Goal: Communication & Community: Answer question/provide support

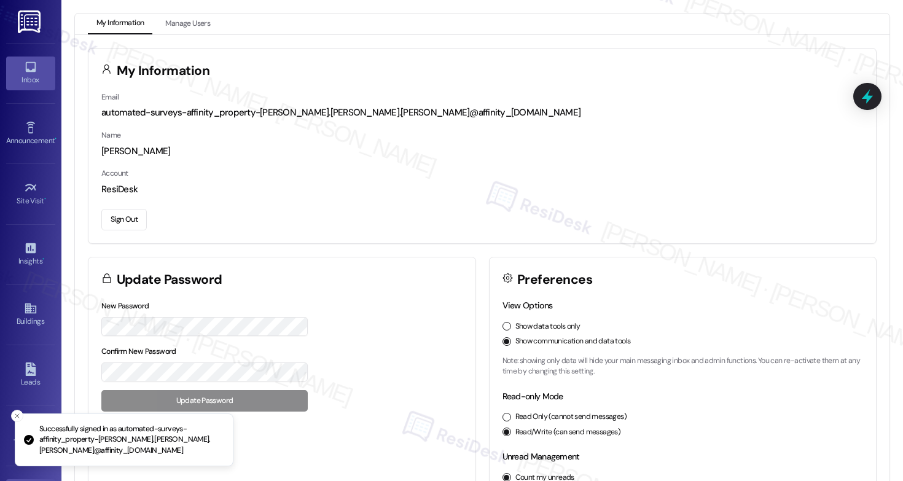
click at [20, 60] on link "Inbox" at bounding box center [30, 73] width 49 height 33
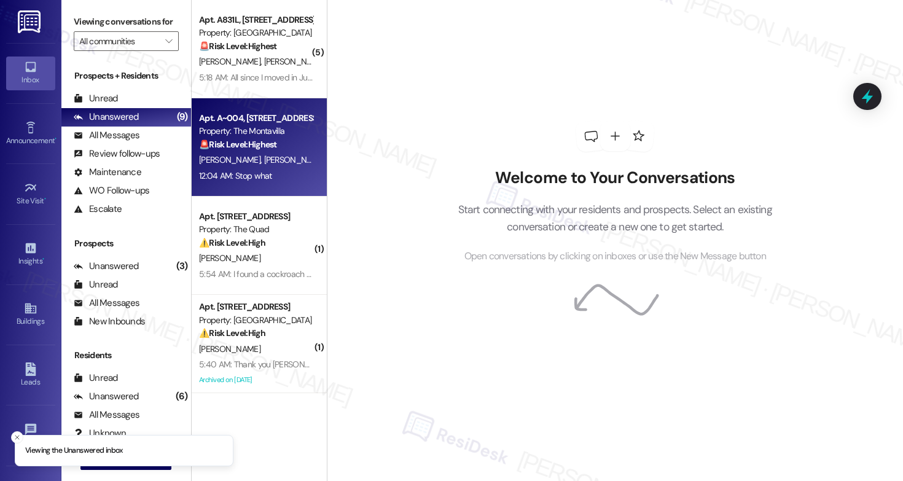
click at [286, 132] on div "Property: The Montavilla" at bounding box center [256, 131] width 114 height 13
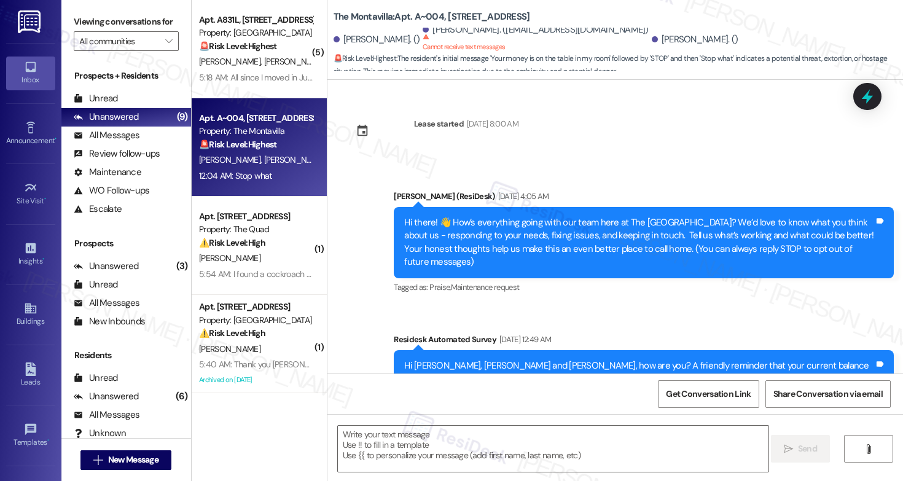
click at [286, 135] on div "Property: The Montavilla" at bounding box center [256, 131] width 114 height 13
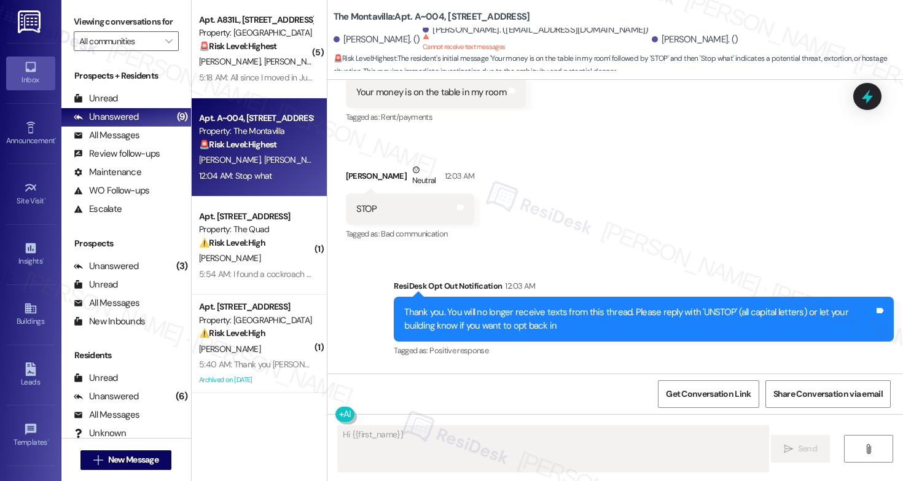
scroll to position [638, 0]
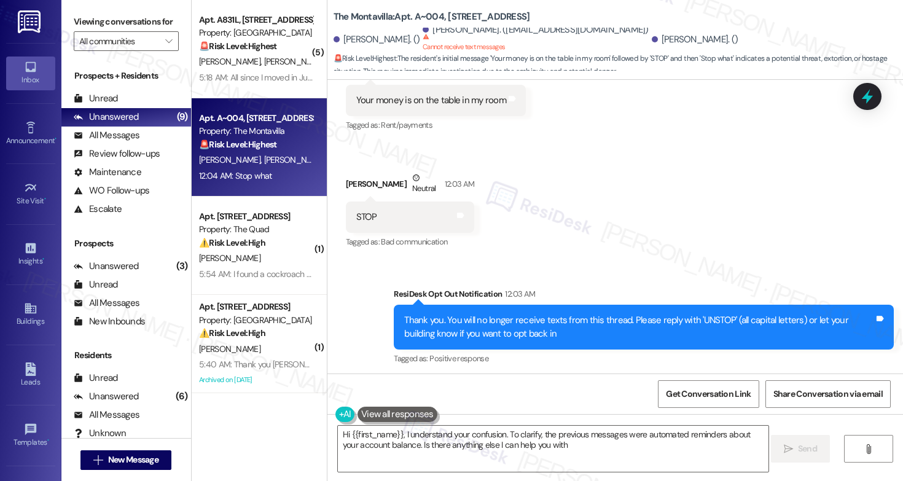
type textarea "Hi {{first_name}}, I understand your confusion. To clarify, the previous messag…"
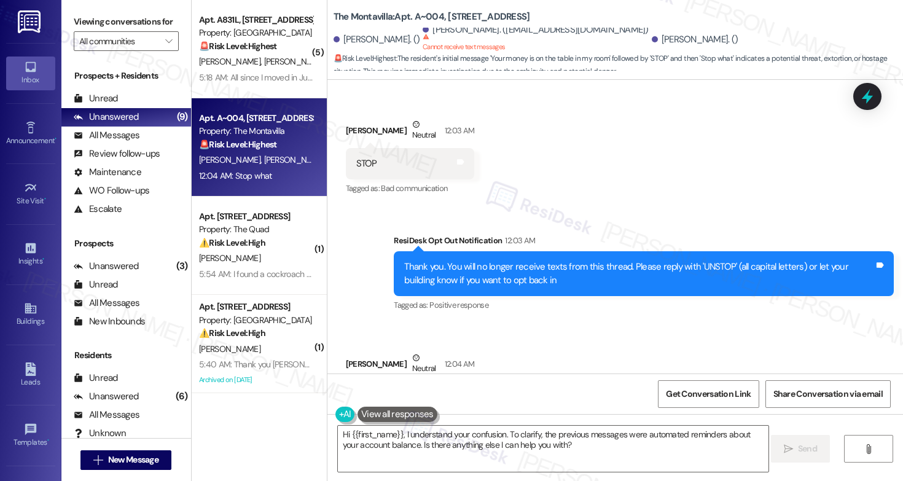
scroll to position [702, 0]
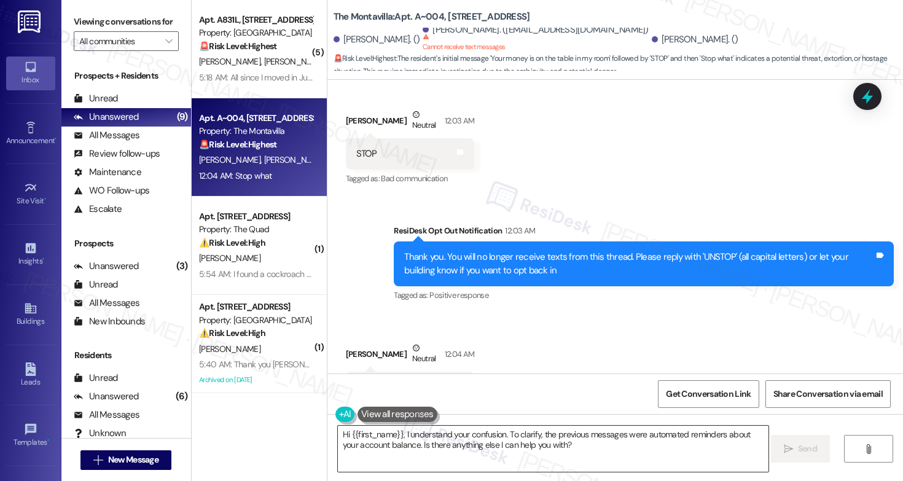
click at [457, 453] on textarea "Hi {{first_name}}, I understand your confusion. To clarify, the previous messag…" at bounding box center [553, 449] width 431 height 46
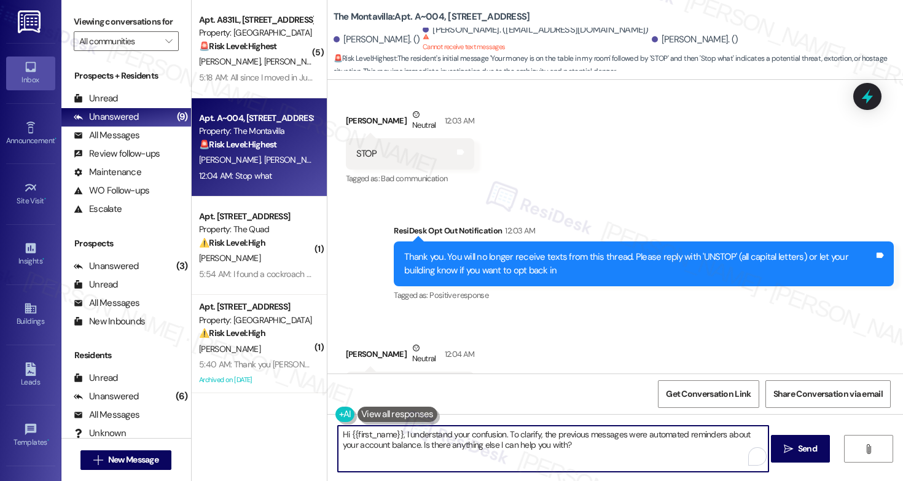
click at [457, 453] on textarea "Hi {{first_name}}, I understand your confusion. To clarify, the previous messag…" at bounding box center [553, 449] width 431 height 46
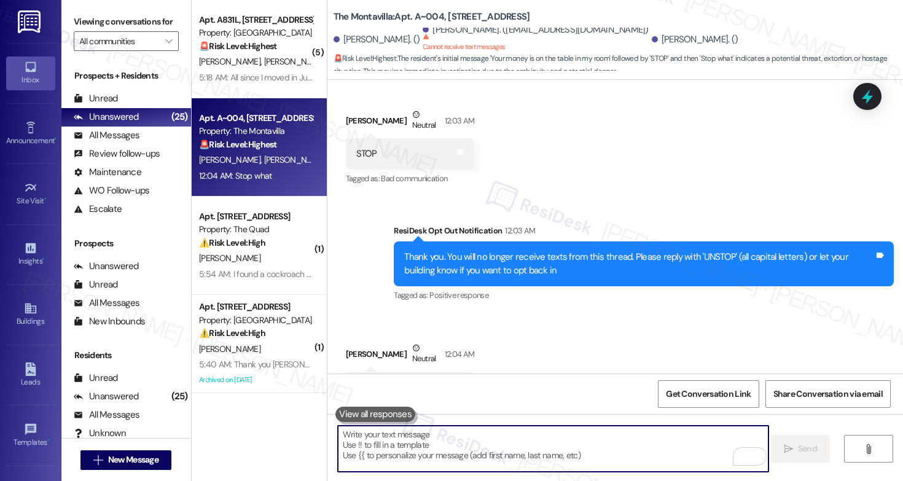
click at [500, 453] on textarea "To enrich screen reader interactions, please activate Accessibility in Grammarl…" at bounding box center [553, 449] width 431 height 46
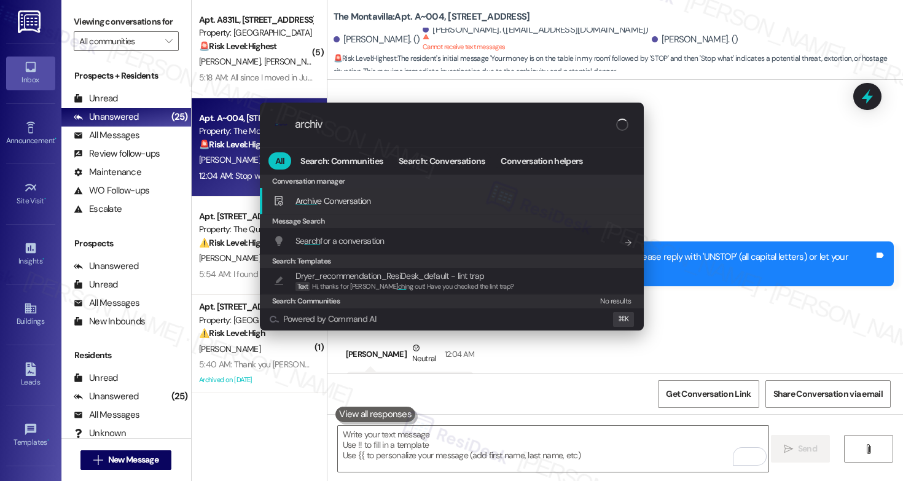
type input "archive"
click at [382, 202] on div "Archive Conversation Add shortcut" at bounding box center [452, 201] width 359 height 14
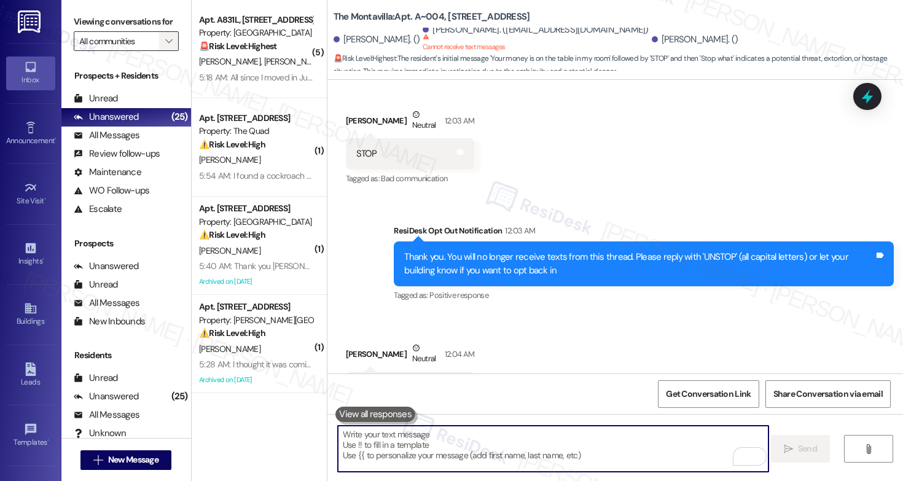
click at [163, 47] on span "" at bounding box center [169, 41] width 12 height 20
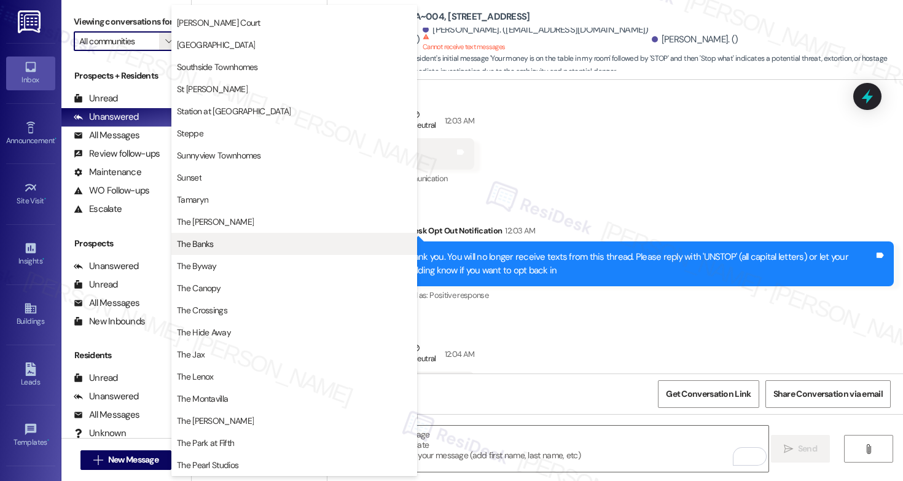
scroll to position [1941, 0]
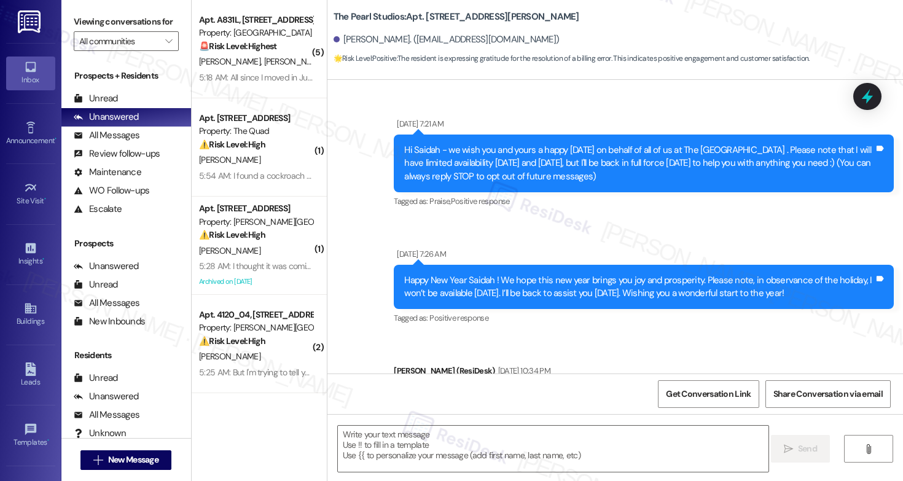
scroll to position [11156, 0]
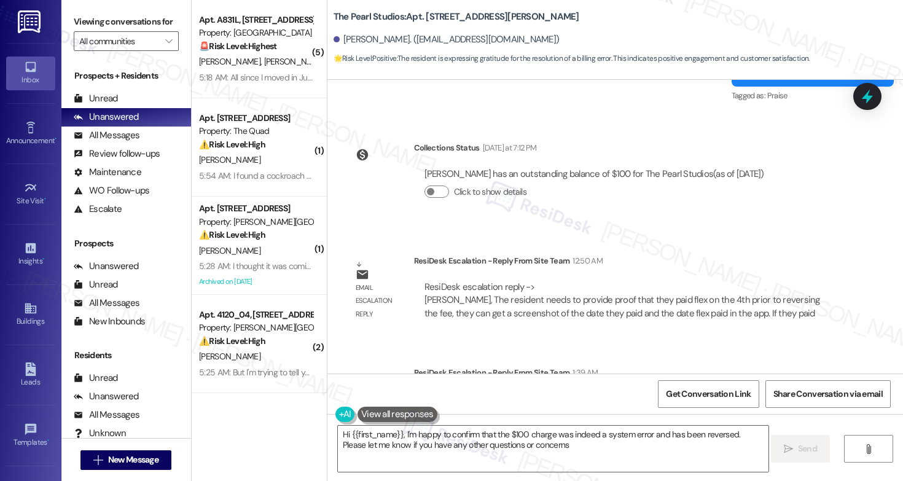
type textarea "Hi {{first_name}}, I'm happy to confirm that the $100 charge was indeed a syste…"
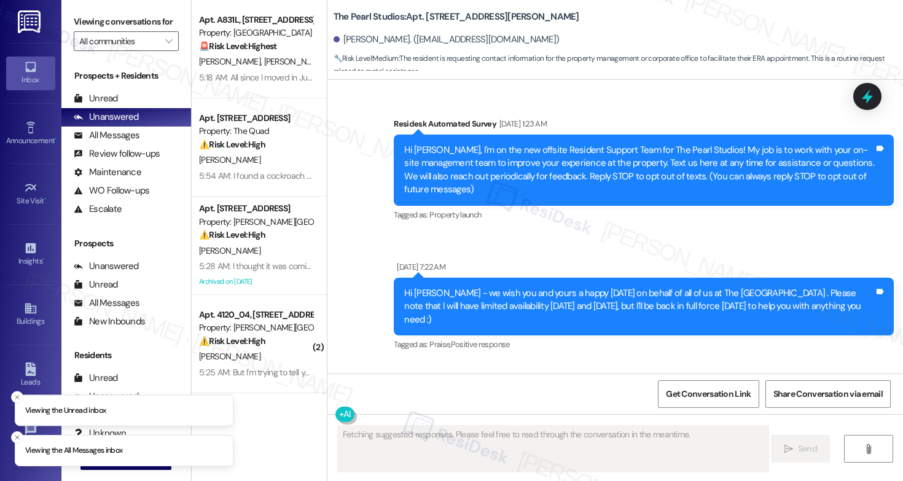
scroll to position [27308, 0]
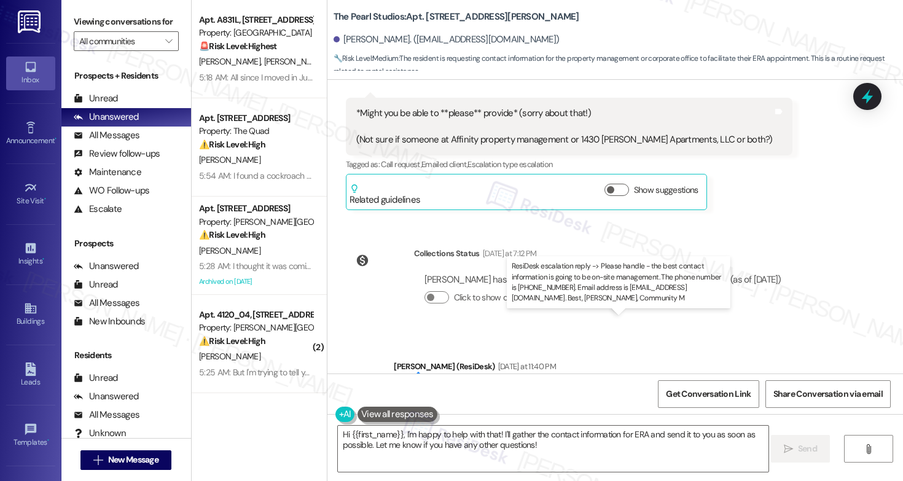
drag, startPoint x: 478, startPoint y: 335, endPoint x: 677, endPoint y: 351, distance: 199.8
copy div "the best contact information is going to be on-site management. The phone numbe…"
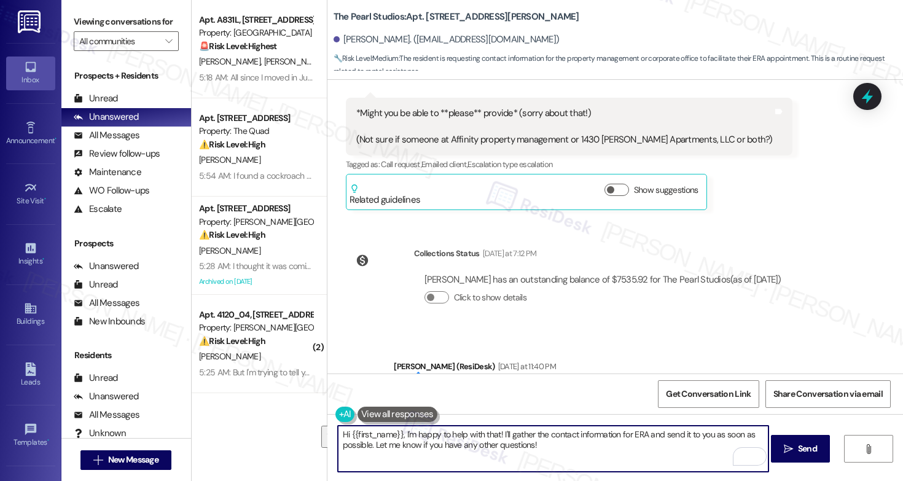
drag, startPoint x: 552, startPoint y: 447, endPoint x: 399, endPoint y: 433, distance: 153.0
click at [399, 433] on textarea "Hi {{first_name}}, I'm happy to help with that! I'll gather the contact informa…" at bounding box center [553, 449] width 431 height 46
paste textarea "the best contact information is going to be on-site management. The phone numbe…"
click at [555, 453] on textarea "Hi {{first_name}}, the best contact information is going to be on-site manageme…" at bounding box center [553, 449] width 431 height 46
type textarea "Hi {{first_name}}, the best contact information is going to be on-site manageme…"
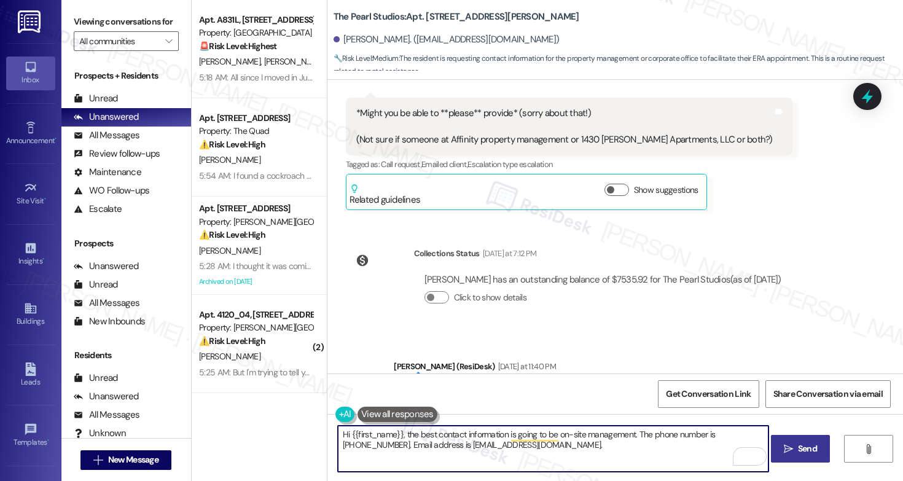
click at [793, 452] on span " Send" at bounding box center [801, 448] width 39 height 13
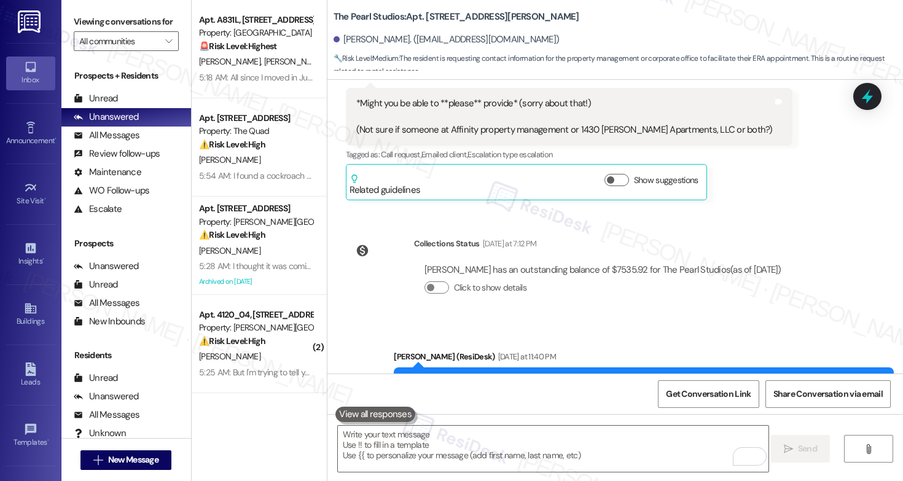
scroll to position [27407, 0]
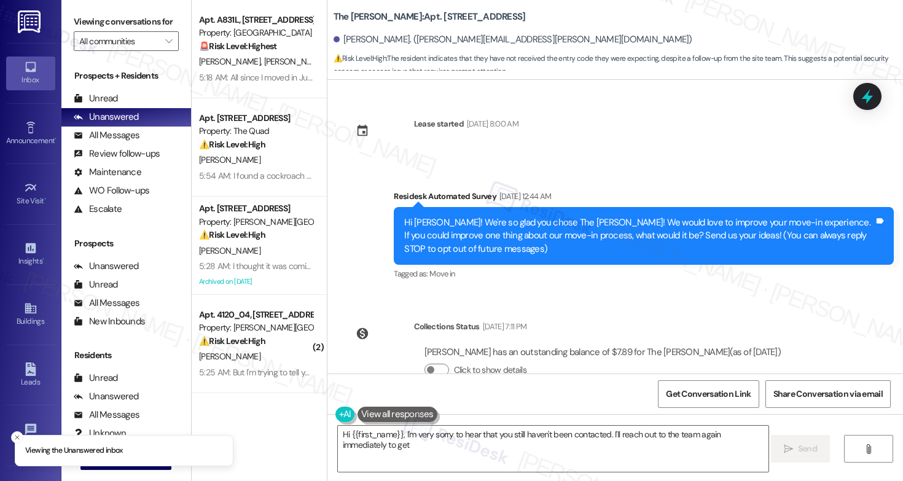
type textarea "Hi {{first_name}}, I'm very sorry to hear that you still haven't been contacted…"
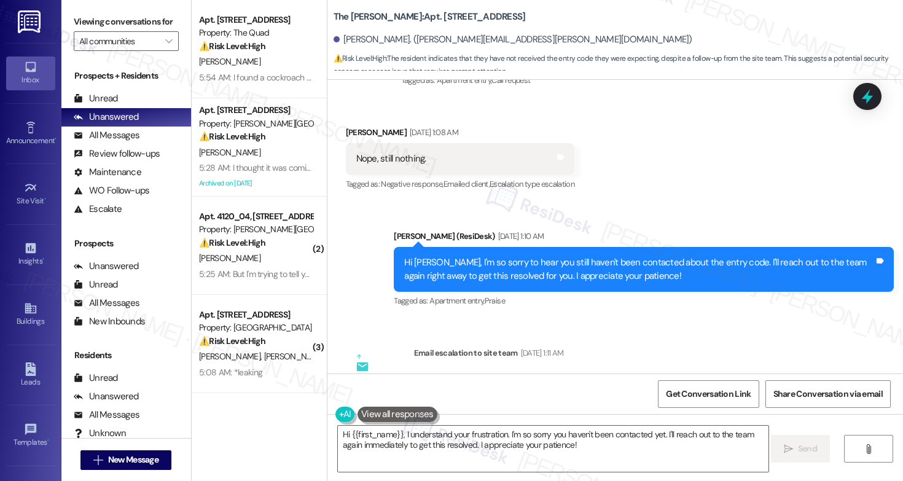
scroll to position [4980, 0]
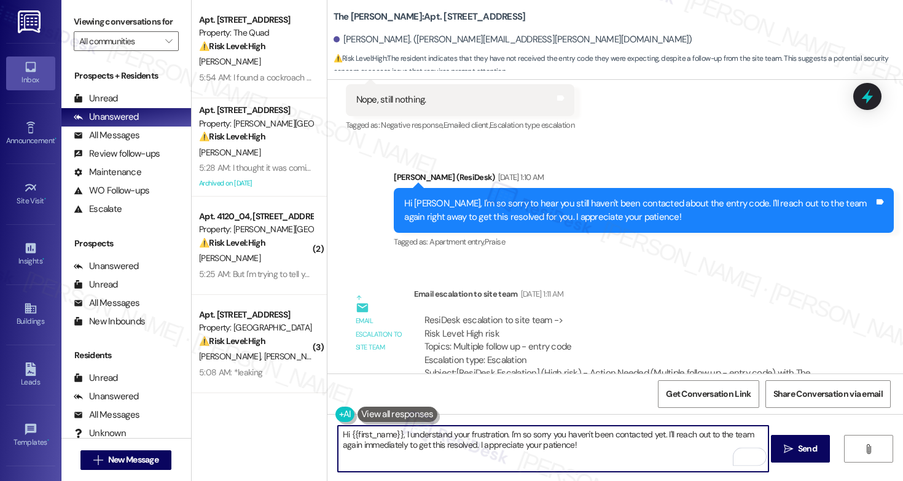
drag, startPoint x: 576, startPoint y: 448, endPoint x: 399, endPoint y: 430, distance: 177.9
click at [399, 430] on textarea "Hi {{first_name}}, I understand your frustration. I'm so sorry you haven't been…" at bounding box center [553, 449] width 431 height 46
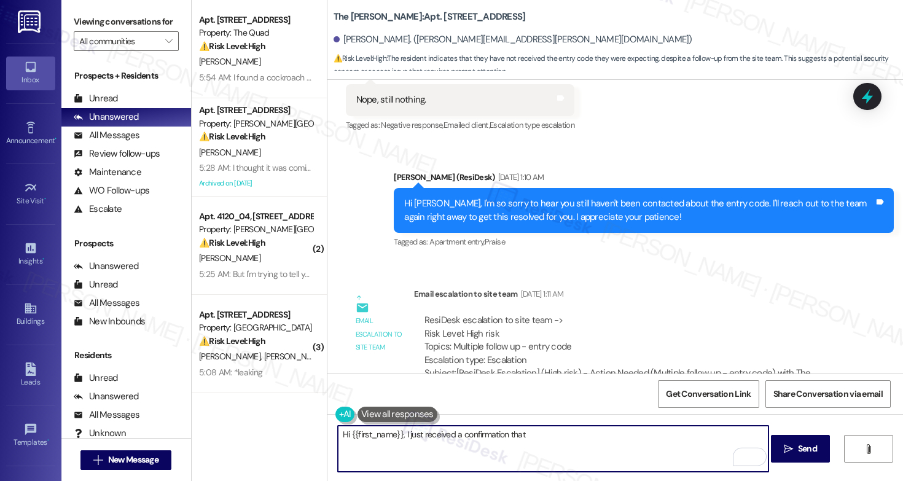
paste textarea "Ive added [PERSON_NAME]/[PERSON_NAME] to Doorking with his entry code"
click at [527, 439] on textarea "Hi {{first_name}}, I just received a confirmation that Ive added Robin/Robert t…" at bounding box center [553, 449] width 431 height 46
click at [527, 436] on textarea "Hi {{first_name}}, I just received a confirmation that I've added Robin/Robert …" at bounding box center [553, 449] width 431 height 46
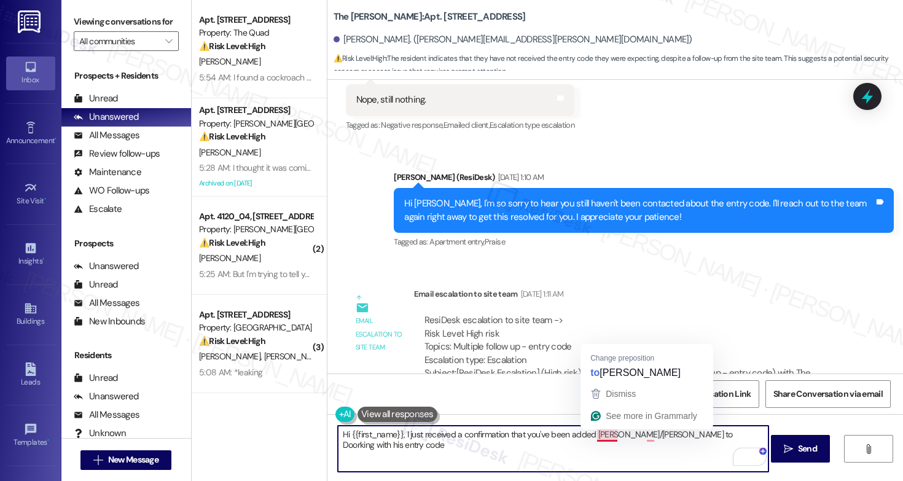
drag, startPoint x: 638, startPoint y: 435, endPoint x: 592, endPoint y: 436, distance: 46.1
click at [592, 436] on textarea "Hi {{first_name}}, I just received a confirmation that you've been added Robin/…" at bounding box center [553, 449] width 431 height 46
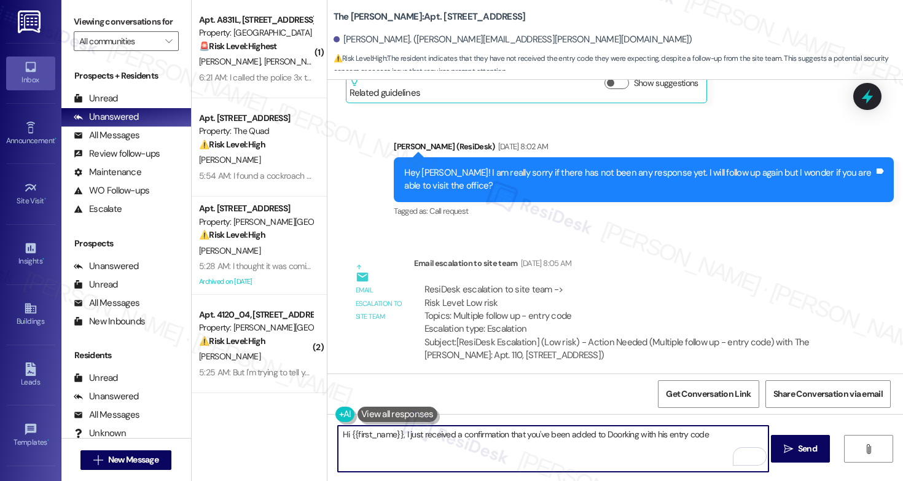
scroll to position [3940, 0]
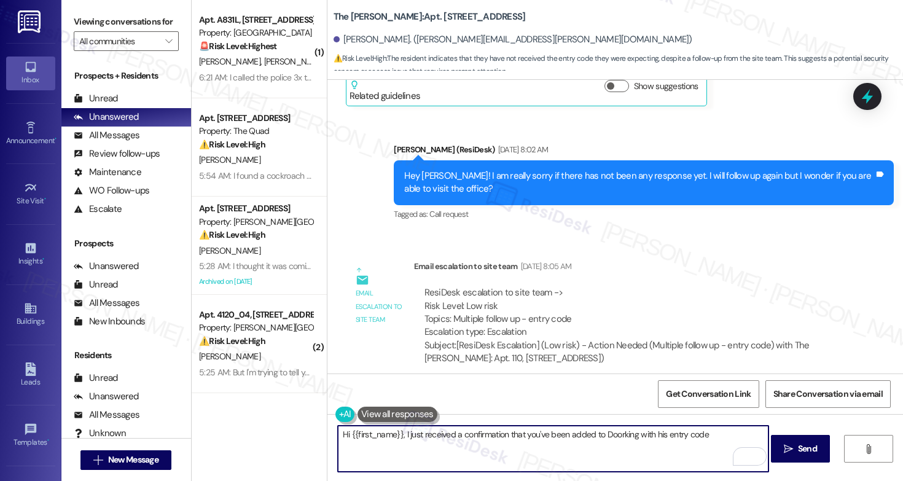
click at [656, 436] on textarea "Hi {{first_name}}, I just received a confirmation that you've been added to Doo…" at bounding box center [553, 449] width 431 height 46
click at [724, 438] on textarea "Hi {{first_name}}, I just received a confirmation that you've been added to Doo…" at bounding box center [553, 449] width 431 height 46
click at [350, 43] on div "Robert Cummings. (robert.s.cummings.iii@gmail.com)" at bounding box center [513, 39] width 359 height 13
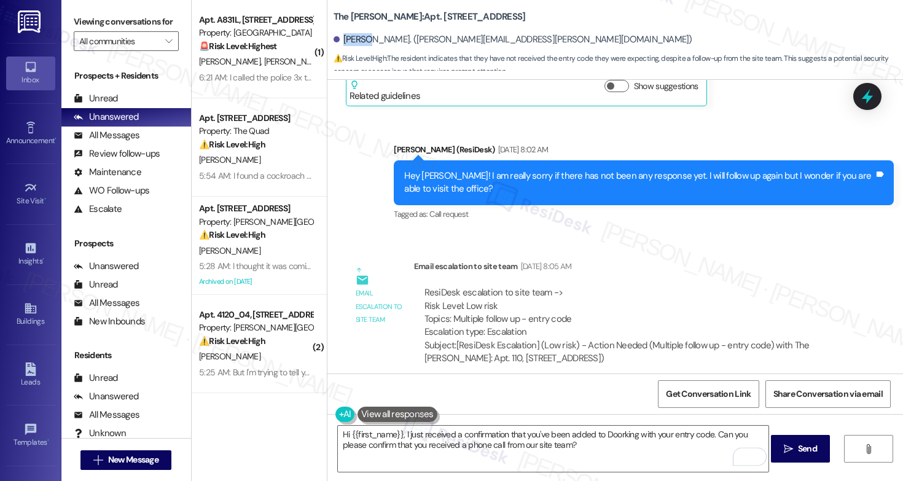
copy div "Robert"
click at [343, 434] on textarea "Hi {{first_name}}, I just received a confirmation that you've been added to Doo…" at bounding box center [553, 449] width 431 height 46
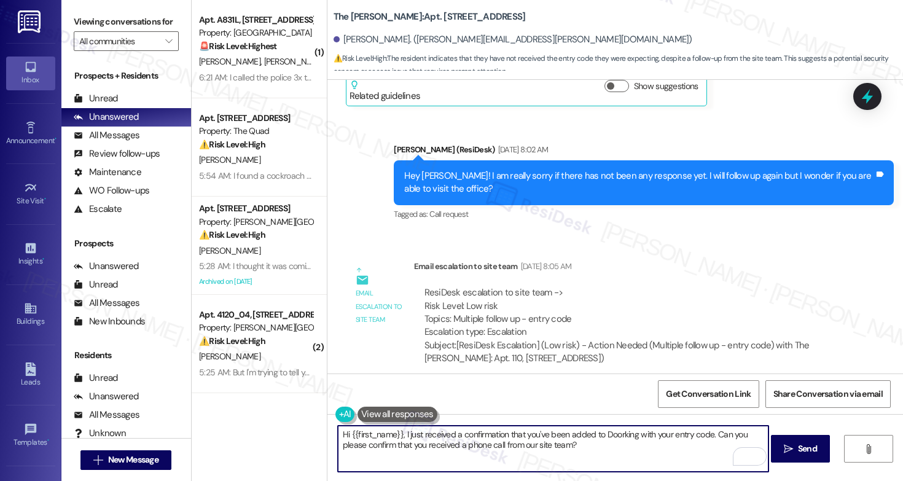
click at [346, 434] on textarea "Hi {{first_name}}, I just received a confirmation that you've been added to Doo…" at bounding box center [553, 449] width 431 height 46
drag, startPoint x: 396, startPoint y: 436, endPoint x: 345, endPoint y: 434, distance: 51.0
click at [345, 434] on textarea "Hi {{first_name}}, I just received a confirmation that you've been added to Doo…" at bounding box center [553, 449] width 431 height 46
paste textarea "Robert"
type textarea "Hi Robert, I just received a confirmation that you've been added to Doorking wi…"
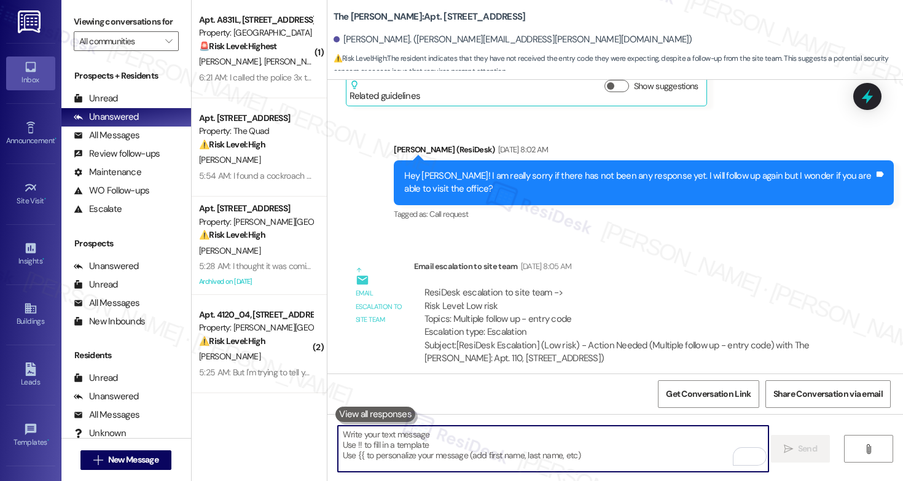
click at [461, 443] on textarea "To enrich screen reader interactions, please activate Accessibility in Grammarl…" at bounding box center [553, 449] width 431 height 46
paste textarea "Hi Robert, I just received confirmation that you’ve been added to Doorking with…"
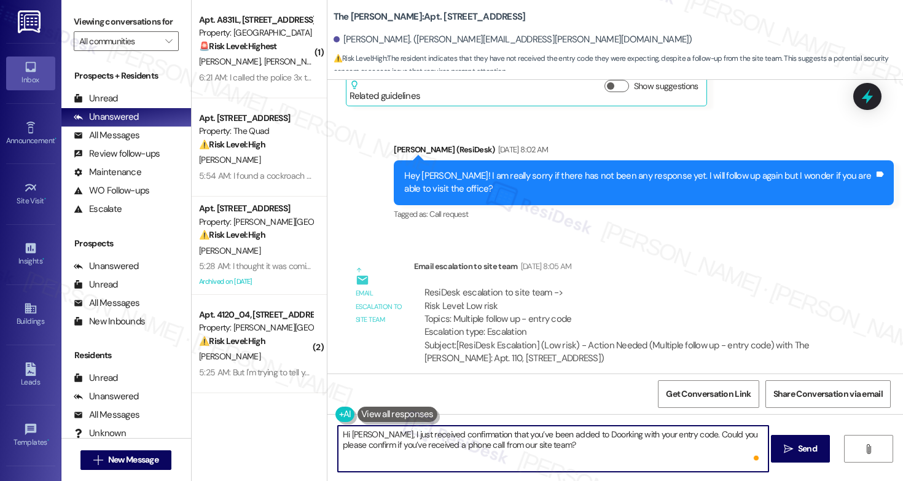
scroll to position [0, 0]
type textarea "Hi Robert, I just received confirmation that you’ve been added to Doorking with…"
click at [804, 444] on span "Send" at bounding box center [807, 448] width 19 height 13
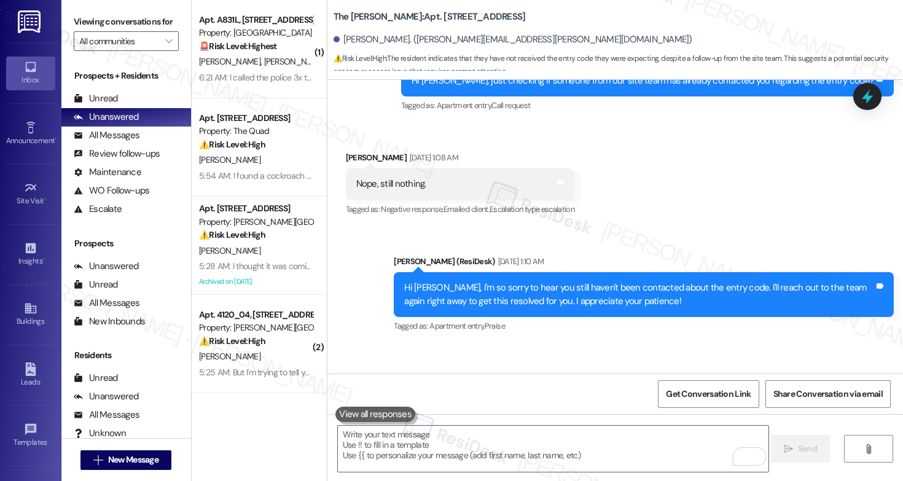
scroll to position [5079, 0]
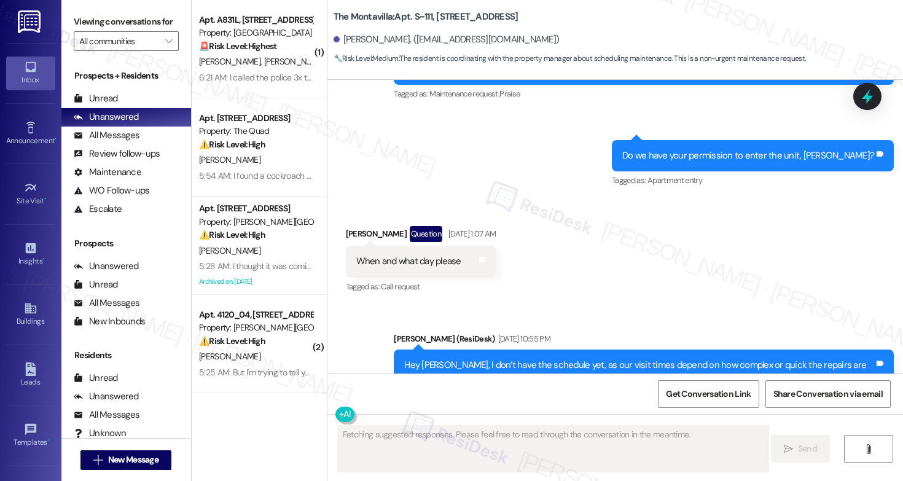
scroll to position [2581, 0]
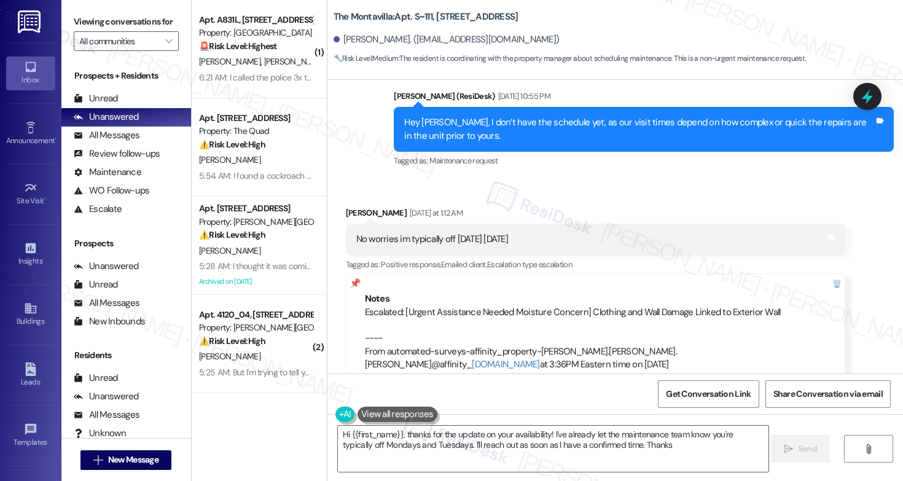
type textarea "Hi {{first_name}}, thanks for the update on your availability! I've already let…"
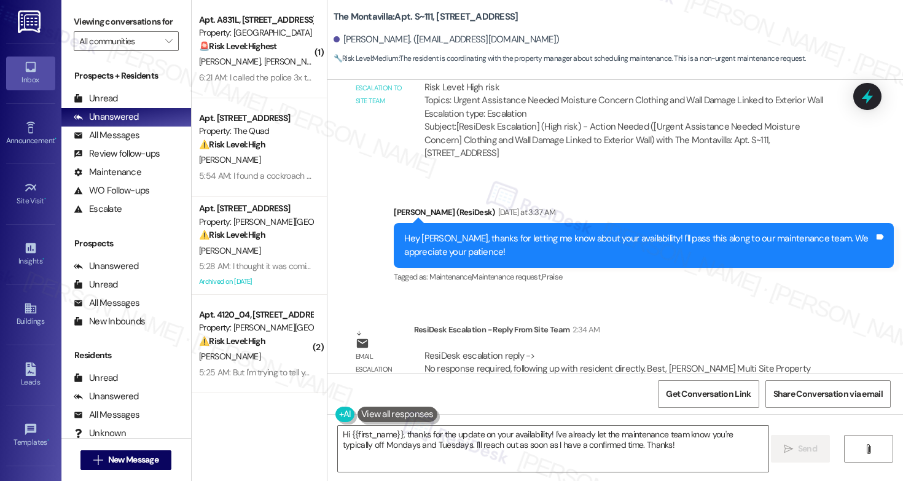
scroll to position [3140, 0]
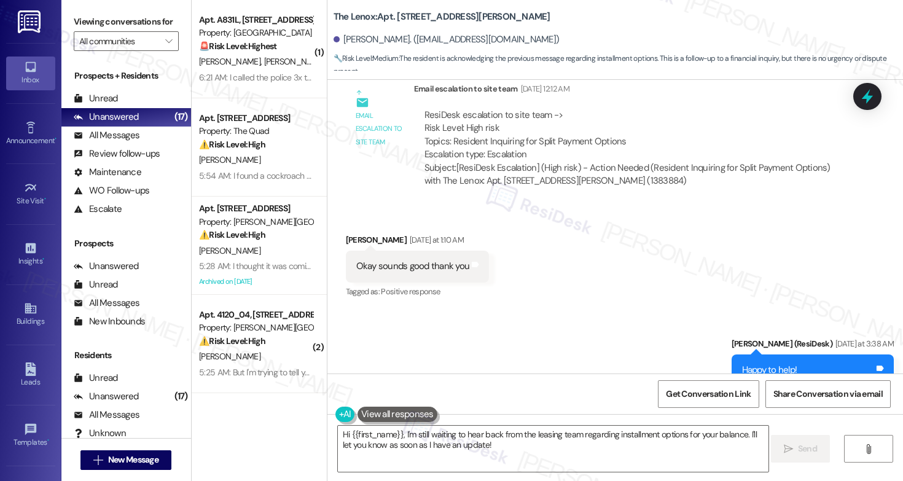
scroll to position [4032, 0]
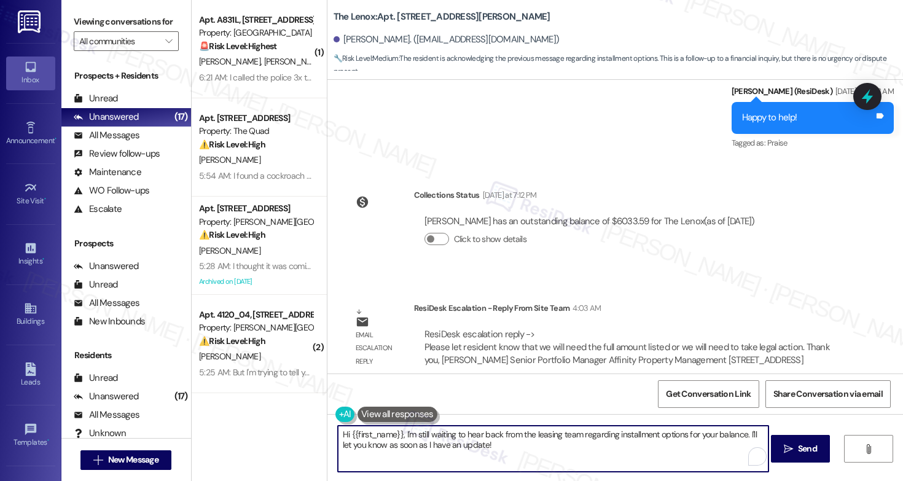
drag, startPoint x: 482, startPoint y: 446, endPoint x: 401, endPoint y: 434, distance: 82.6
click at [401, 434] on textarea "Hi {{first_name}}, I'm still waiting to hear back from the leasing team regardi…" at bounding box center [553, 449] width 431 height 46
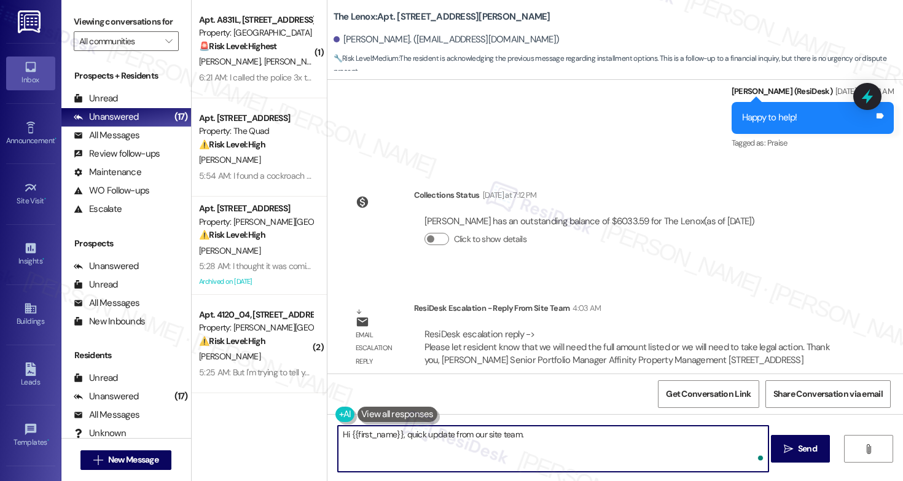
paste textarea "Hi [Resident Name], We will need to receive the full amount listed on your acco…"
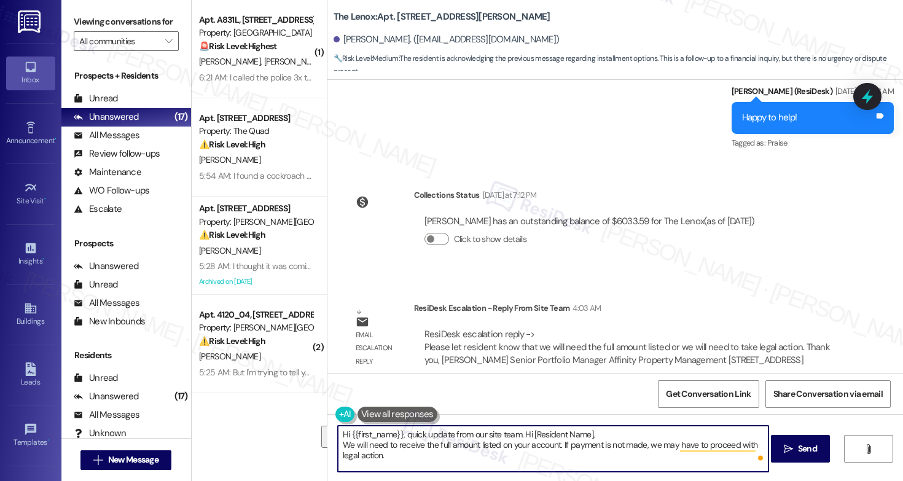
drag, startPoint x: 342, startPoint y: 444, endPoint x: 519, endPoint y: 434, distance: 177.9
click at [519, 434] on textarea "Hi {{first_name}}, quick update from our site team. Hi [Resident Name], We will…" at bounding box center [553, 449] width 431 height 46
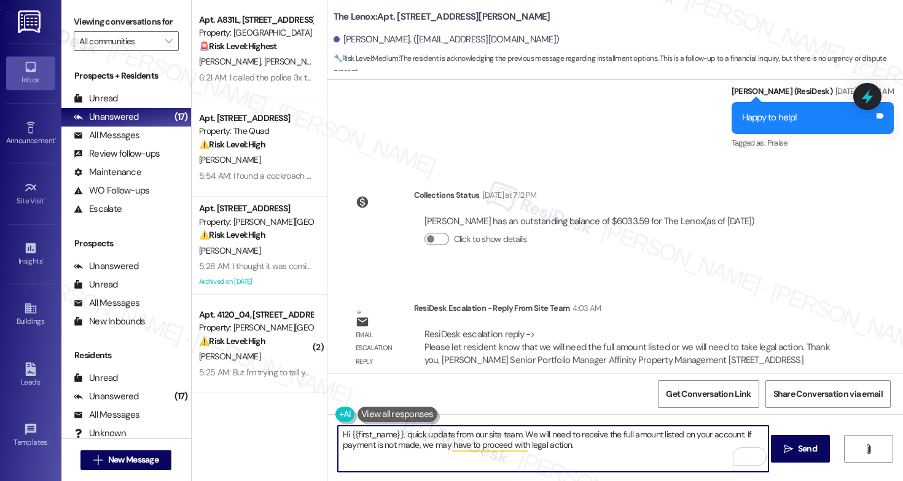
click at [572, 446] on textarea "Hi {{first_name}}, quick update from our site team. We will need to receive the…" at bounding box center [553, 449] width 431 height 46
click at [538, 434] on textarea "Hi {{first_name}}, quick update from our site team. We will need to receive the…" at bounding box center [553, 449] width 431 height 46
click at [586, 451] on textarea "Hi {{first_name}}, quick update from our site team. We will need to receive the…" at bounding box center [553, 449] width 431 height 46
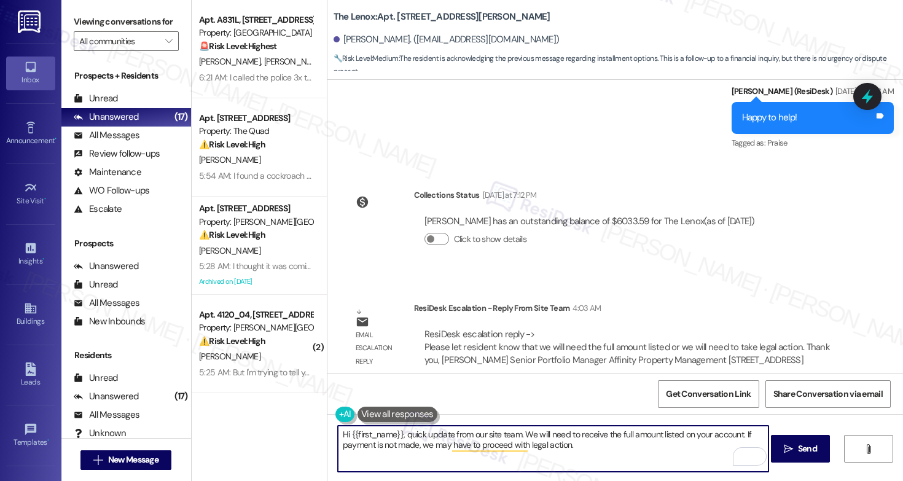
click at [586, 451] on textarea "Hi {{first_name}}, quick update from our site team. We will need to receive the…" at bounding box center [553, 449] width 431 height 46
click at [609, 452] on textarea "Hi {{first_name}}, quick update from our site team. We will need to receive the…" at bounding box center [553, 449] width 431 height 46
click at [613, 454] on textarea "Hi {{first_name}}, quick update from our site team. We will need to receive the…" at bounding box center [553, 449] width 431 height 46
click at [750, 435] on textarea "Hi {{first_name}}, quick update from our site team. We will need to receive the…" at bounding box center [553, 449] width 431 height 46
click at [628, 451] on textarea "Hi {{first_name}}, quick update from our site team. We will need to receive the…" at bounding box center [553, 449] width 431 height 46
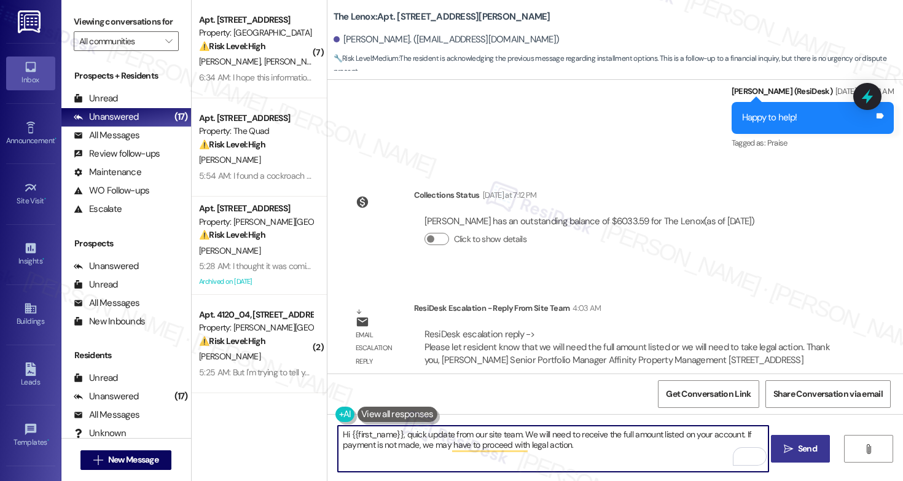
type textarea "Hi {{first_name}}, quick update from our site team. We will need to receive the…"
click at [786, 453] on icon "" at bounding box center [788, 449] width 9 height 10
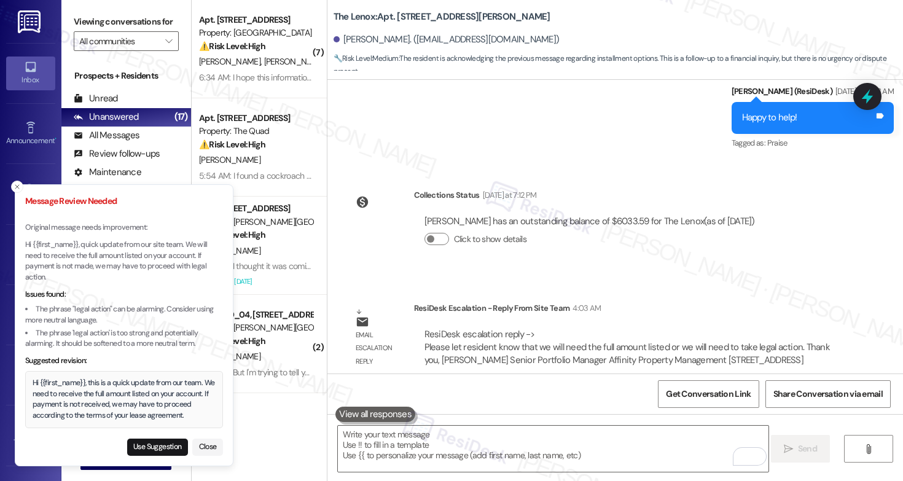
click at [157, 449] on button "Use Suggestion" at bounding box center [157, 447] width 61 height 17
type textarea "Hi {{first_name}}, this is a quick update from our team. We need to receive the…"
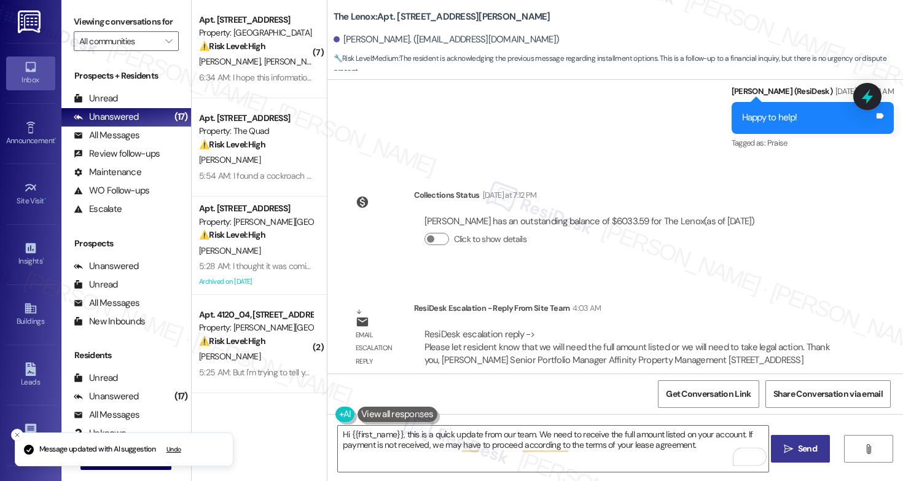
click at [800, 453] on span "Send" at bounding box center [807, 448] width 19 height 13
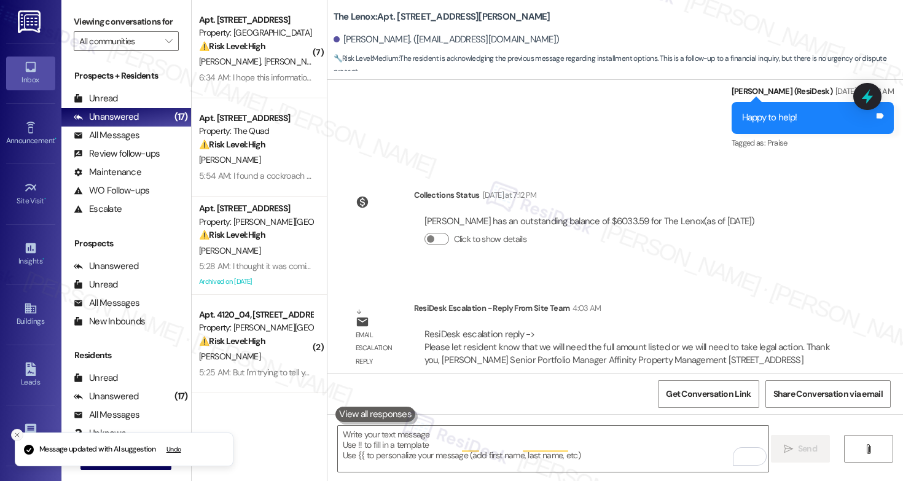
click at [14, 436] on icon "Close toast" at bounding box center [17, 434] width 7 height 7
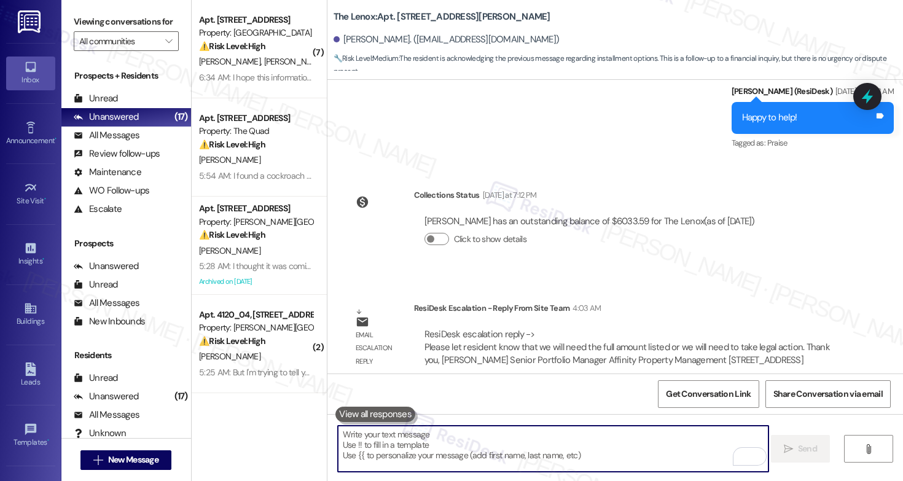
click at [457, 435] on textarea "To enrich screen reader interactions, please activate Accessibility in Grammarl…" at bounding box center [553, 449] width 431 height 46
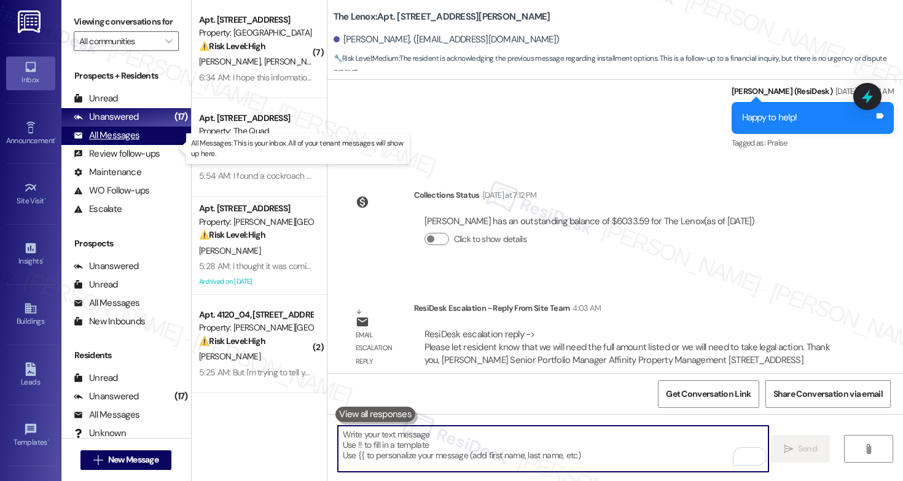
click at [110, 145] on div "All Messages (undefined)" at bounding box center [126, 136] width 130 height 18
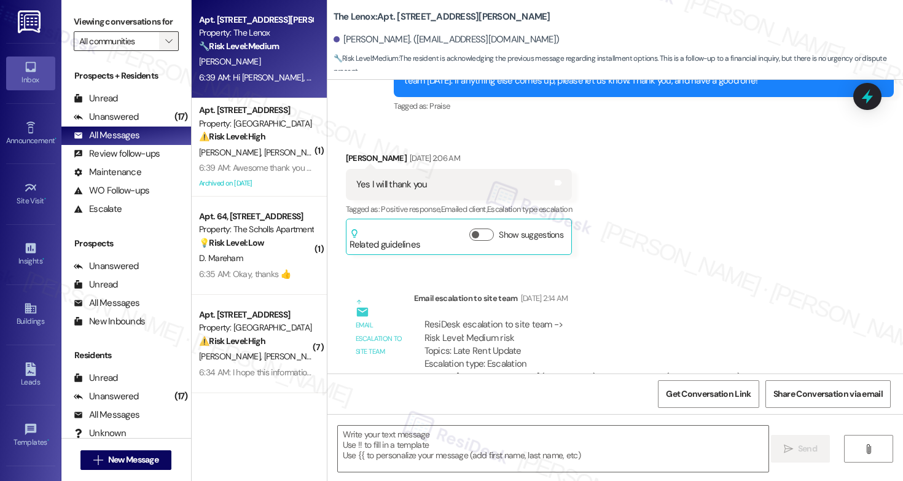
type textarea "Fetching suggested responses. Please feel free to read through the conversation…"
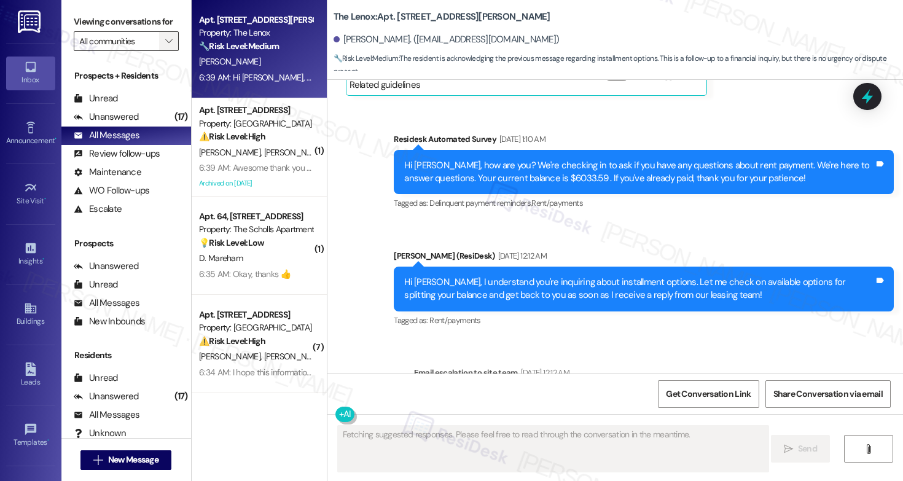
scroll to position [3703, 0]
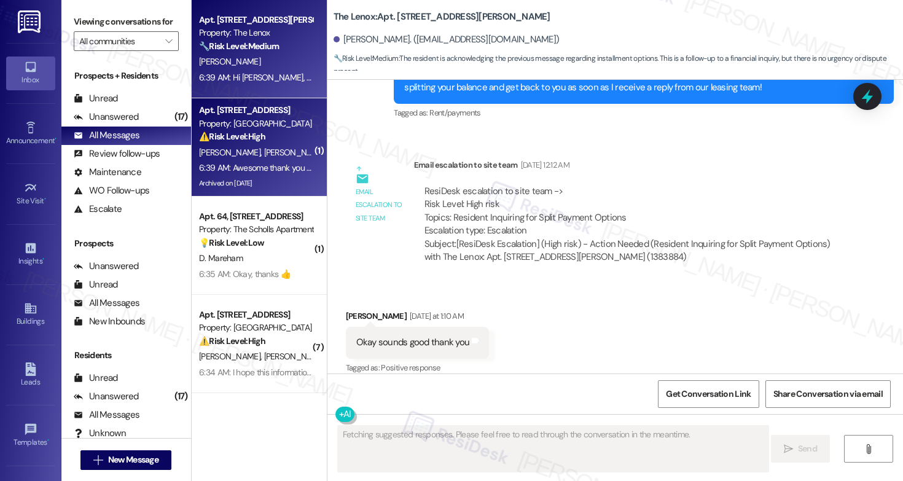
click at [243, 100] on div "Apt. 5968C, 5952 Park Court SE Property: Battle Creek South ⚠️ Risk Level: High…" at bounding box center [259, 147] width 135 height 98
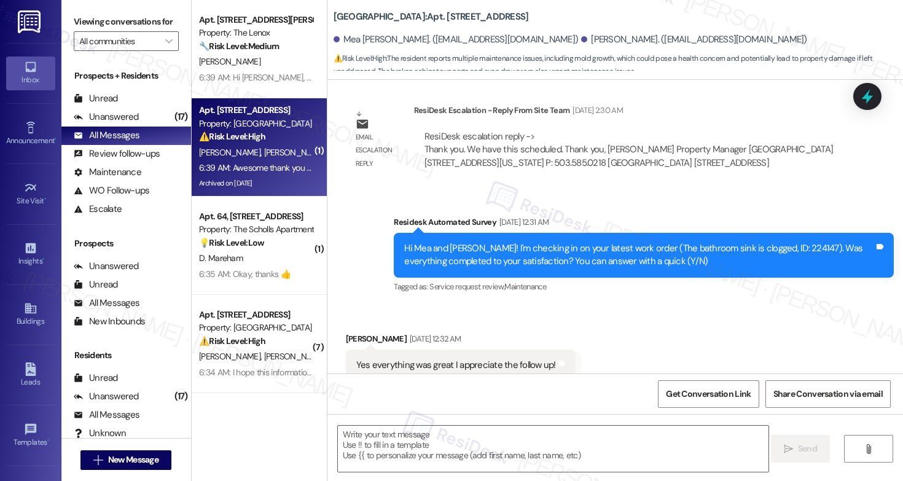
type textarea "Fetching suggested responses. Please feel free to read through the conversation…"
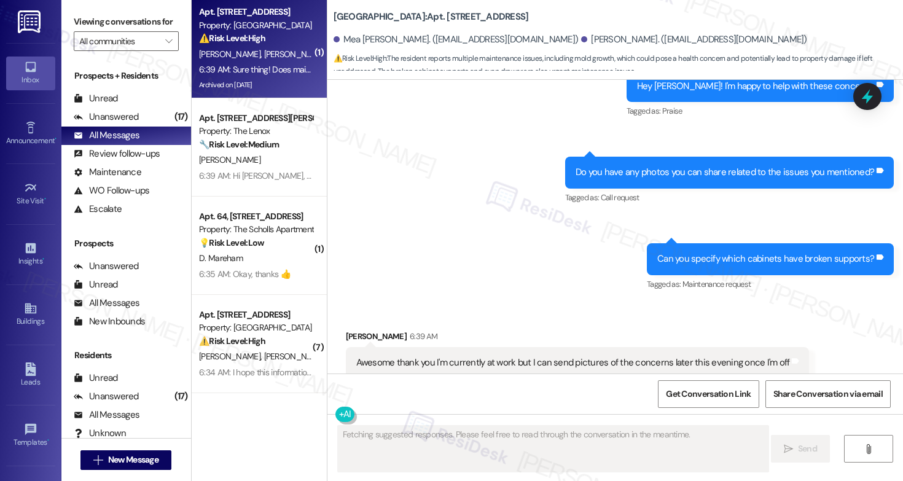
click at [233, 42] on strong "⚠️ Risk Level: High" at bounding box center [232, 38] width 66 height 11
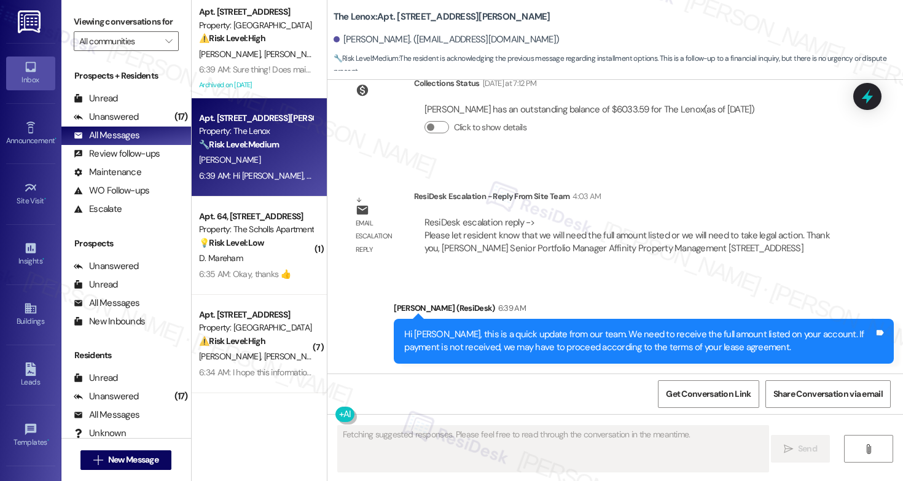
scroll to position [4131, 0]
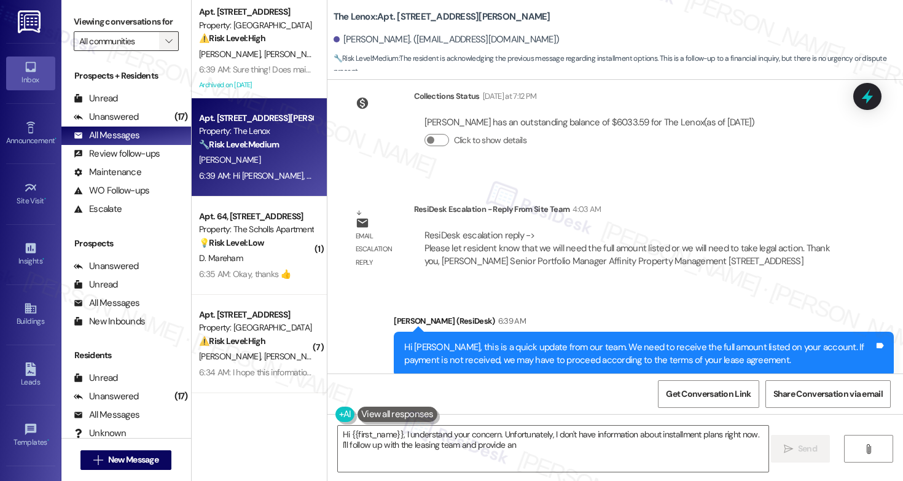
click at [163, 47] on span "" at bounding box center [169, 41] width 12 height 20
type textarea "Hi {{first_name}}, I understand your concern. Unfortunately, I don't have infor…"
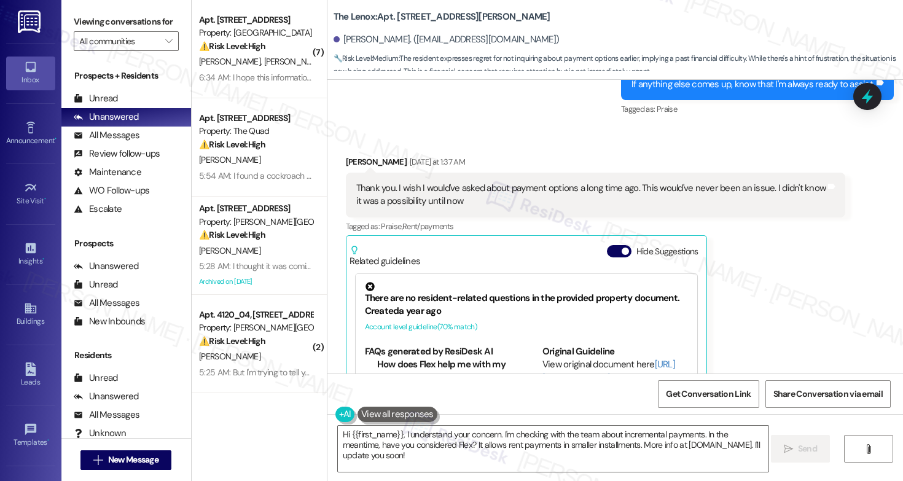
scroll to position [5213, 0]
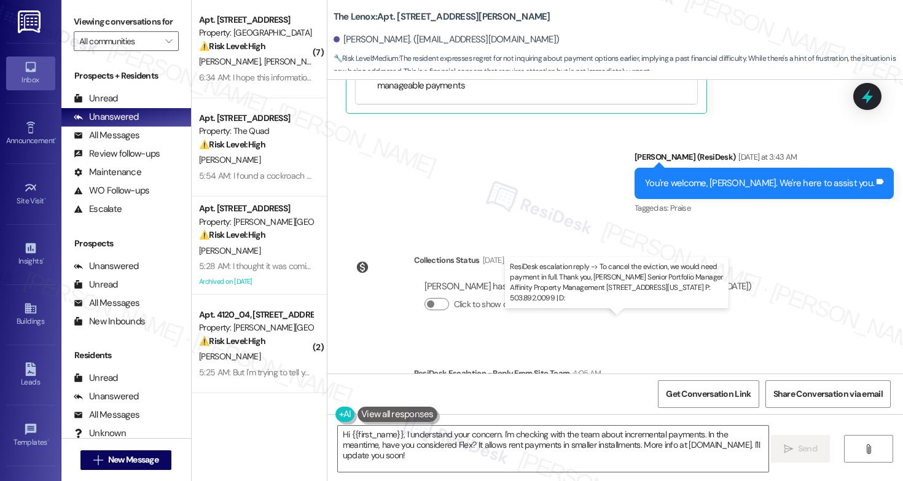
drag, startPoint x: 417, startPoint y: 334, endPoint x: 622, endPoint y: 333, distance: 205.2
click at [622, 393] on div "ResiDesk escalation reply -> To cancel the eviction, we would need payment in f…" at bounding box center [616, 412] width 382 height 39
copy div "To cancel the eviction, we would need payment in full."
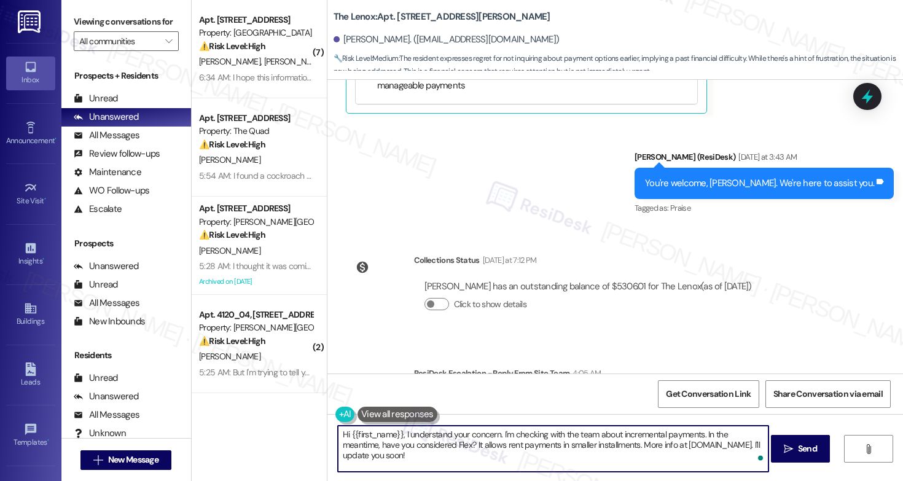
drag, startPoint x: 399, startPoint y: 436, endPoint x: 402, endPoint y: 468, distance: 32.1
click at [402, 468] on textarea "Hi {{first_name}}, I understand your concern. I'm checking with the team about …" at bounding box center [553, 449] width 431 height 46
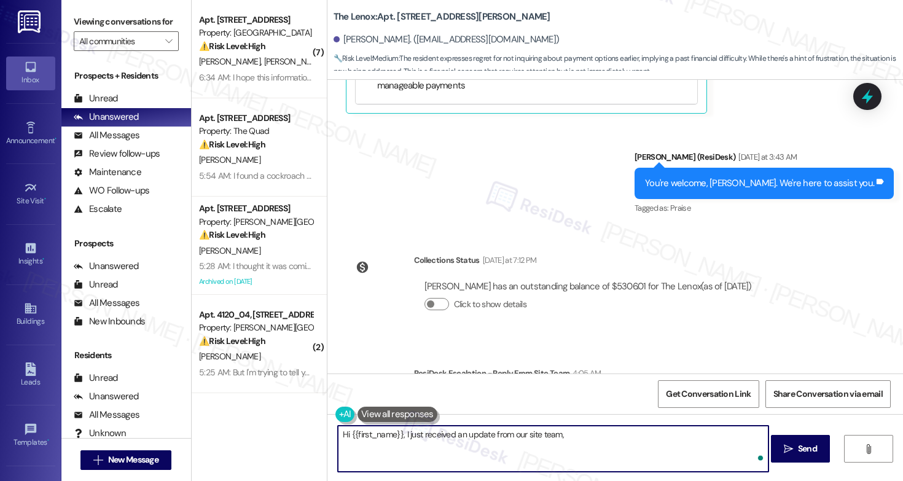
paste textarea "To cancel the eviction, we would need payment in full."
click at [563, 434] on textarea "Hi {{first_name}}, I just received an update from our site team, To cancel the …" at bounding box center [553, 449] width 431 height 46
click at [563, 439] on textarea "Hi {{first_name}}, I just received an update from our site team, to cancel the …" at bounding box center [553, 449] width 431 height 46
click at [757, 432] on textarea "Hi {{first_name}}, I just received an update from our site team. To cancel the …" at bounding box center [553, 449] width 431 height 46
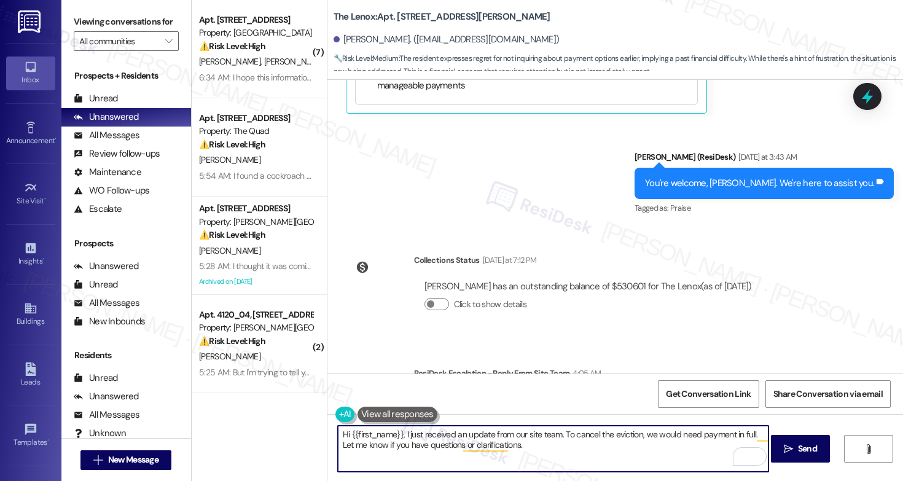
click at [598, 451] on textarea "Hi {{first_name}}, I just received an update from our site team. To cancel the …" at bounding box center [553, 449] width 431 height 46
click at [599, 450] on textarea "Hi {{first_name}}, I just received an update from our site team. To cancel the …" at bounding box center [553, 449] width 431 height 46
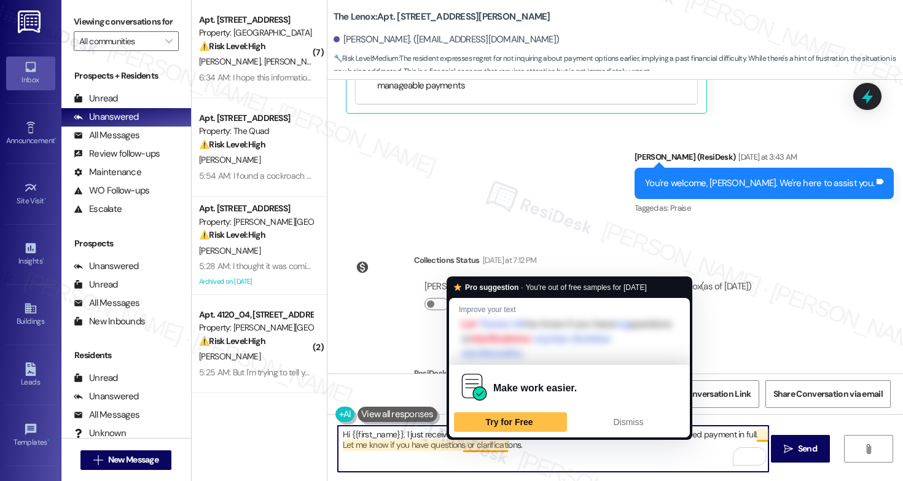
click at [489, 446] on textarea "Hi {{first_name}}, I just received an update from our site team. To cancel the …" at bounding box center [553, 449] width 431 height 46
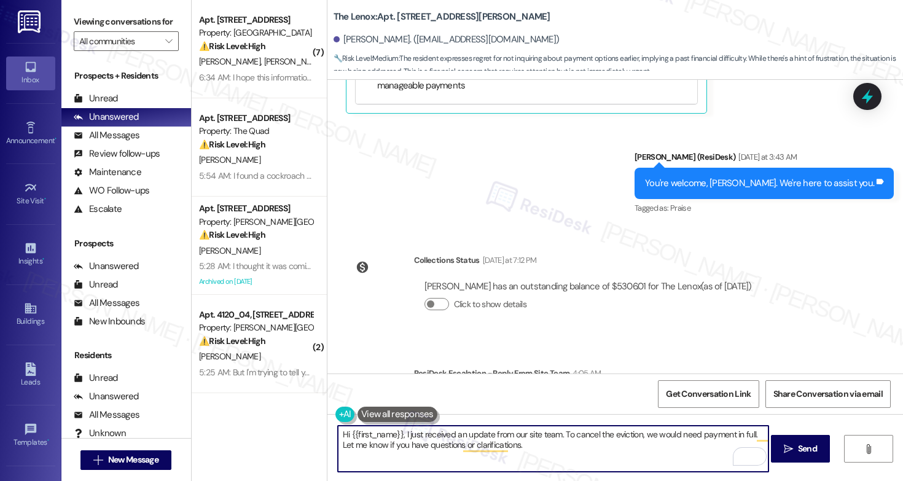
click at [536, 455] on textarea "Hi {{first_name}}, I just received an update from our site team. To cancel the …" at bounding box center [553, 449] width 431 height 46
type textarea "Hi {{first_name}}, I just received an update from our site team. To cancel the …"
click at [801, 447] on span "Send" at bounding box center [807, 448] width 19 height 13
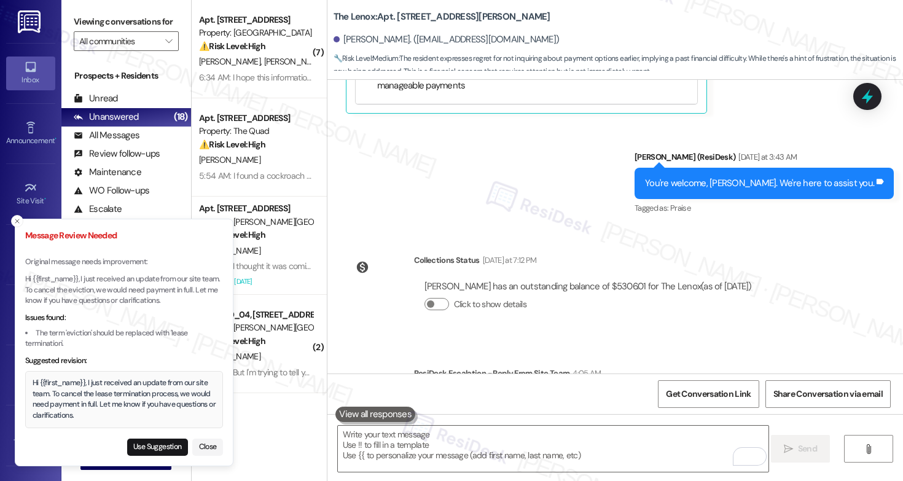
click at [166, 446] on button "Use Suggestion" at bounding box center [157, 447] width 61 height 17
type textarea "Hi {{first_name}}, I just received an update from our site team. To cancel the …"
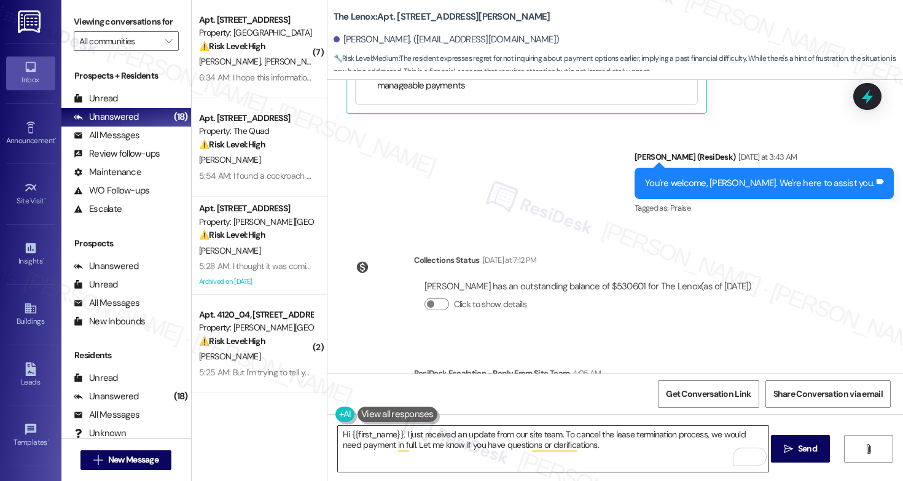
click at [627, 446] on textarea "Hi {{first_name}}, I just received an update from our site team. To cancel the …" at bounding box center [553, 449] width 431 height 46
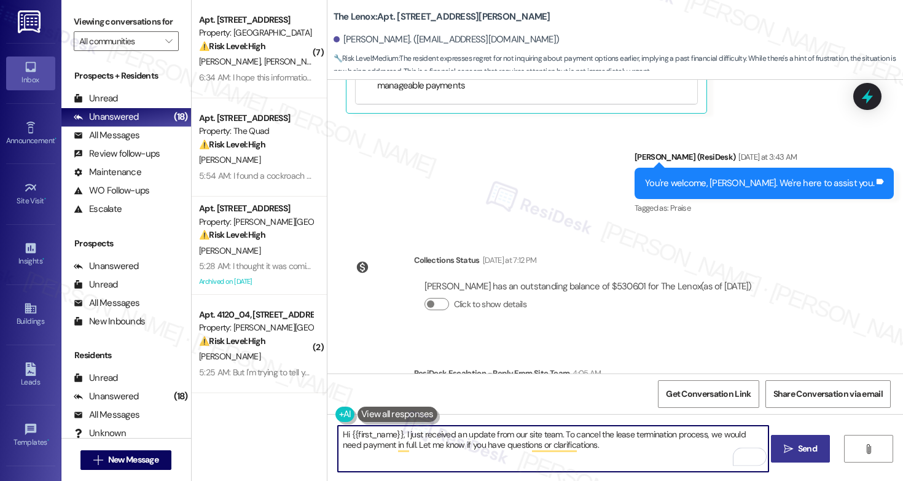
click at [802, 453] on span "Send" at bounding box center [807, 448] width 19 height 13
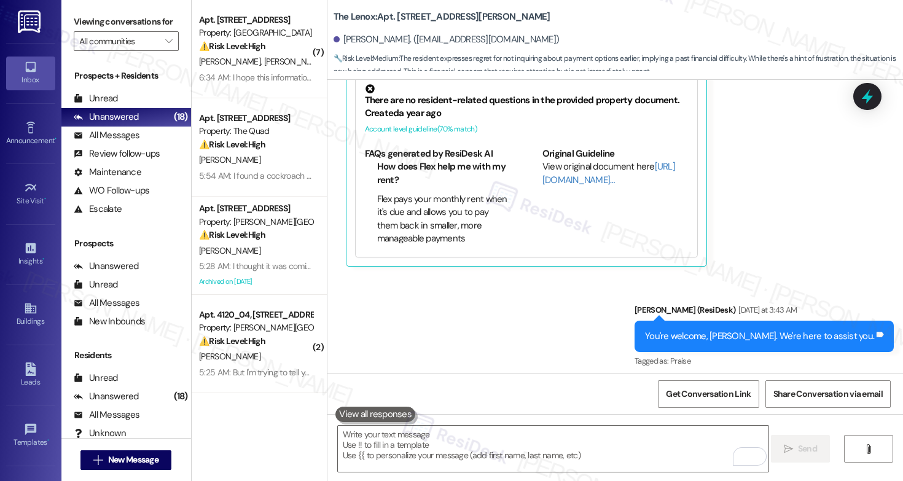
scroll to position [5312, 0]
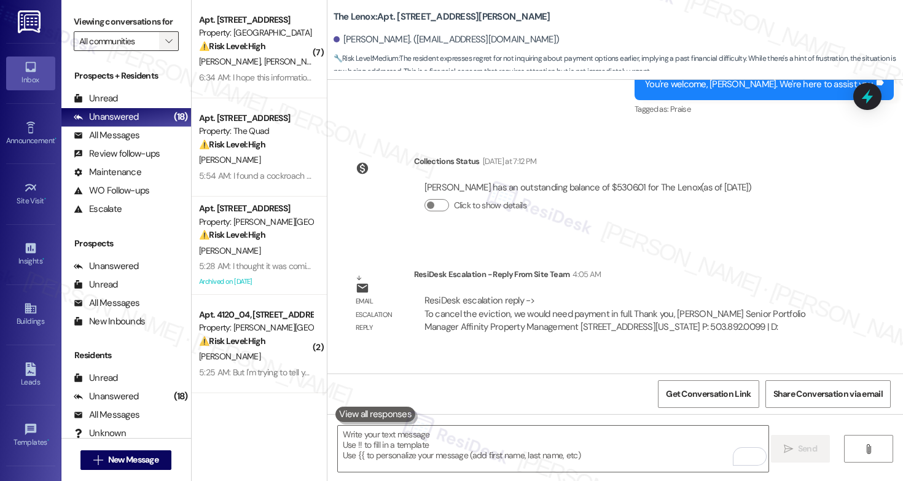
click at [165, 46] on icon "" at bounding box center [168, 41] width 7 height 10
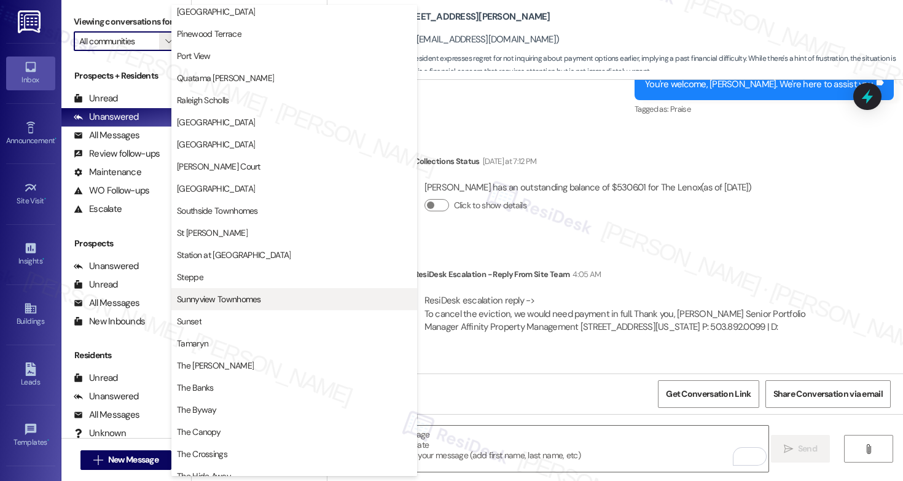
scroll to position [1778, 0]
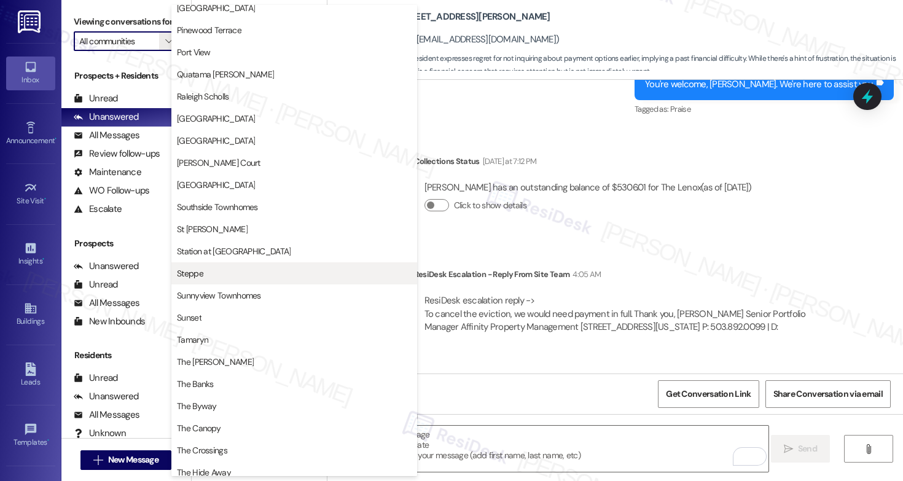
click at [214, 274] on span "Steppe" at bounding box center [294, 273] width 235 height 12
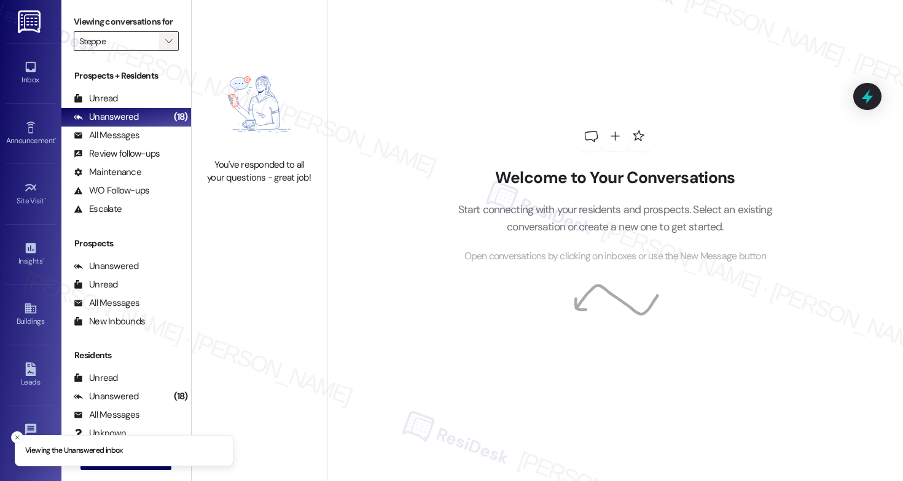
click at [165, 46] on icon "" at bounding box center [168, 41] width 7 height 10
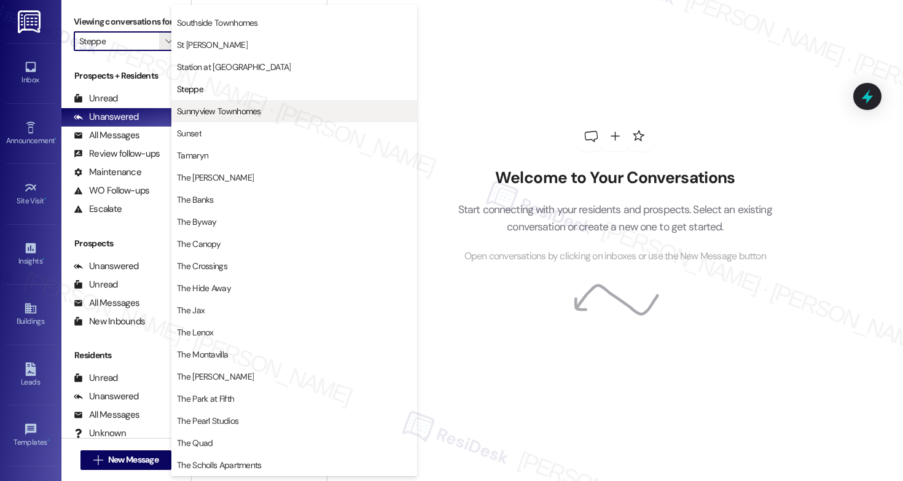
scroll to position [1924, 0]
click at [221, 113] on span "Sunnyview Townhomes" at bounding box center [219, 111] width 84 height 12
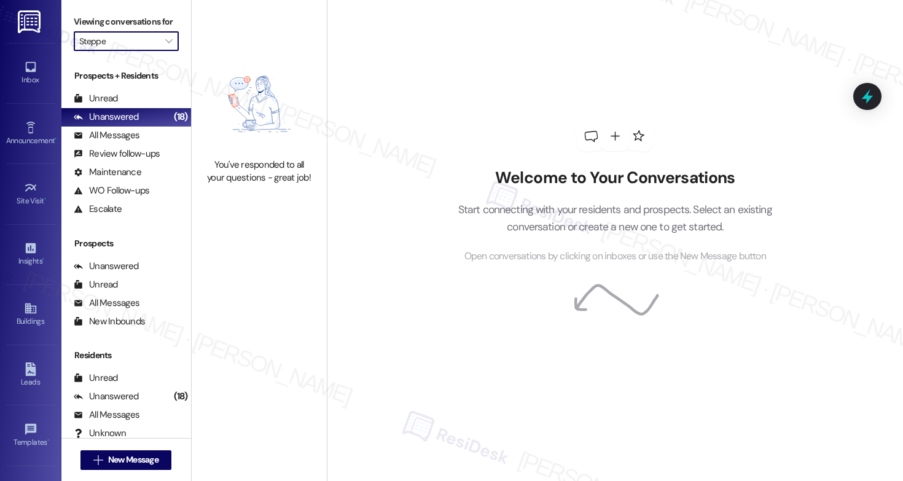
type input "Sunnyview Townhomes"
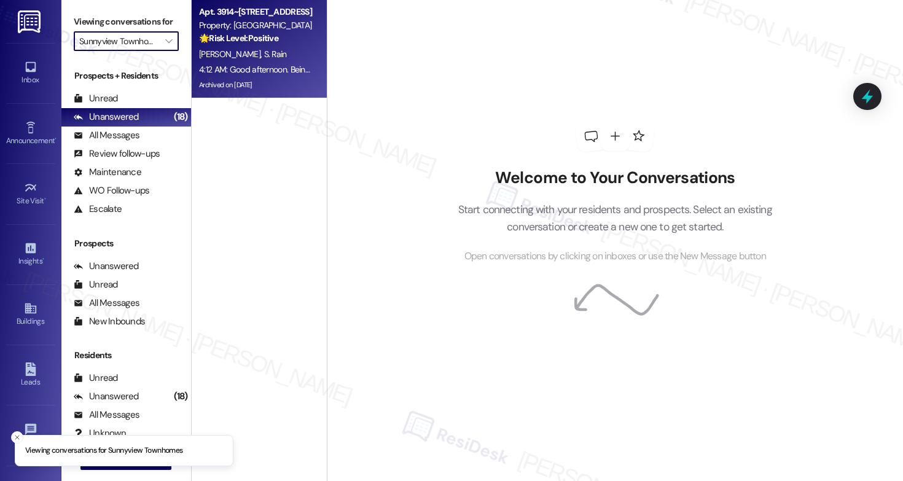
click at [264, 58] on span "S. Rain" at bounding box center [275, 54] width 23 height 11
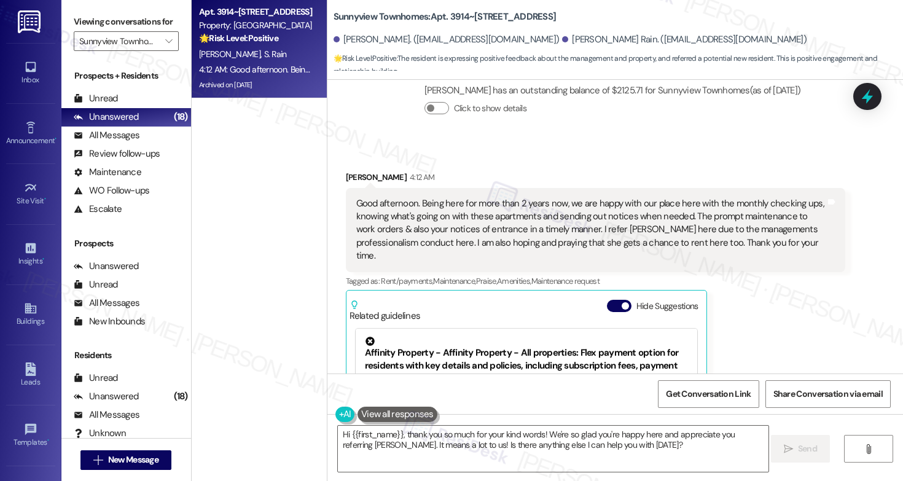
scroll to position [4630, 0]
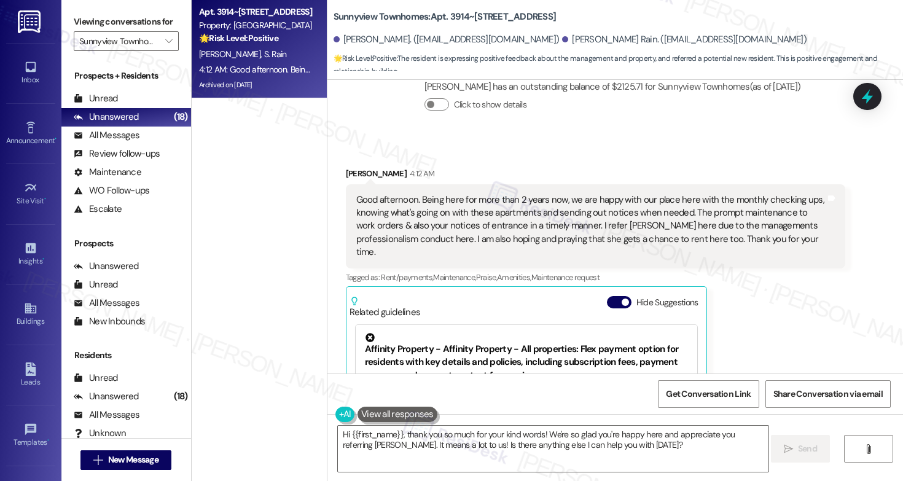
click at [653, 194] on div "Good afternoon. Being here for more than 2 years now, we are happy with our pla…" at bounding box center [591, 227] width 470 height 66
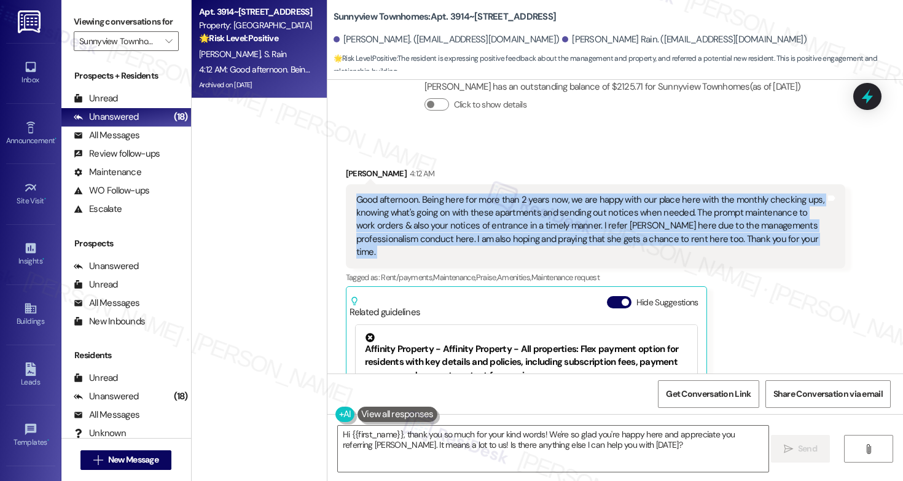
click at [653, 194] on div "Good afternoon. Being here for more than 2 years now, we are happy with our pla…" at bounding box center [591, 227] width 470 height 66
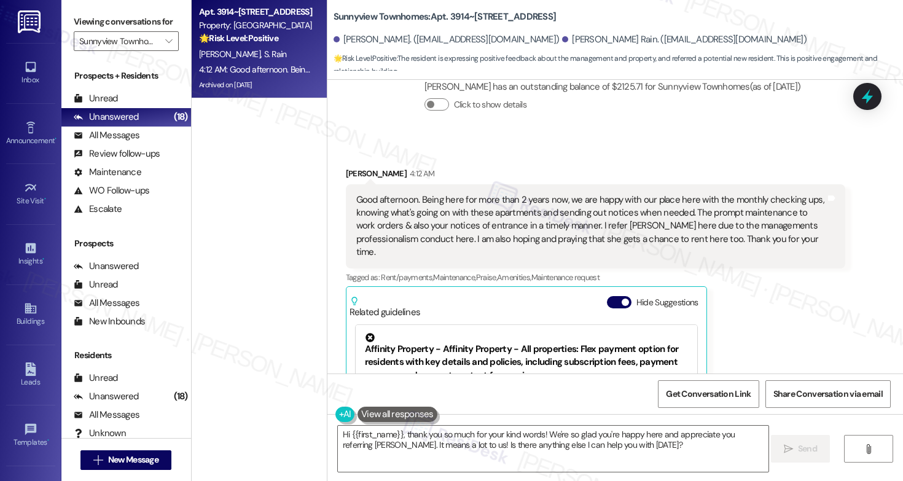
click at [563, 194] on div "Good afternoon. Being here for more than 2 years now, we are happy with our pla…" at bounding box center [591, 227] width 470 height 66
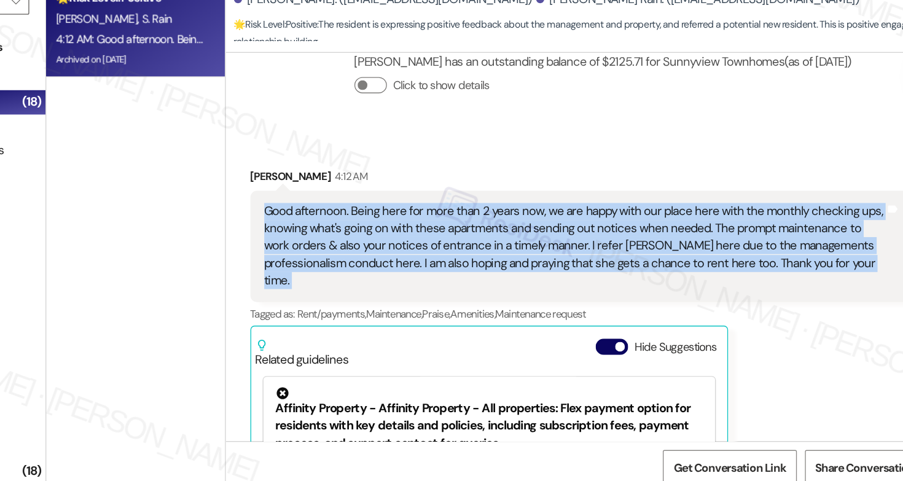
click at [685, 194] on div "Good afternoon. Being here for more than 2 years now, we are happy with our pla…" at bounding box center [591, 227] width 470 height 66
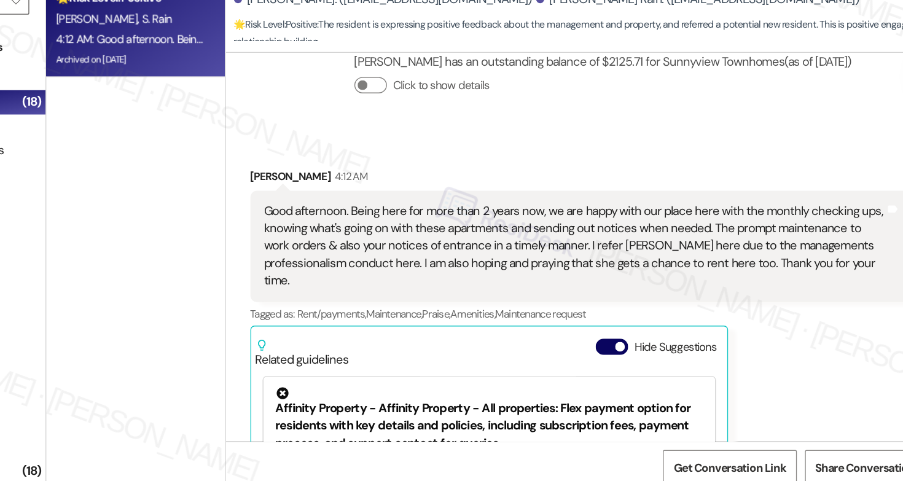
click at [685, 194] on div "Good afternoon. Being here for more than 2 years now, we are happy with our pla…" at bounding box center [591, 227] width 470 height 66
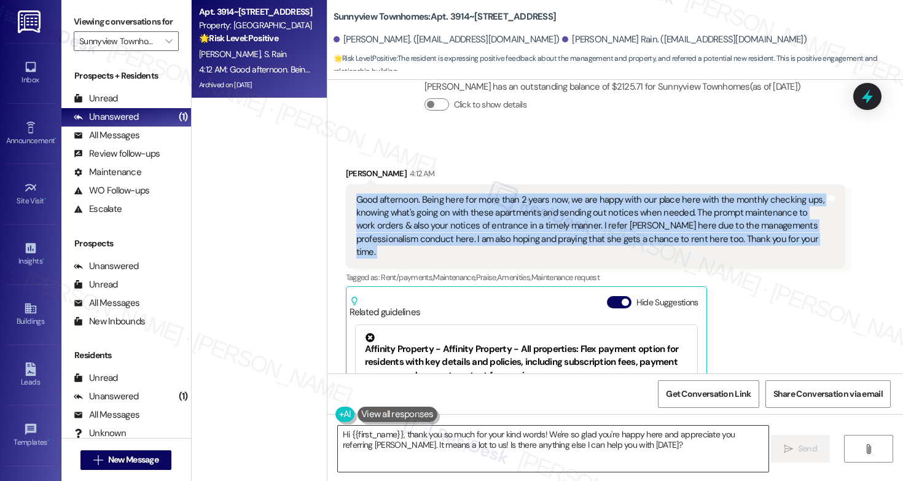
click at [535, 447] on textarea "Hi {{first_name}}, thank you so much for your kind words! We're so glad you're …" at bounding box center [553, 449] width 431 height 46
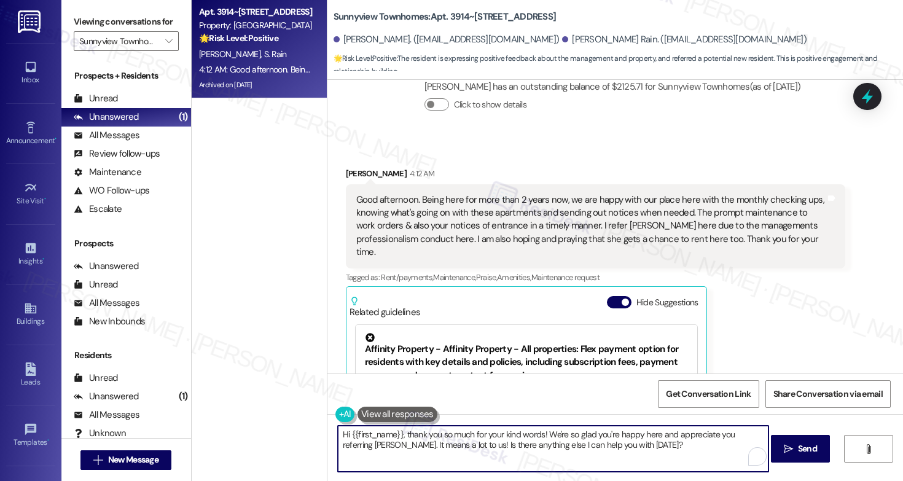
click at [614, 445] on textarea "Hi {{first_name}}, thank you so much for your kind words! We're so glad you're …" at bounding box center [553, 449] width 431 height 46
drag, startPoint x: 614, startPoint y: 445, endPoint x: 431, endPoint y: 444, distance: 183.1
click at [431, 444] on textarea "Hi {{first_name}}, thank you so much for your kind words! We're so glad you're …" at bounding box center [553, 449] width 431 height 46
click at [355, 167] on div "Nersihna Solomon 4:12 AM" at bounding box center [596, 175] width 500 height 17
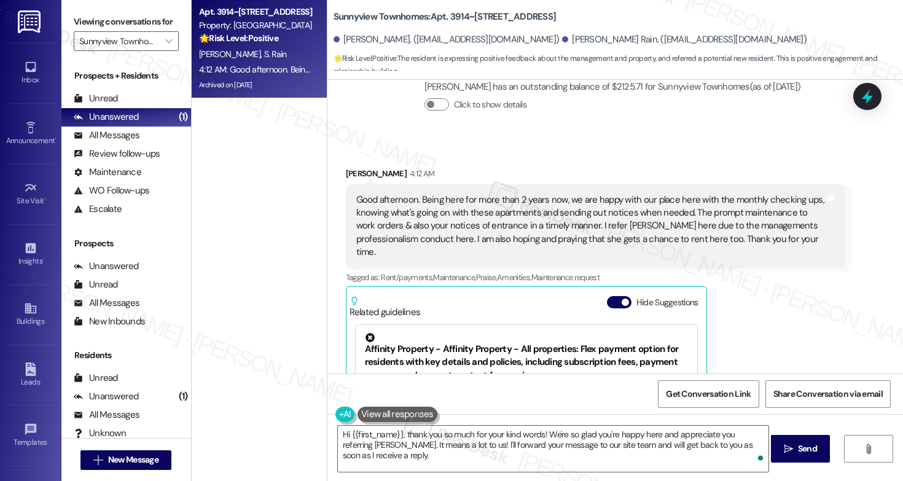
click at [355, 167] on div "Nersihna Solomon 4:12 AM" at bounding box center [596, 175] width 500 height 17
copy div "Nersihna"
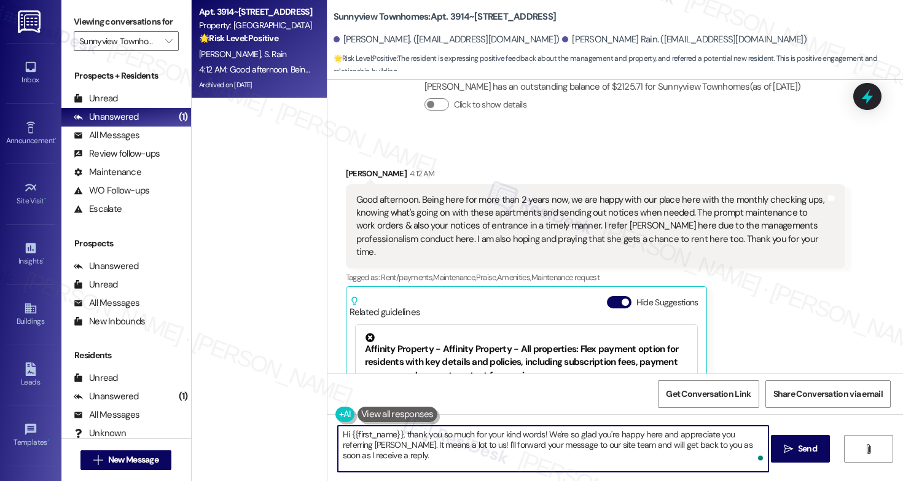
drag, startPoint x: 397, startPoint y: 433, endPoint x: 344, endPoint y: 433, distance: 52.8
click at [344, 433] on textarea "Hi {{first_name}}, thank you so much for your kind words! We're so glad you're …" at bounding box center [553, 449] width 431 height 46
paste textarea "Nersihna"
click at [376, 457] on textarea "Hi Nersihna, thank you so much for your kind words! We're so glad you're happy …" at bounding box center [553, 449] width 431 height 46
type textarea "Hi Nersihna, thank you so much for your kind words! We're so glad you're happy …"
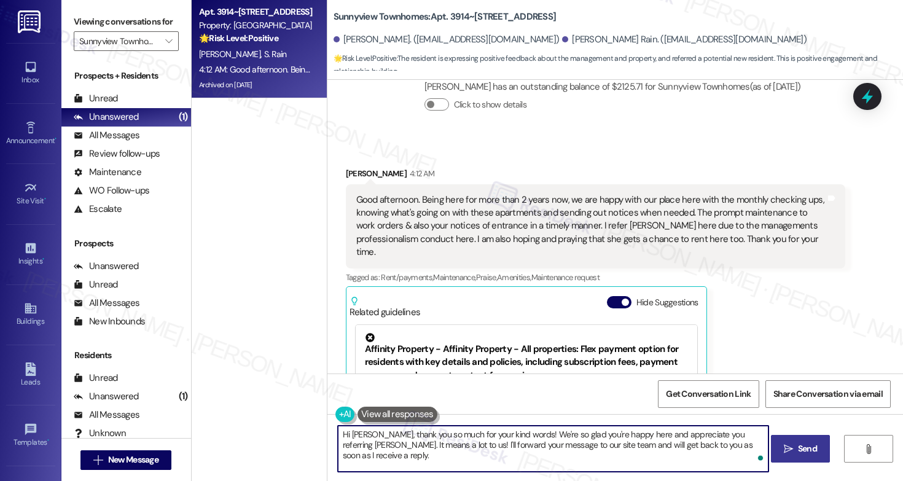
click at [802, 455] on span "Send" at bounding box center [807, 448] width 19 height 13
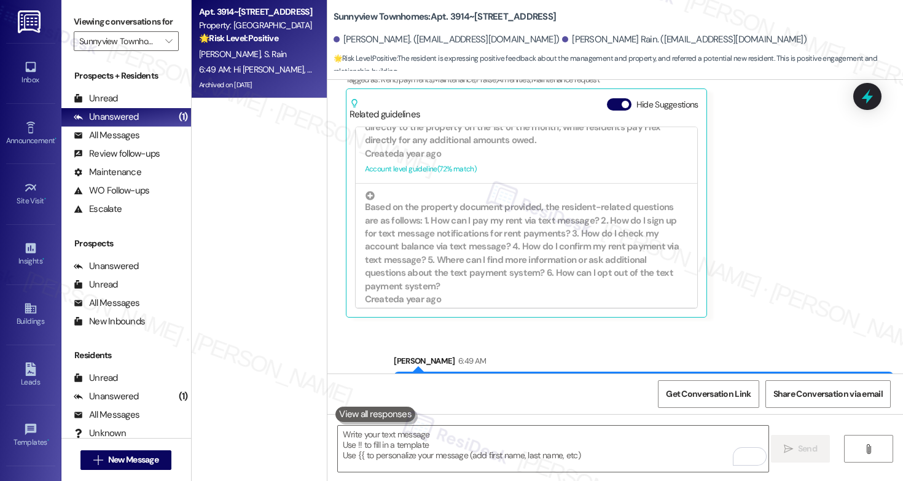
scroll to position [548, 0]
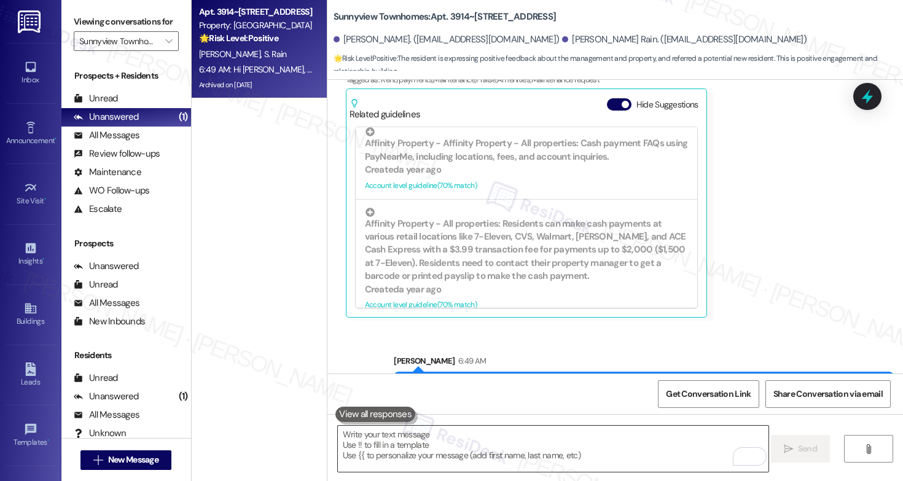
click at [565, 439] on textarea "To enrich screen reader interactions, please activate Accessibility in Grammarl…" at bounding box center [553, 449] width 431 height 46
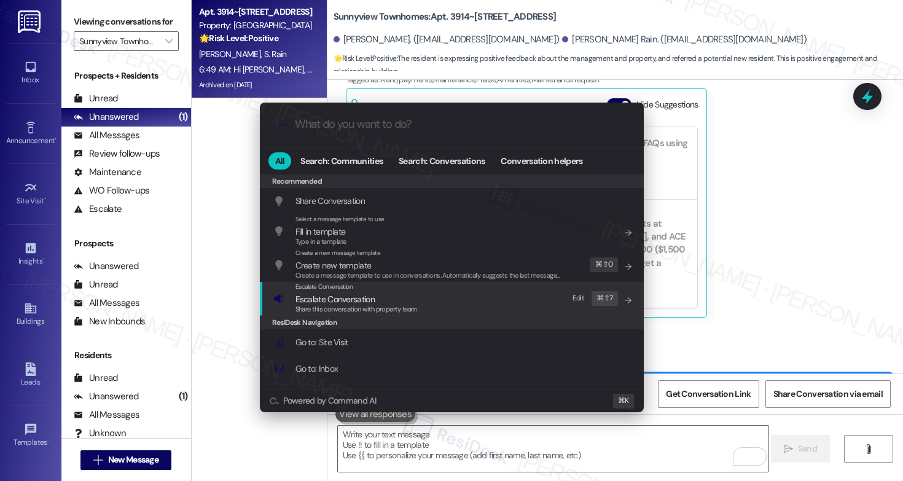
click at [410, 304] on div "Share this conversation with property team" at bounding box center [357, 309] width 122 height 11
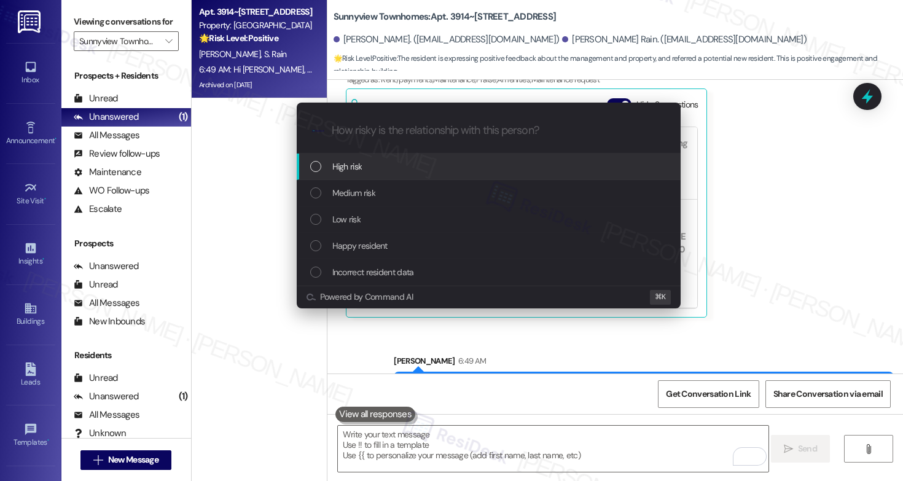
click at [422, 167] on div "High risk" at bounding box center [489, 167] width 359 height 14
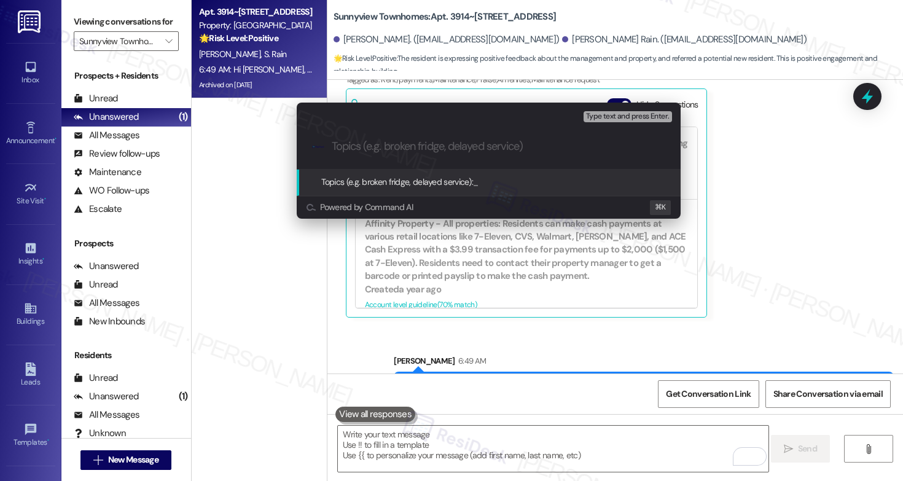
type input "T"
type input "r"
type input "Resident Referral"
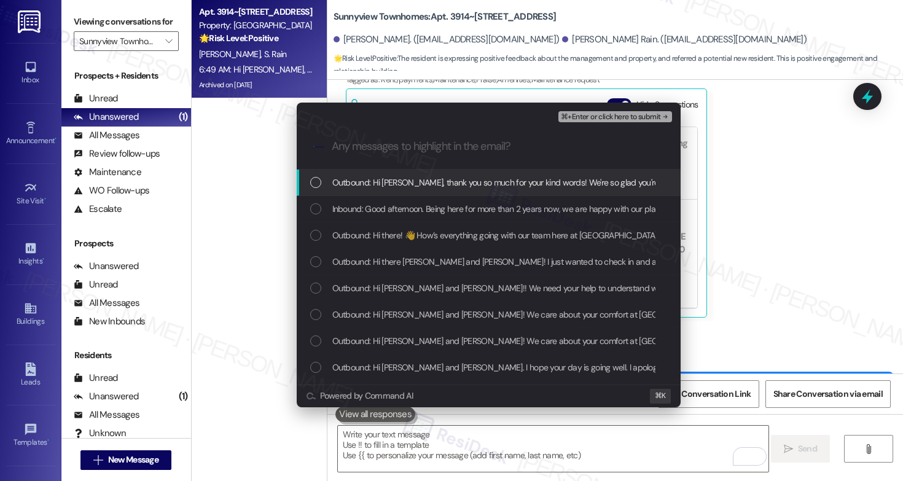
click at [425, 185] on span "Outbound: Hi Nersihna, thank you so much for your kind words! We're so glad you…" at bounding box center [803, 183] width 943 height 14
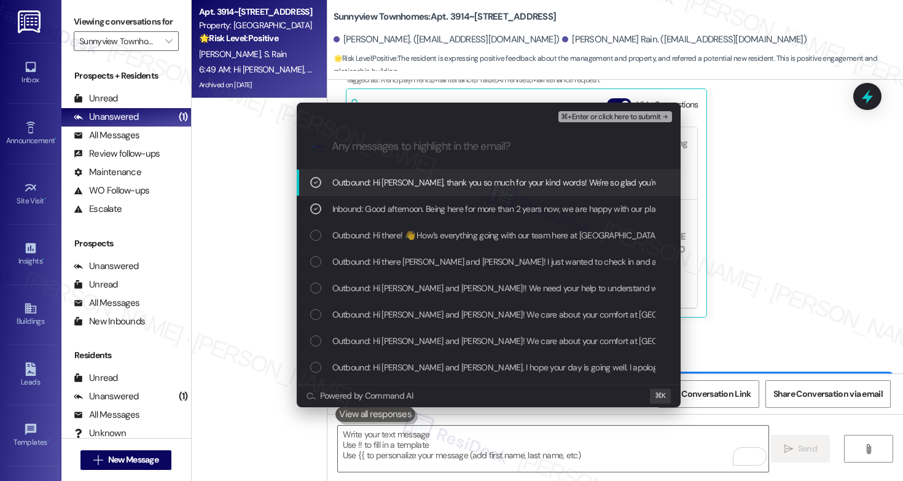
click at [592, 122] on button "⌘+Enter or click here to submit" at bounding box center [615, 116] width 113 height 11
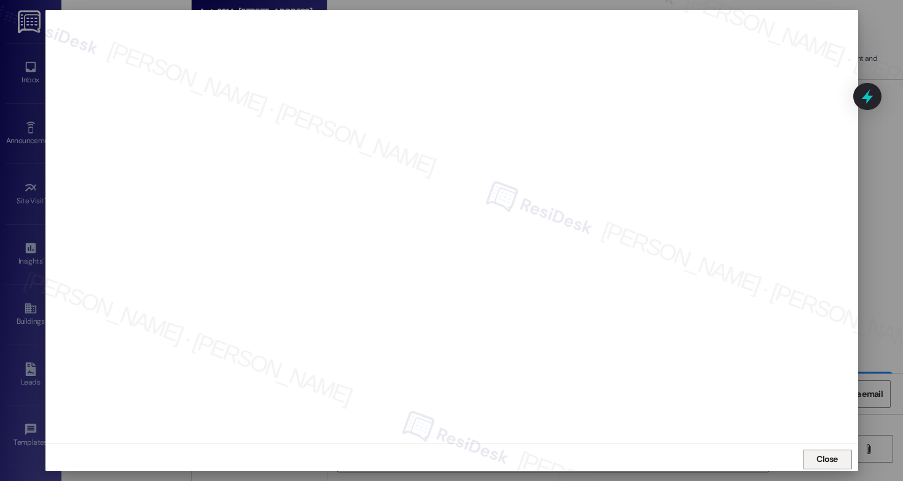
click at [817, 460] on span "Close" at bounding box center [828, 459] width 22 height 13
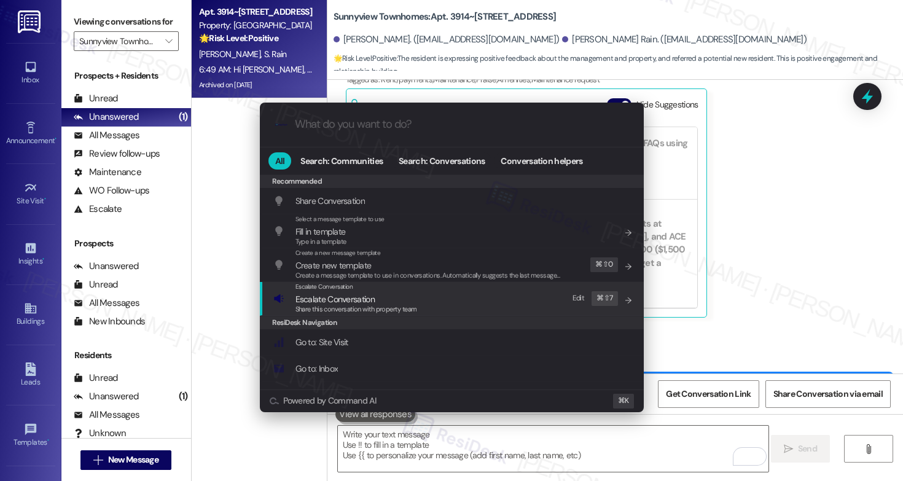
click at [484, 310] on div "Escalate Conversation Escalate Conversation Share this conversation with proper…" at bounding box center [452, 298] width 359 height 33
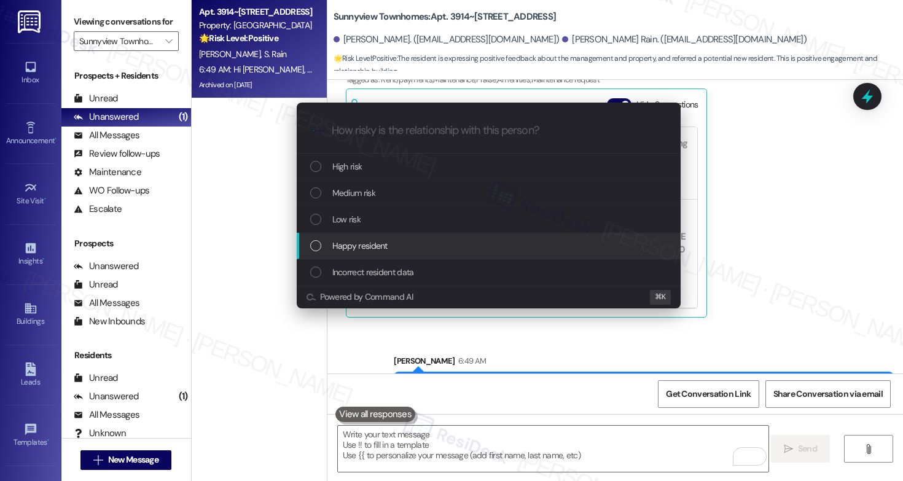
click at [465, 242] on div "Happy resident" at bounding box center [489, 246] width 359 height 14
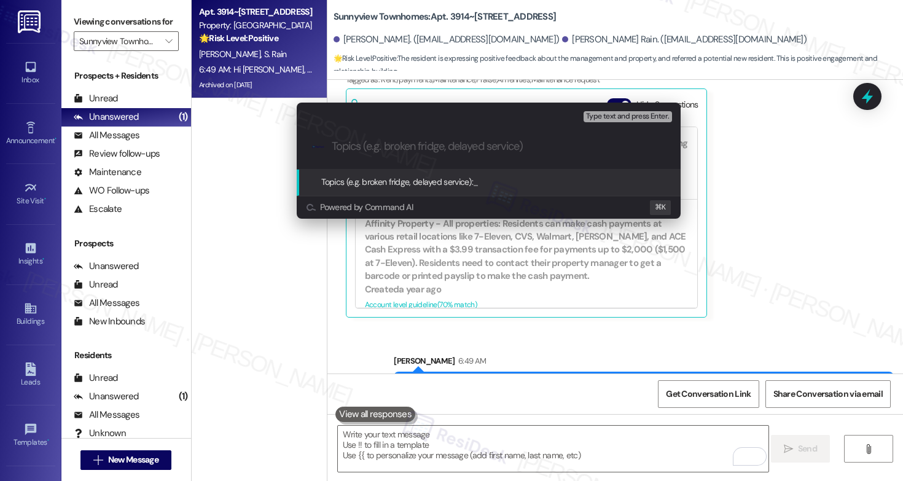
click at [481, 146] on input "Topics (e.g. broken fridge, delayed service)" at bounding box center [499, 146] width 334 height 13
paste input "Resident Referral"
type input "Resident Referral"
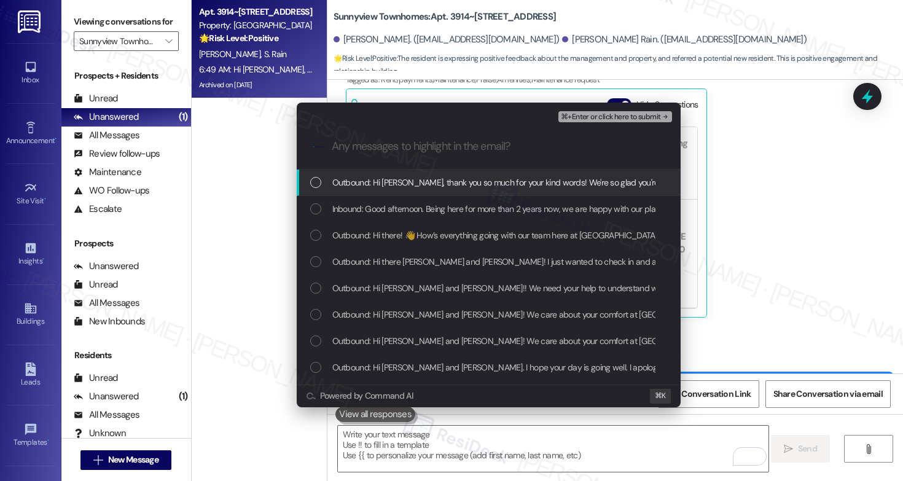
click at [468, 191] on div "Outbound: Hi Nersihna, thank you so much for your kind words! We're so glad you…" at bounding box center [489, 183] width 384 height 26
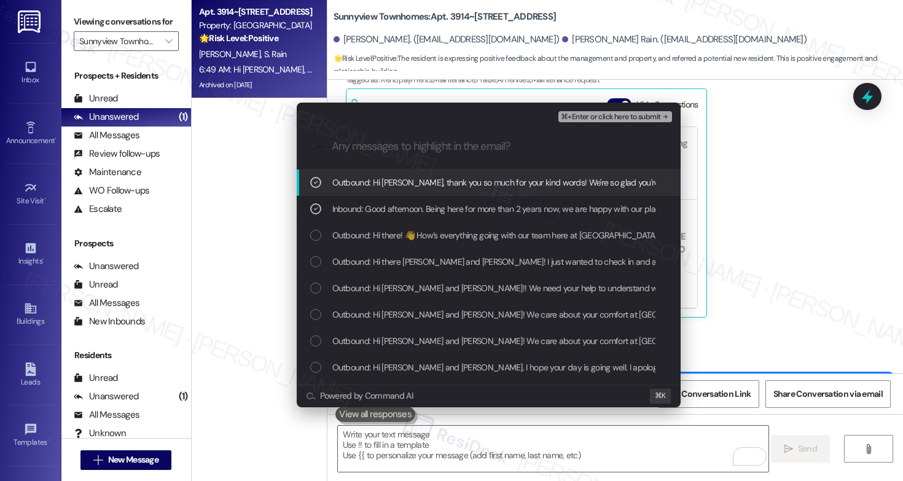
click at [626, 116] on span "⌘+Enter or click here to submit" at bounding box center [611, 117] width 100 height 9
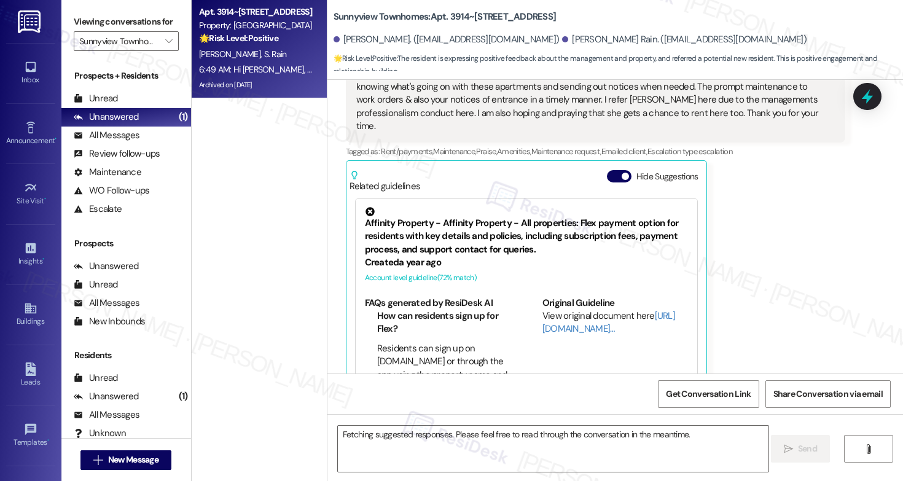
scroll to position [4728, 0]
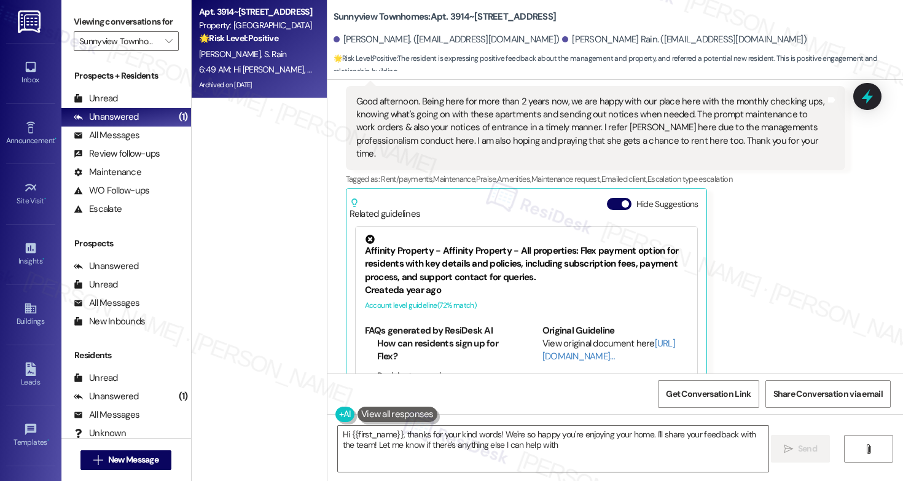
type textarea "Hi {{first_name}}, thanks for your kind words! We're so happy you're enjoying y…"
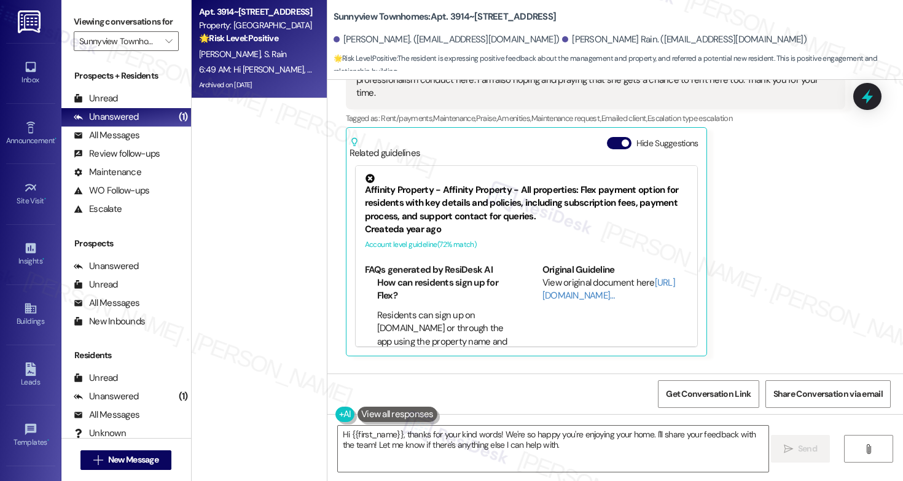
scroll to position [4846, 0]
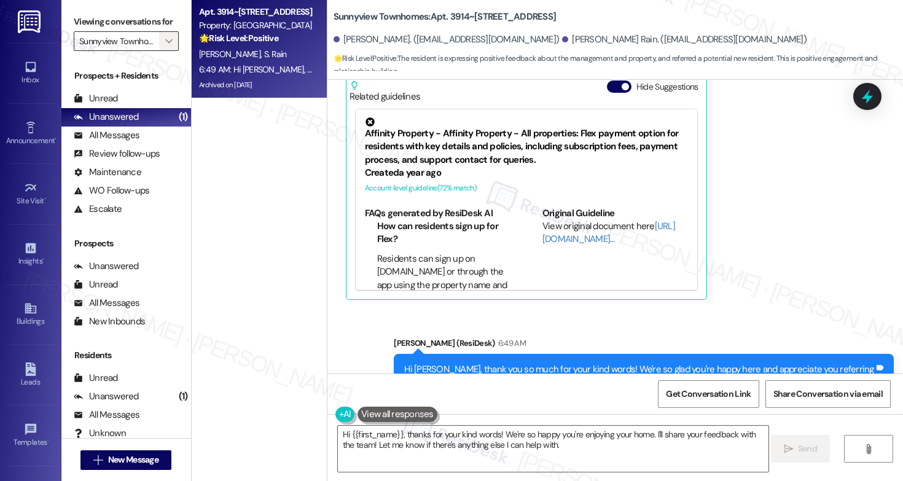
click at [167, 51] on span "" at bounding box center [169, 41] width 12 height 20
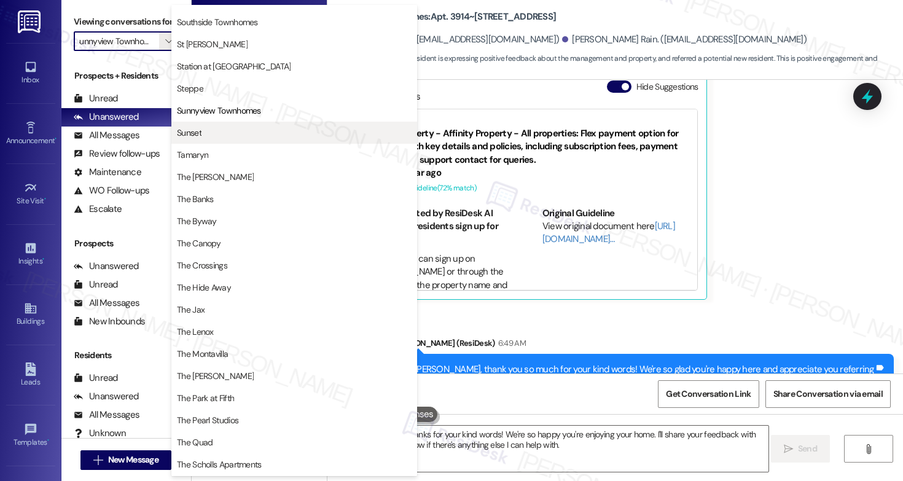
scroll to position [1948, 0]
click at [225, 137] on span "Sunset" at bounding box center [294, 133] width 235 height 12
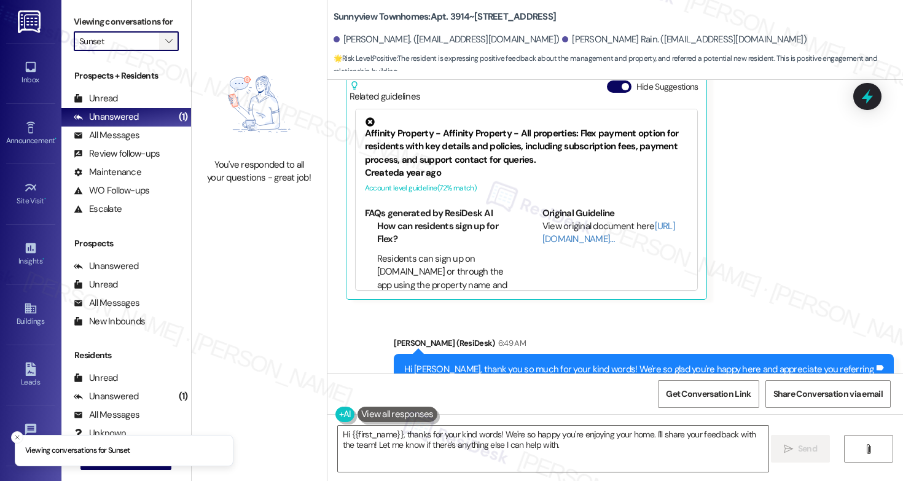
click at [165, 46] on icon "" at bounding box center [168, 41] width 7 height 10
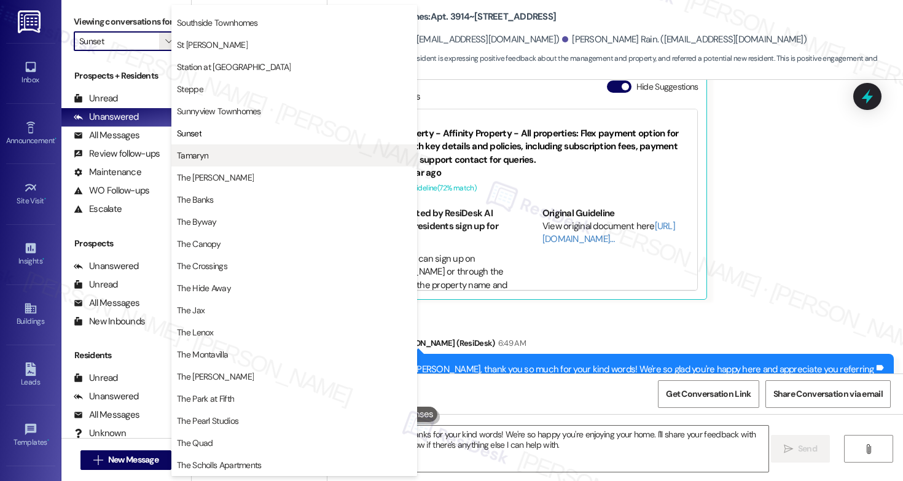
scroll to position [1951, 0]
click at [194, 152] on span "Tamaryn" at bounding box center [192, 155] width 31 height 12
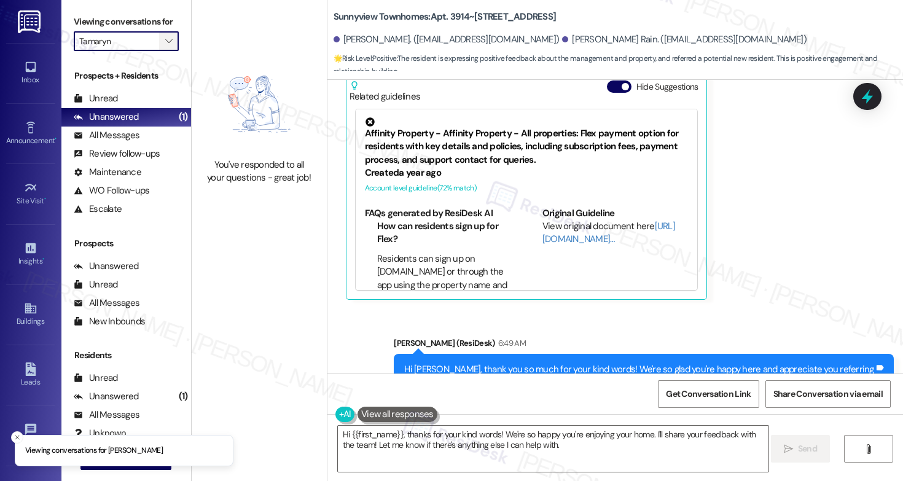
click at [165, 46] on icon "" at bounding box center [168, 41] width 7 height 10
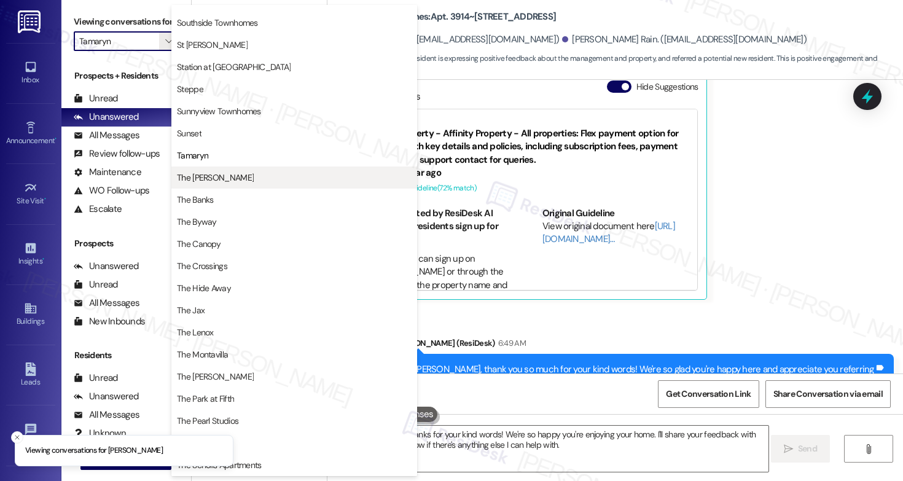
scroll to position [1948, 0]
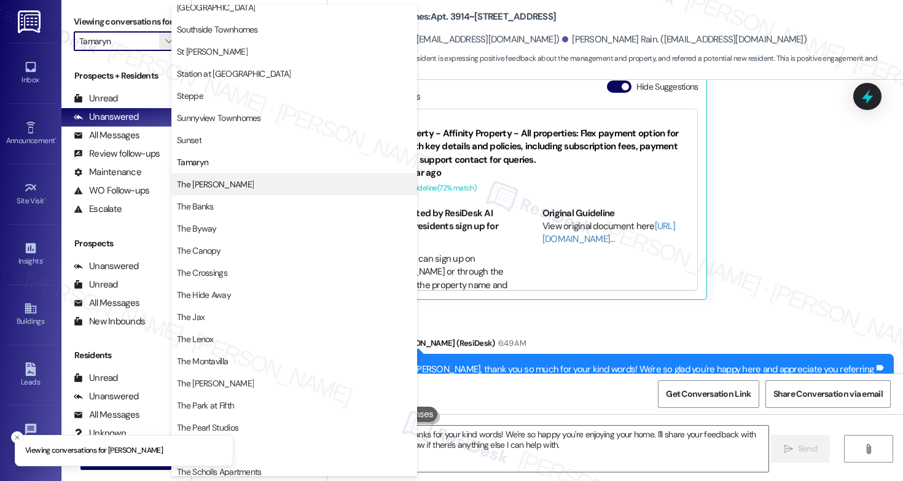
click at [225, 178] on span "The [PERSON_NAME]" at bounding box center [215, 184] width 77 height 12
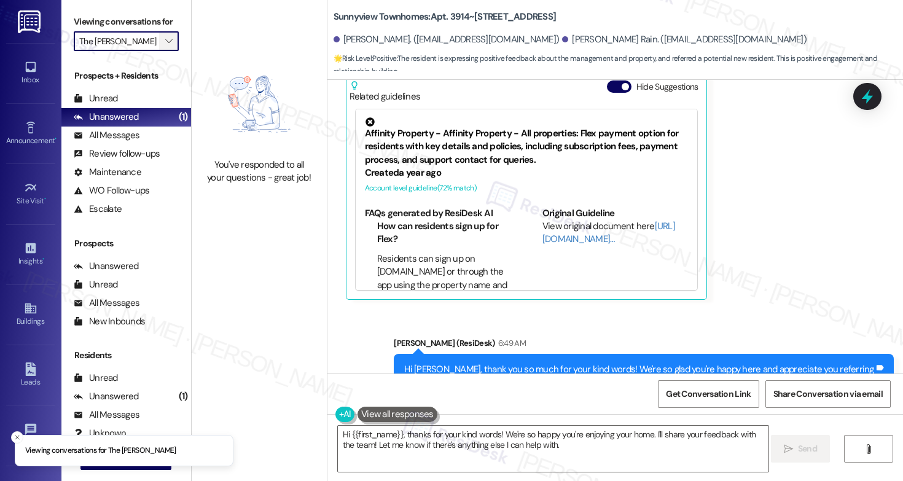
click at [165, 46] on icon "" at bounding box center [168, 41] width 7 height 10
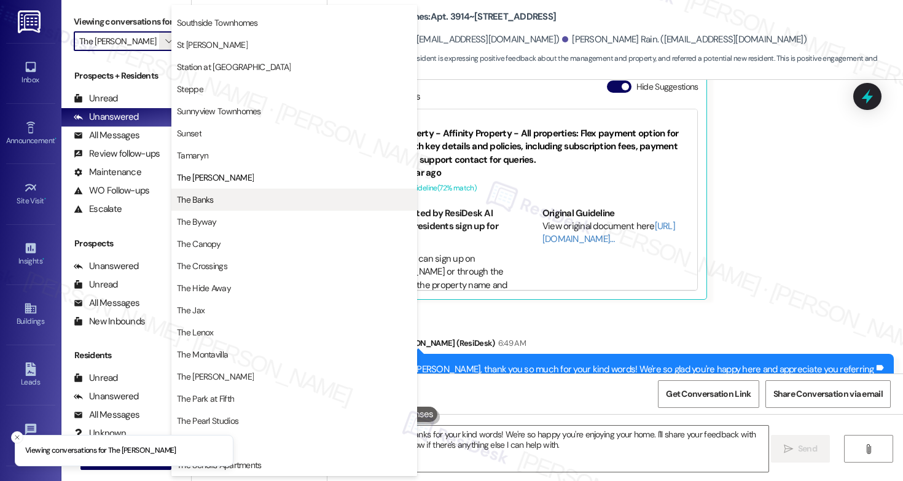
scroll to position [1939, 0]
click at [223, 199] on span "The Banks" at bounding box center [294, 200] width 235 height 12
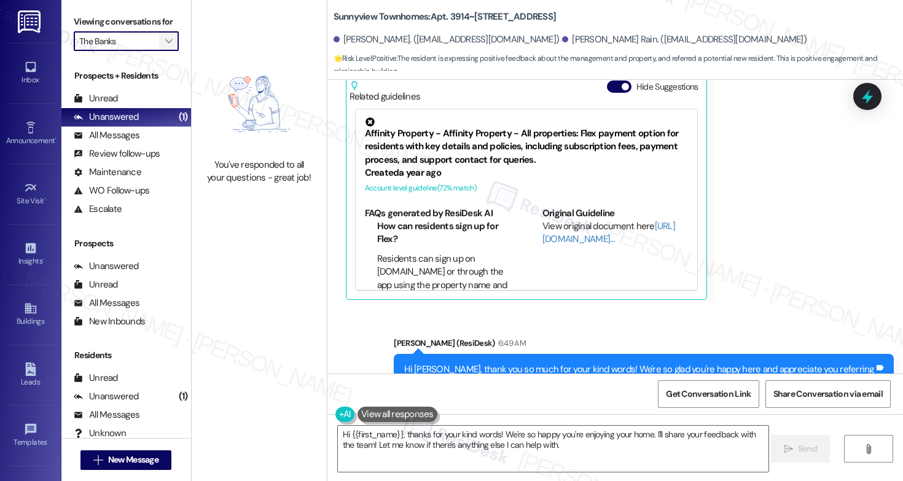
click at [166, 51] on span "" at bounding box center [169, 41] width 12 height 20
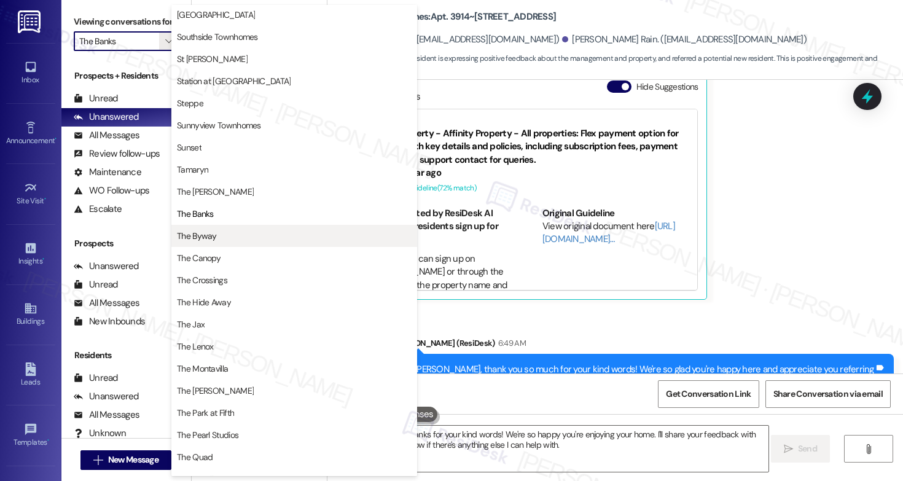
scroll to position [1953, 0]
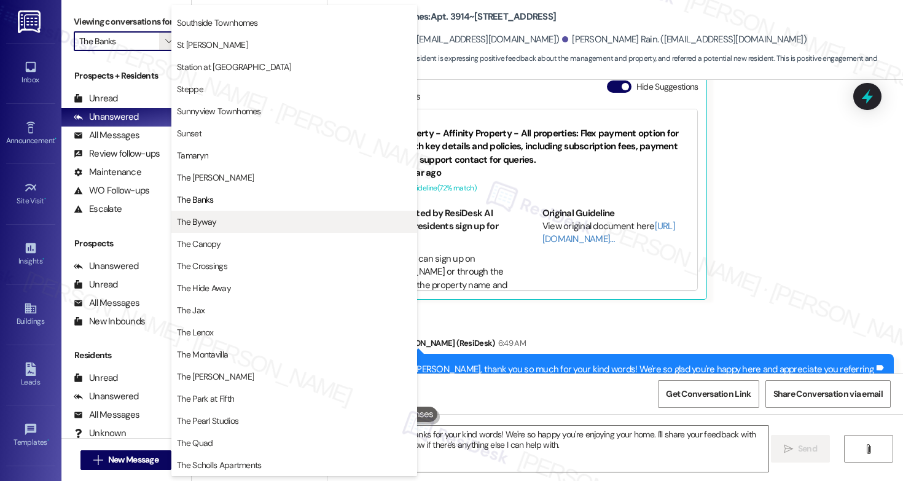
click at [246, 214] on button "The Byway" at bounding box center [294, 222] width 246 height 22
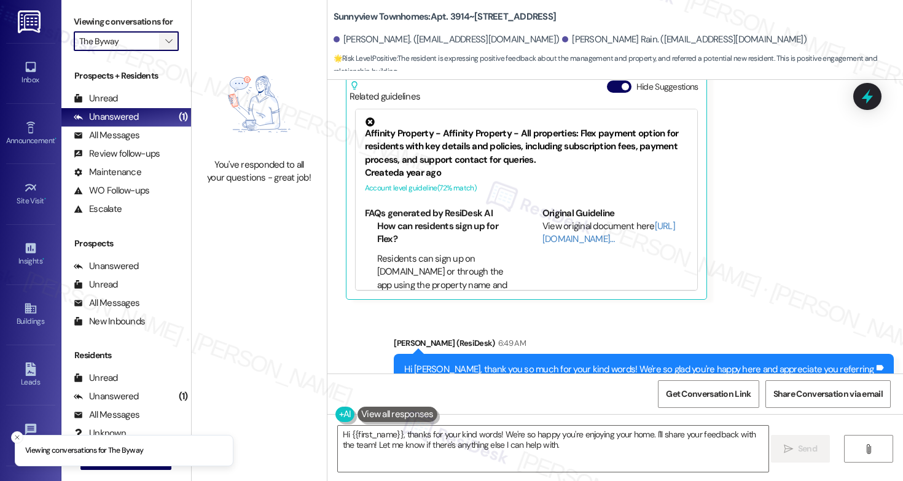
click at [165, 46] on icon "" at bounding box center [168, 41] width 7 height 10
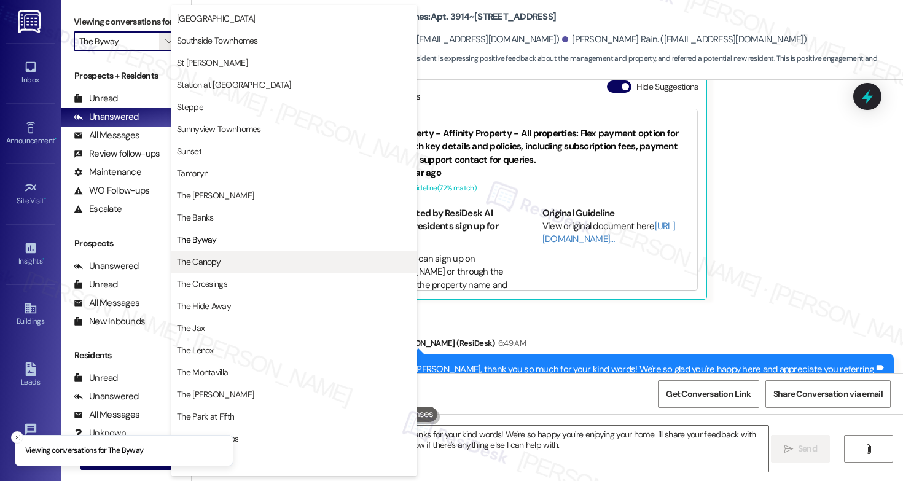
scroll to position [1951, 0]
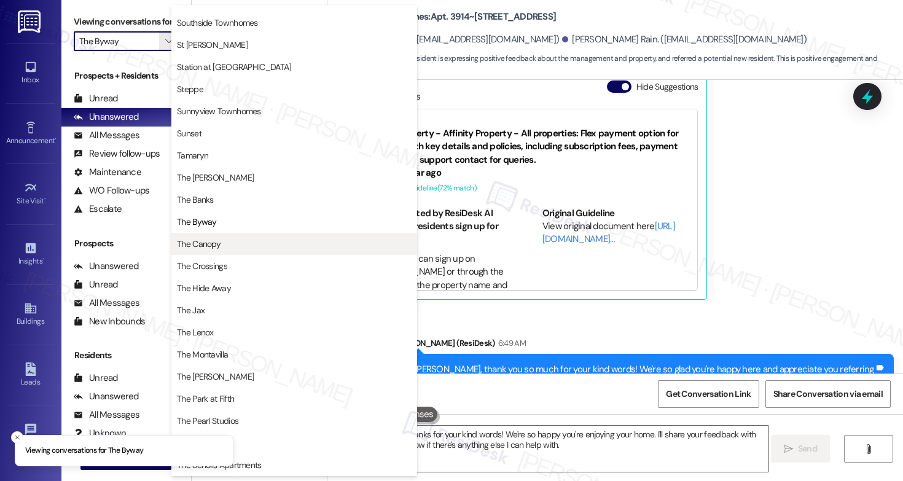
click at [230, 238] on span "The Canopy" at bounding box center [294, 244] width 235 height 12
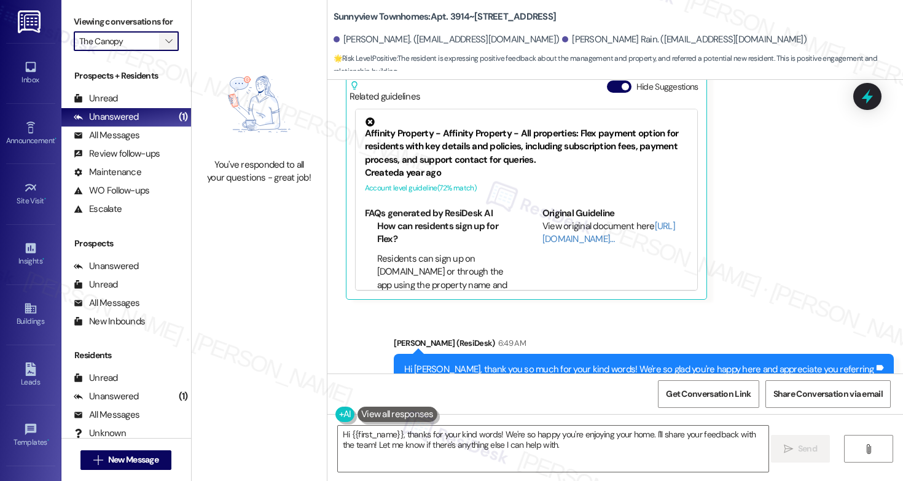
click at [165, 51] on span "" at bounding box center [169, 41] width 12 height 20
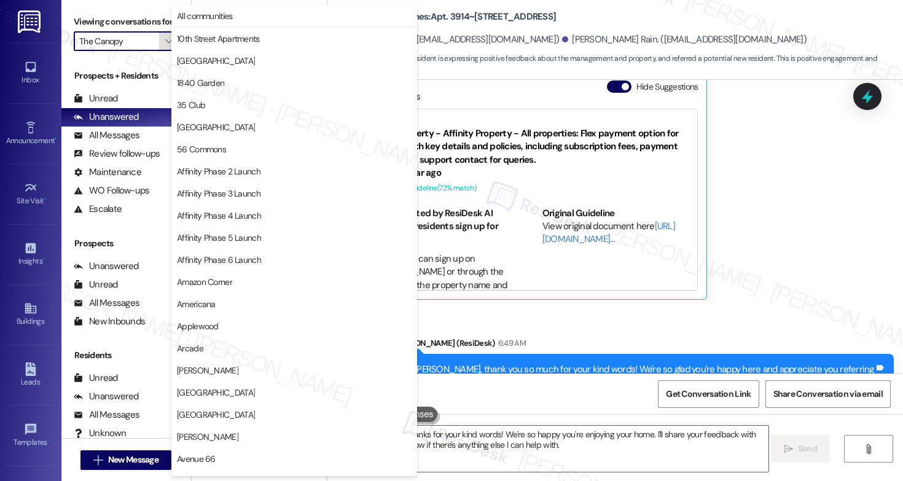
scroll to position [2143, 0]
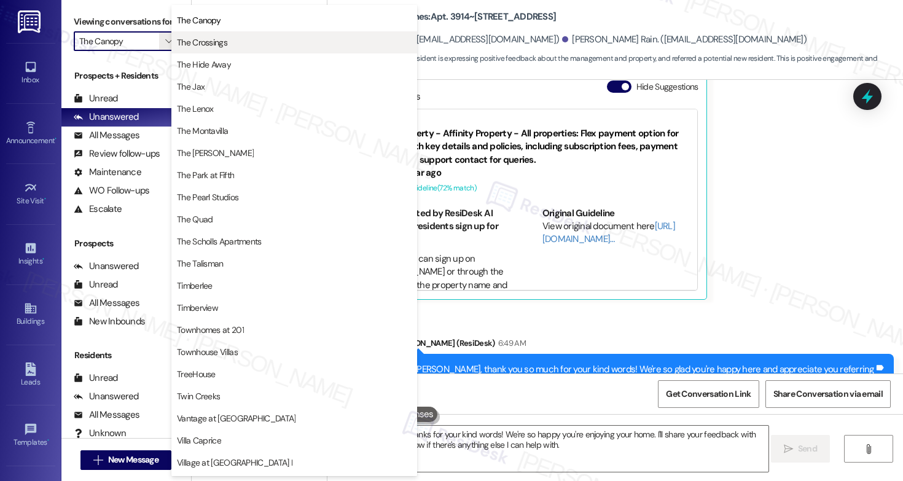
click at [233, 47] on span "The Crossings" at bounding box center [294, 42] width 235 height 12
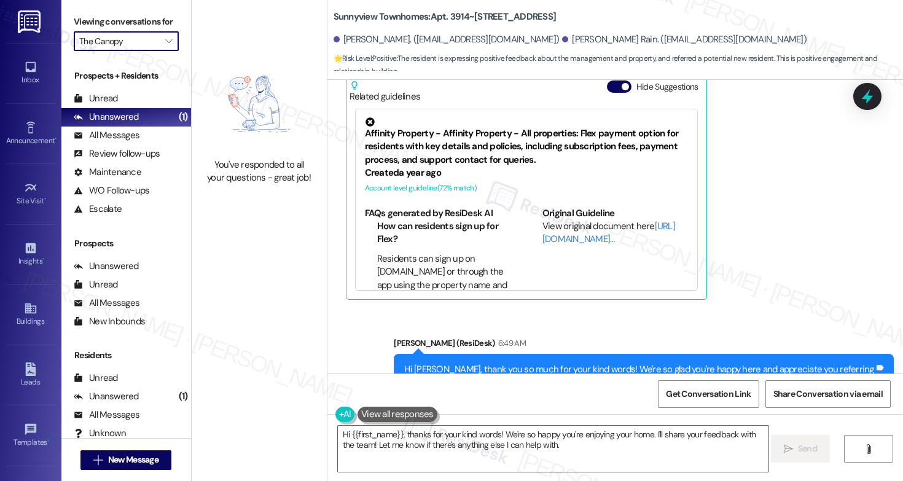
type input "The Crossings"
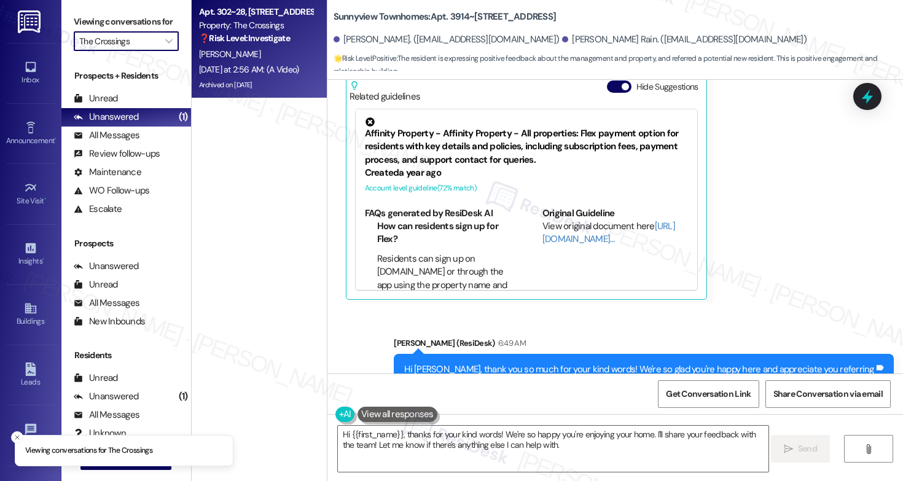
click at [254, 58] on div "A. Jacobson" at bounding box center [256, 54] width 116 height 15
type textarea "Fetching suggested responses. Please feel free to read through the conversation…"
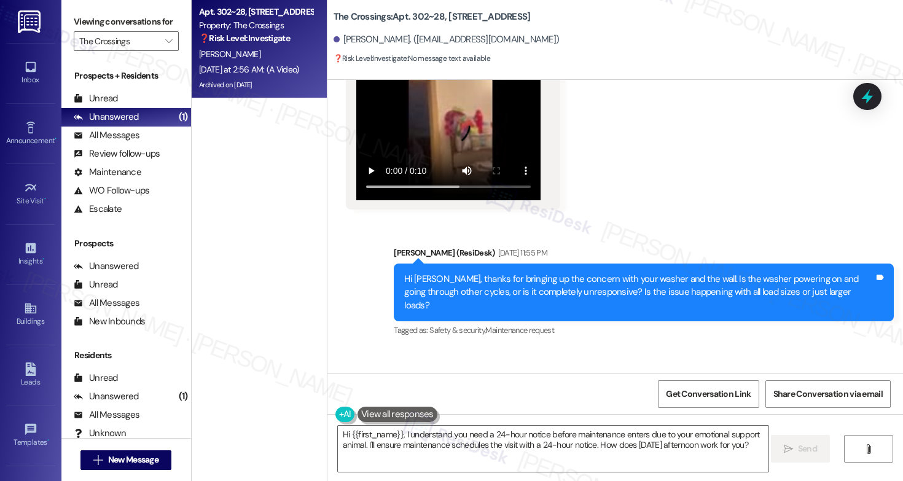
scroll to position [70133, 0]
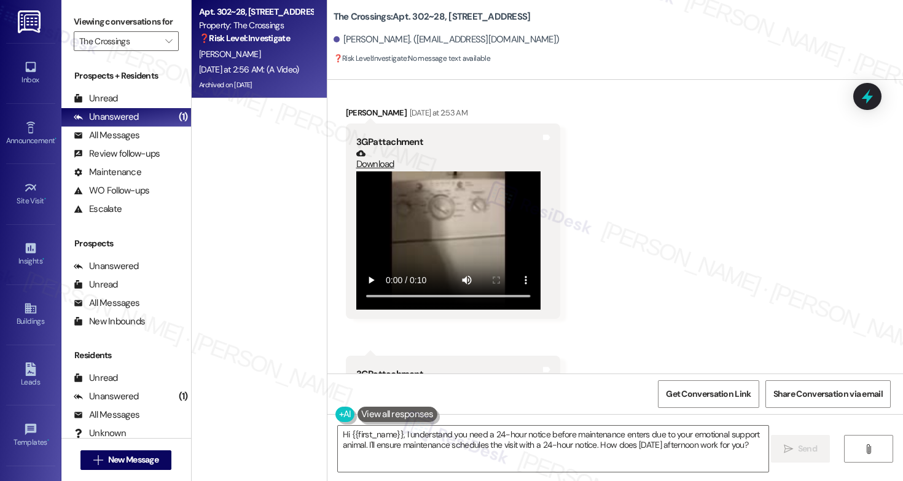
scroll to position [70902, 0]
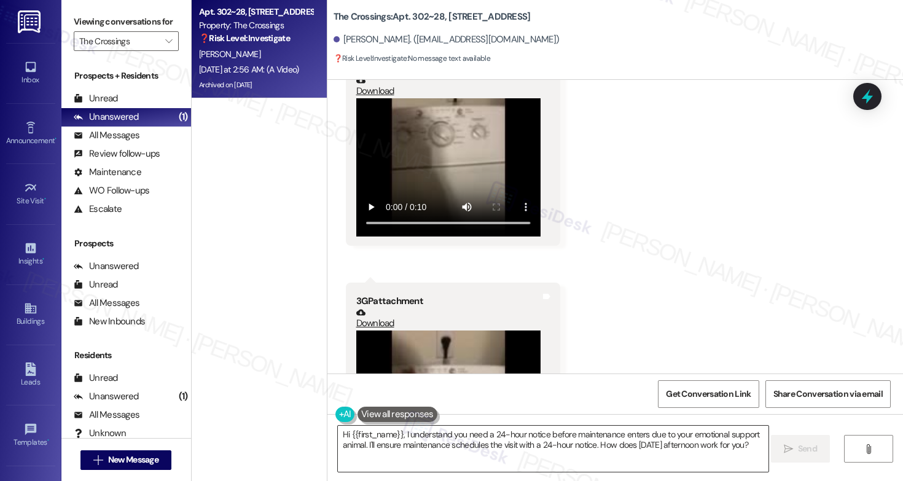
click at [598, 440] on textarea "Hi {{first_name}}, I understand you need a 24-hour notice before maintenance en…" at bounding box center [553, 449] width 431 height 46
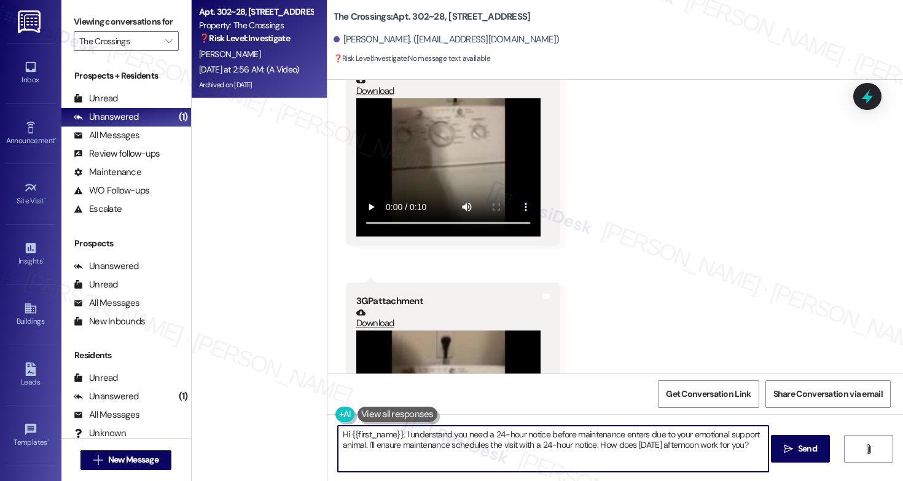
click at [598, 440] on textarea "Hi {{first_name}}, I understand you need a 24-hour notice before maintenance en…" at bounding box center [553, 449] width 431 height 46
click at [514, 447] on textarea "Hi {{first_name}}, I understand you need a 24-hour notice before maintenance en…" at bounding box center [553, 449] width 431 height 46
click at [479, 446] on textarea "Hi {{first_name}}, I understand you need a 24-hour notice before maintenance en…" at bounding box center [553, 449] width 431 height 46
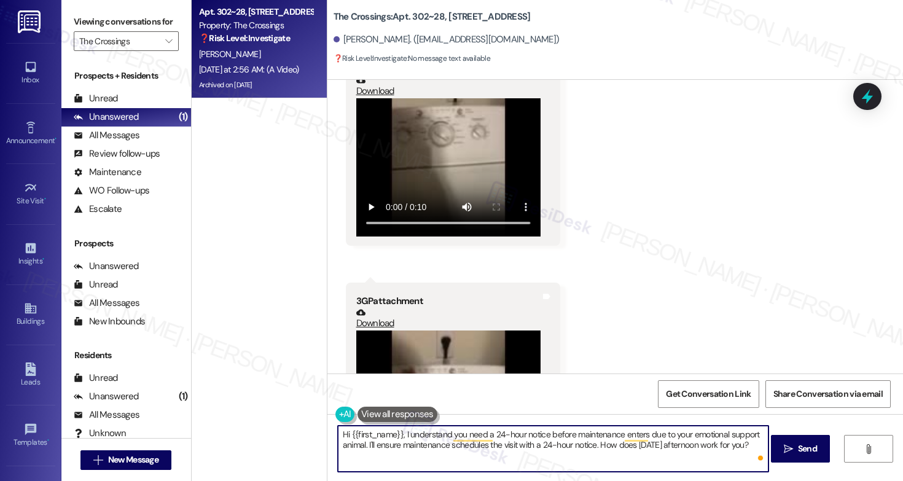
click at [466, 444] on textarea "Hi {{first_name}}, I understand you need a 24-hour notice before maintenance en…" at bounding box center [553, 449] width 431 height 46
drag, startPoint x: 636, startPoint y: 446, endPoint x: 637, endPoint y: 463, distance: 17.2
click at [637, 463] on textarea "Hi {{first_name}}, I understand you need a 24-hour notice before maintenance en…" at bounding box center [553, 449] width 431 height 46
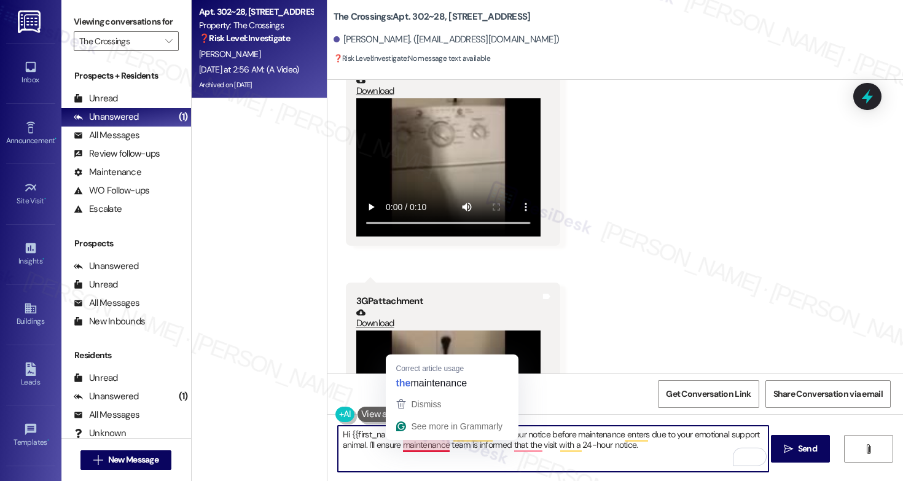
click at [376, 442] on textarea "Hi {{first_name}}, I understand you need a 24-hour notice before maintenance en…" at bounding box center [553, 449] width 431 height 46
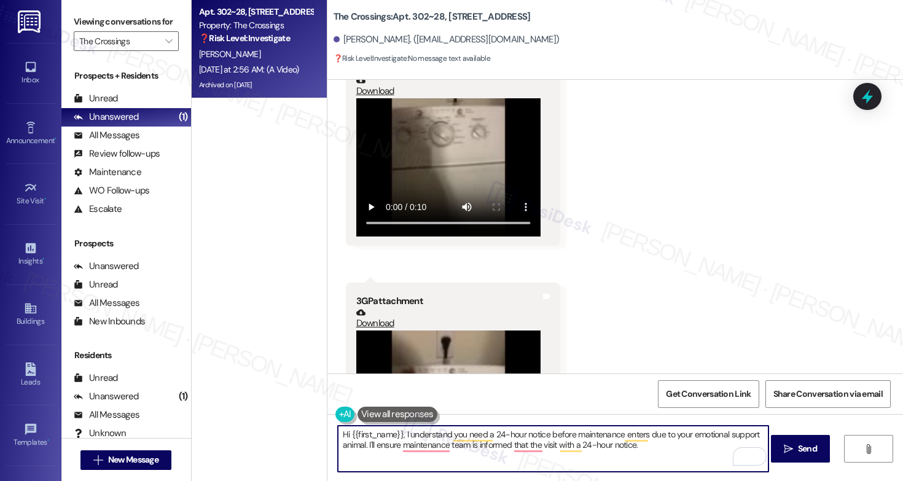
drag, startPoint x: 397, startPoint y: 435, endPoint x: 344, endPoint y: 436, distance: 52.9
click at [344, 436] on textarea "Hi {{first_name}}, I understand you need a 24-hour notice before maintenance en…" at bounding box center [553, 449] width 431 height 46
type textarea "Hi Ashley, I understand you need a 24-hour notice before maintenance enters due…"
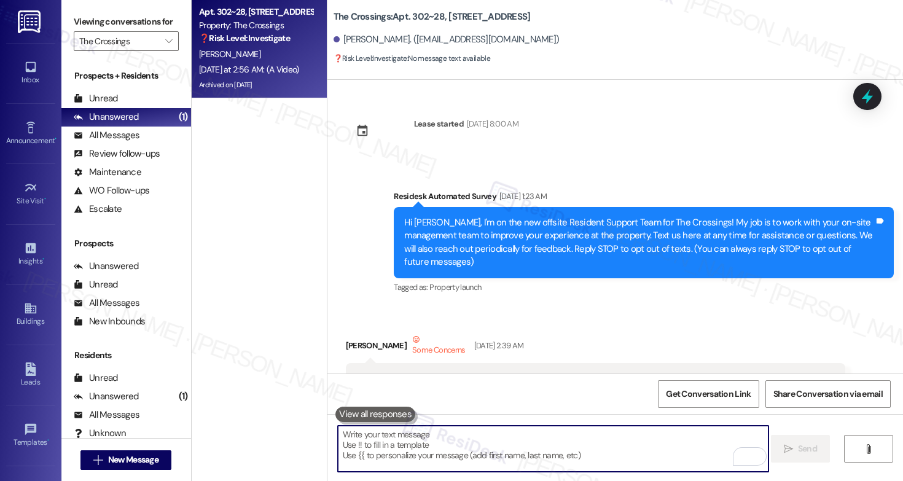
scroll to position [70902, 0]
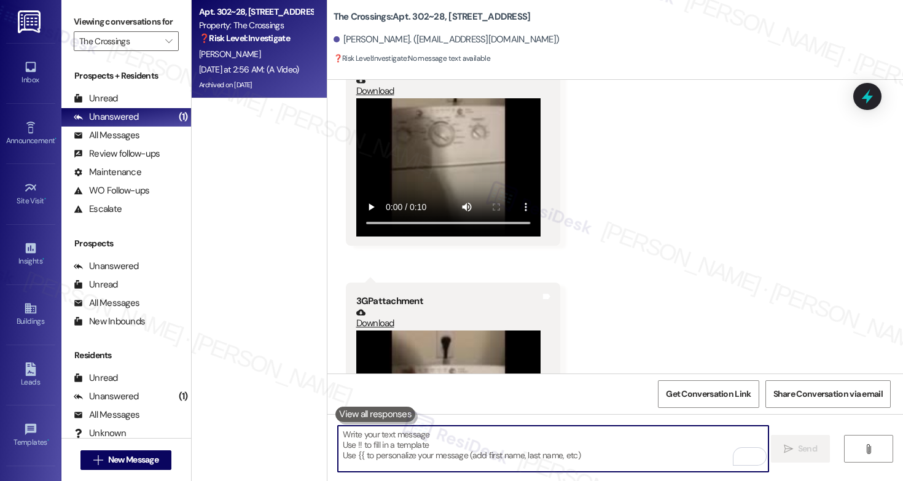
click at [415, 444] on textarea "To enrich screen reader interactions, please activate Accessibility in Grammarl…" at bounding box center [553, 449] width 431 height 46
paste textarea "Hi Ashley, I understand you need a 24-hour notice before maintenance enters due…"
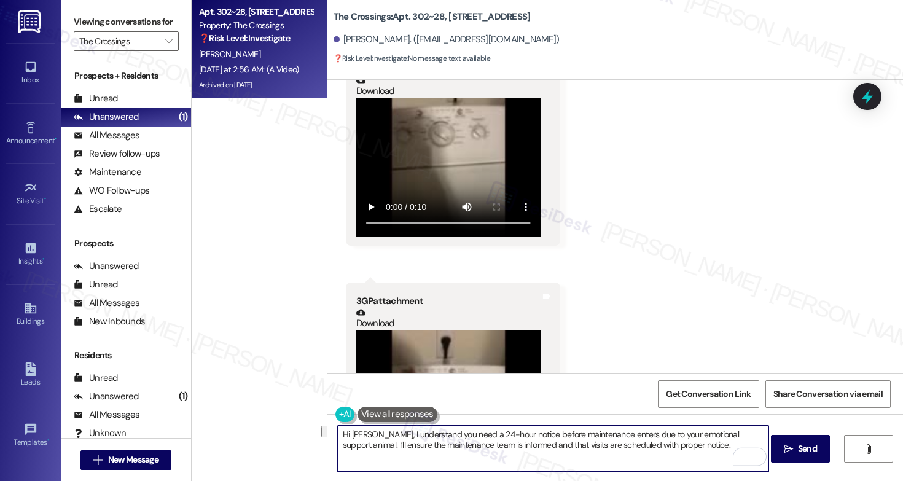
drag, startPoint x: 674, startPoint y: 446, endPoint x: 483, endPoint y: 446, distance: 191.1
click at [483, 446] on textarea "Hi Ashley, I understand you need a 24-hour notice before maintenance enters due…" at bounding box center [553, 449] width 431 height 46
click at [466, 435] on textarea "Hi Ashley, I understand you need a 24-hour notice before maintenance enters due…" at bounding box center [553, 449] width 431 height 46
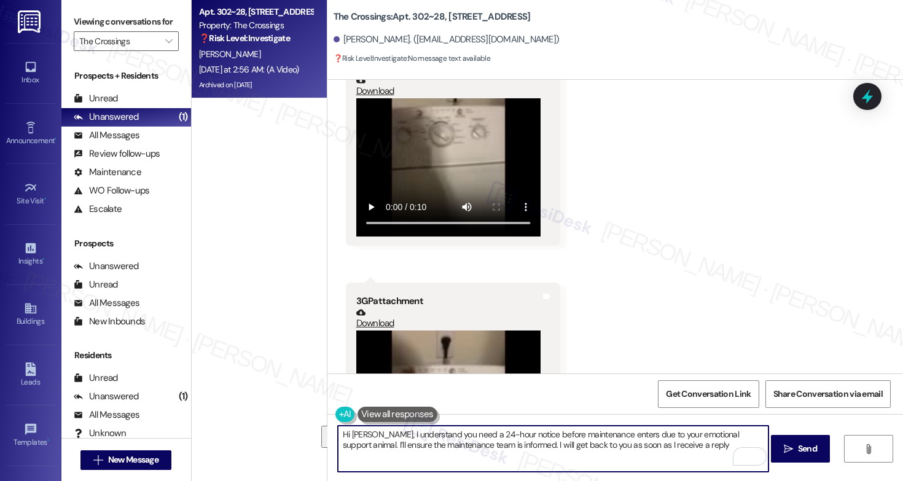
click at [677, 446] on textarea "Hi Ashley, I understand you need a 24-hour notice before maintenance enters due…" at bounding box center [553, 449] width 431 height 46
click at [813, 452] on span "Send" at bounding box center [807, 448] width 19 height 13
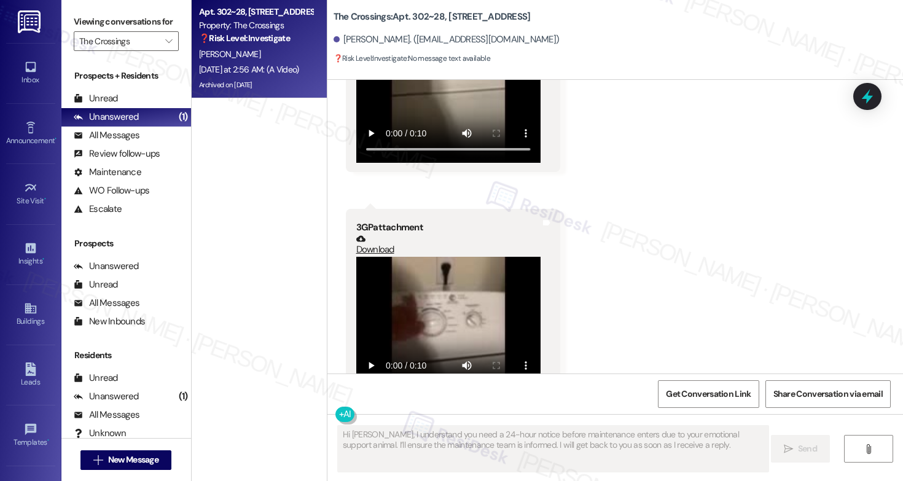
scroll to position [71000, 0]
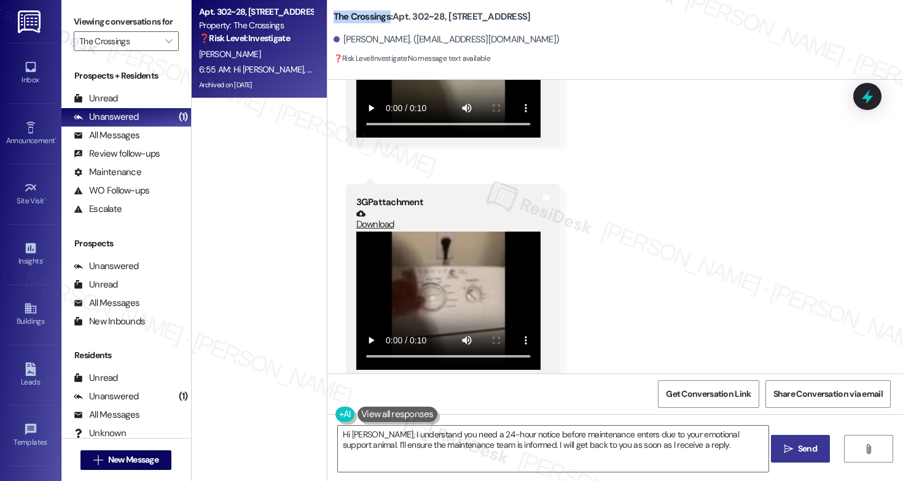
drag, startPoint x: 328, startPoint y: 18, endPoint x: 383, endPoint y: 20, distance: 55.9
click at [383, 20] on b "The Crossings: Apt. 302~28, 16500 SE 82nd Dr" at bounding box center [432, 16] width 197 height 13
copy b "The Crossings"
drag, startPoint x: 407, startPoint y: 20, endPoint x: 436, endPoint y: 18, distance: 28.9
click at [436, 18] on b "The Crossings: Apt. 302~28, 16500 SE 82nd Dr" at bounding box center [432, 16] width 197 height 13
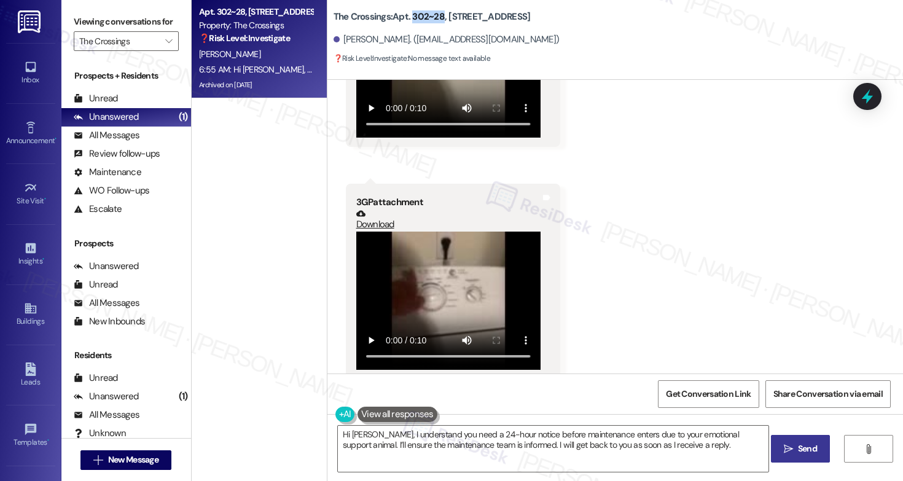
copy b "302~28"
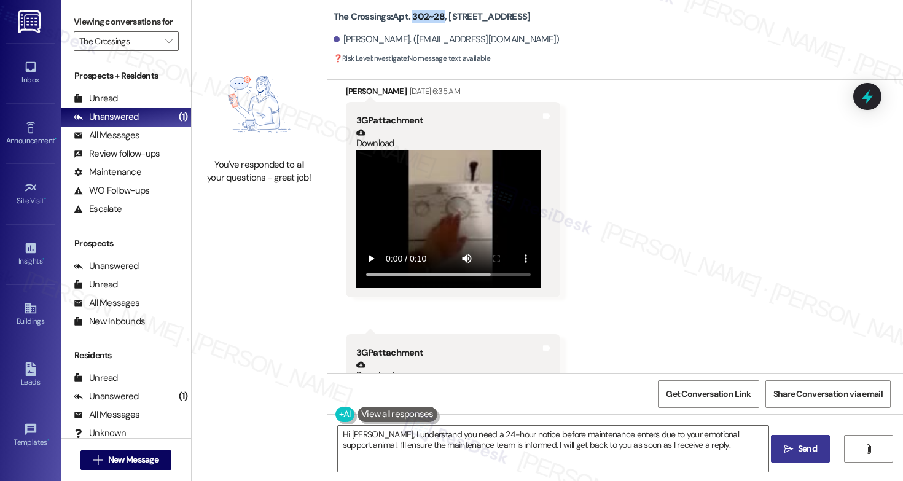
scroll to position [69832, 0]
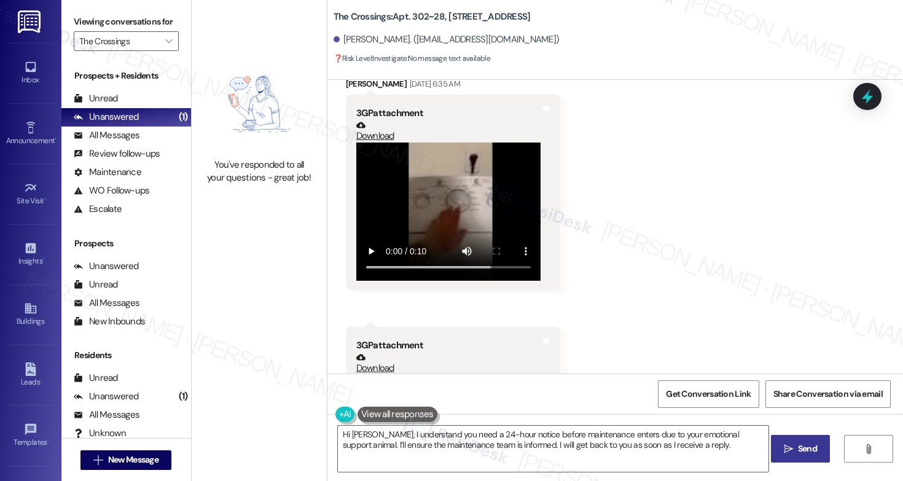
drag, startPoint x: 348, startPoint y: 274, endPoint x: 385, endPoint y: 301, distance: 45.7
copy div "I got it the washer to finish the cycle. It will periodically stop and complete…"
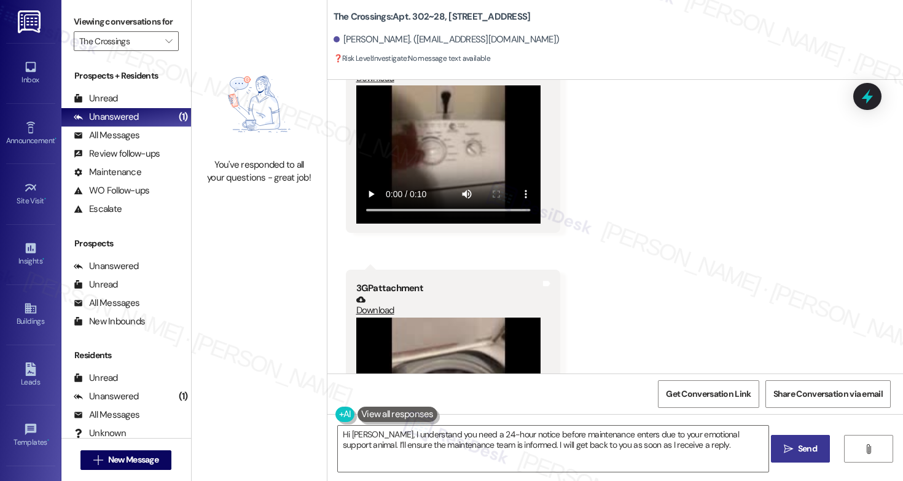
scroll to position [71132, 0]
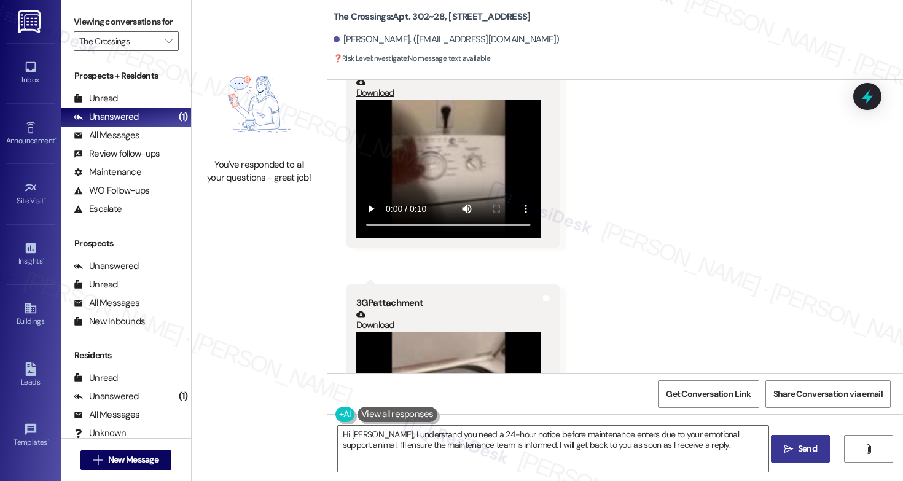
drag, startPoint x: 530, startPoint y: 202, endPoint x: 615, endPoint y: 204, distance: 85.4
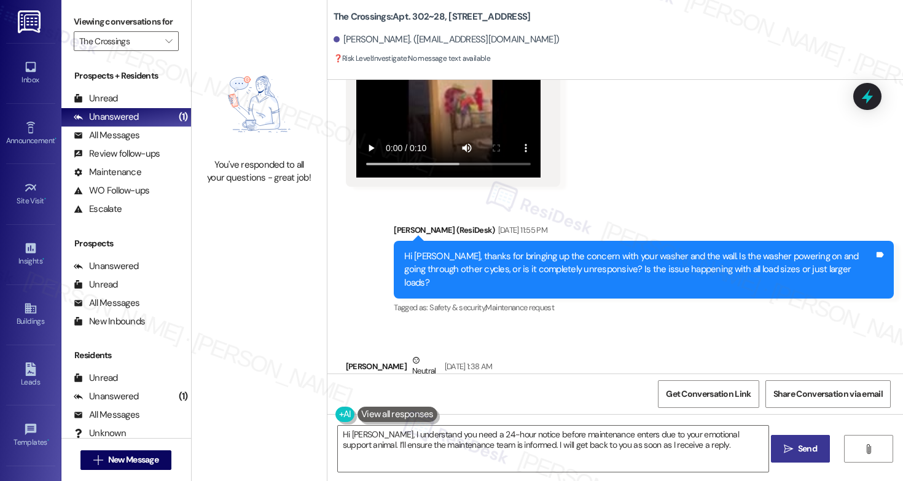
scroll to position [70115, 0]
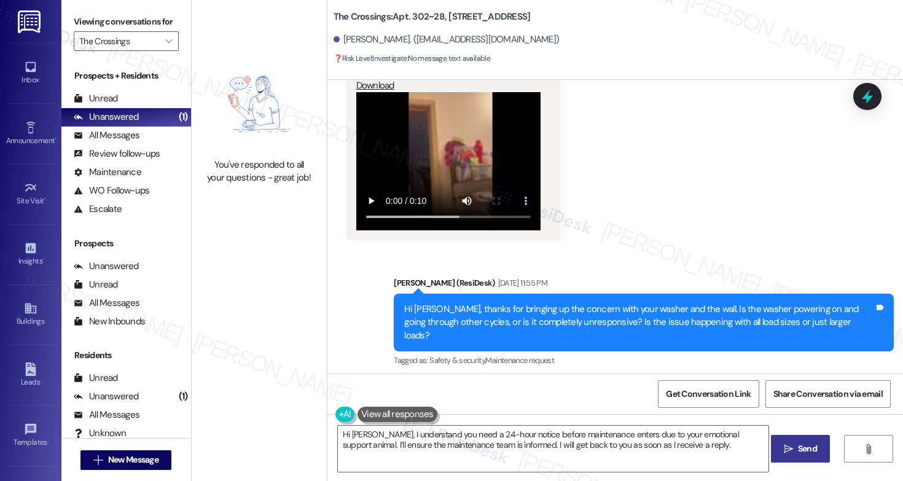
copy div "I cannot have Maintenance just enter my apartment. I need a 24 hour notice as I…"
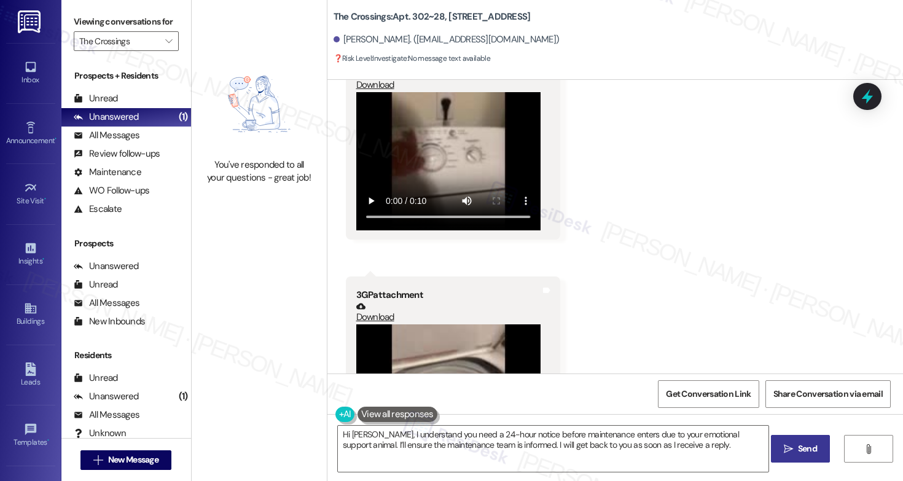
scroll to position [71250, 0]
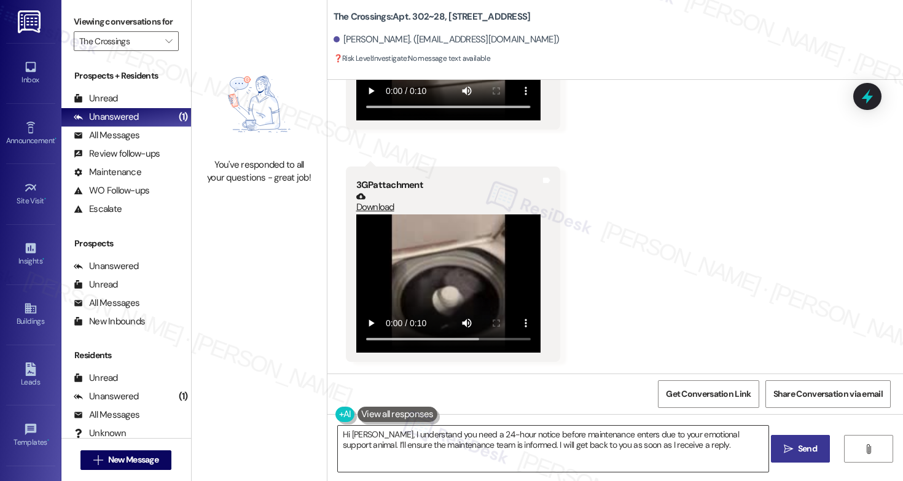
click at [452, 453] on textarea "Hi {{first_name}}, I'm on it! I'll make sure maintenance schedules a visit with…" at bounding box center [553, 449] width 431 height 46
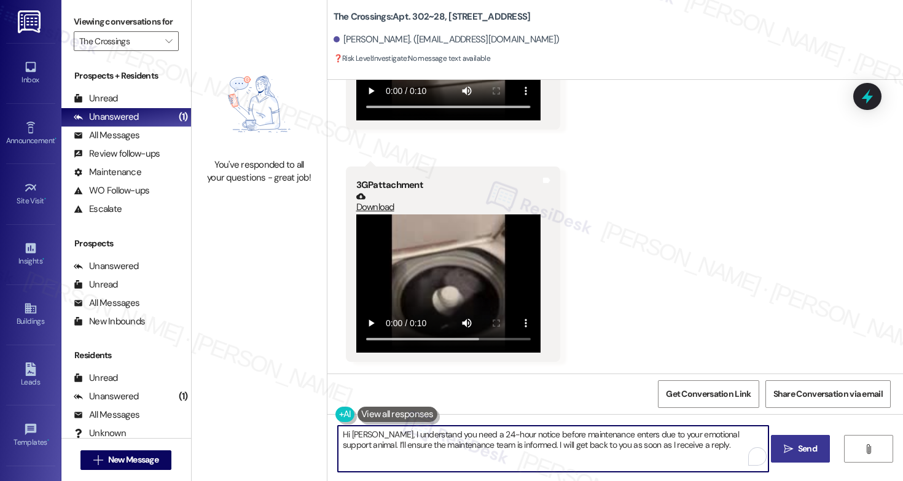
click at [452, 453] on textarea "Hi {{first_name}}, I'm on it! I'll make sure maintenance schedules a visit with…" at bounding box center [553, 449] width 431 height 46
type textarea "Hi {{first_name}}, I'm on it! I'll make sure maintenance schedules a visit with…"
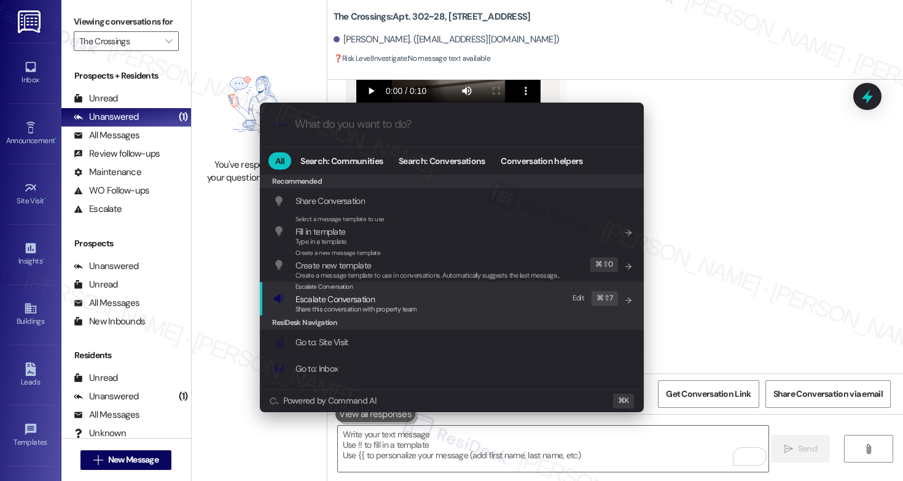
click at [377, 294] on span "Escalate Conversation" at bounding box center [357, 299] width 122 height 14
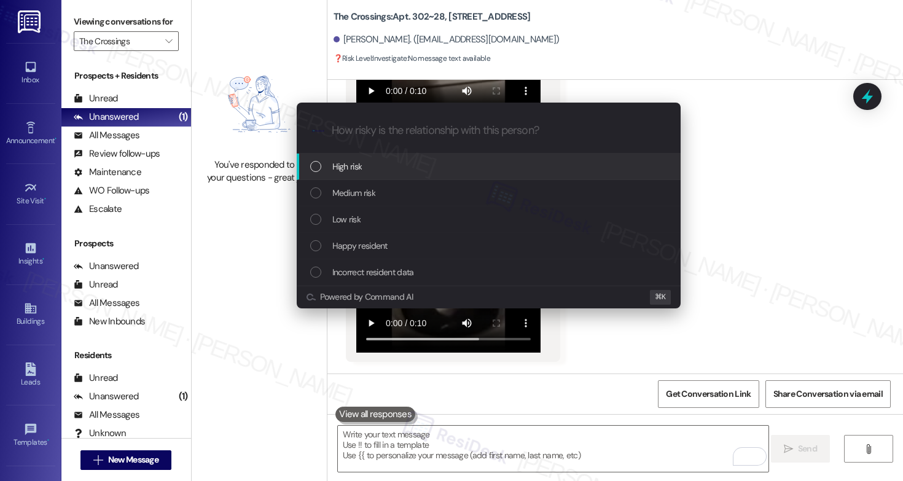
click at [389, 162] on div "High risk" at bounding box center [489, 167] width 359 height 14
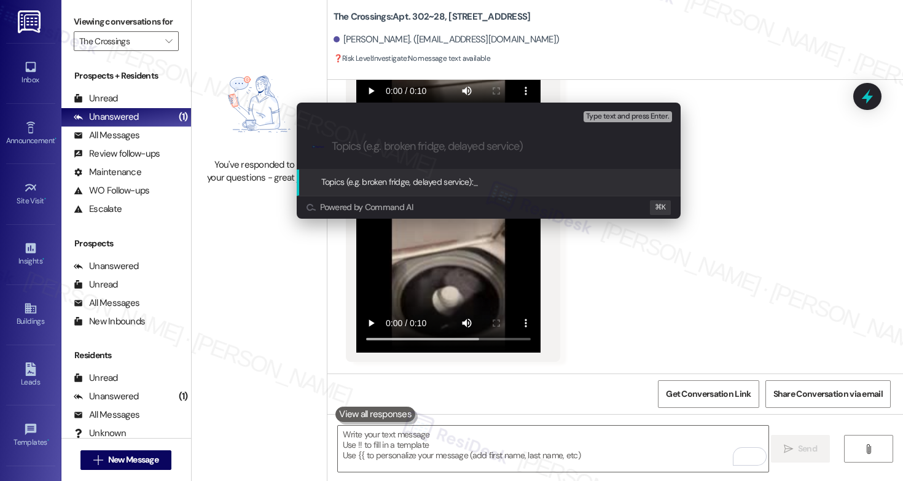
paste input "Work Order #239522"
click at [332, 145] on input "Work Order #239522 - Washer Issue" at bounding box center [494, 146] width 324 height 13
paste input "Work order submitted by Residesk |"
type input "Work order submitted by Residesk | Work Order #239522 - Washer Issue"
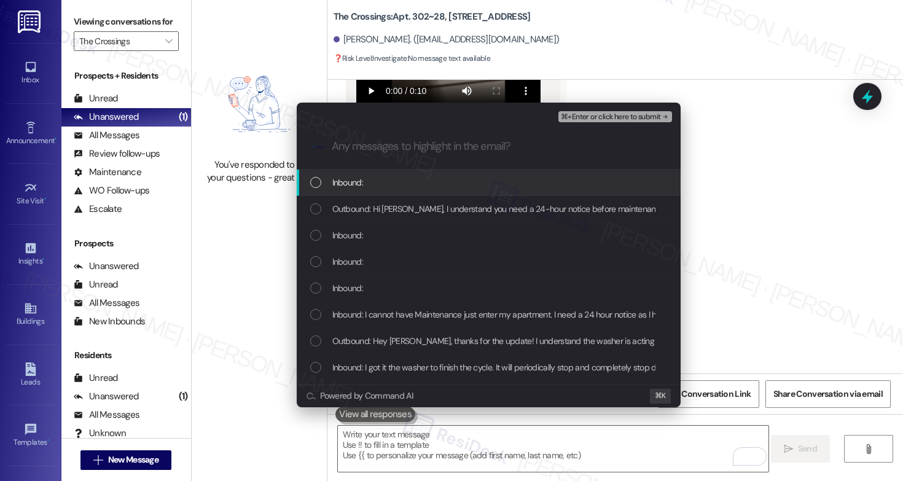
click at [345, 186] on span "Inbound:" at bounding box center [347, 183] width 31 height 14
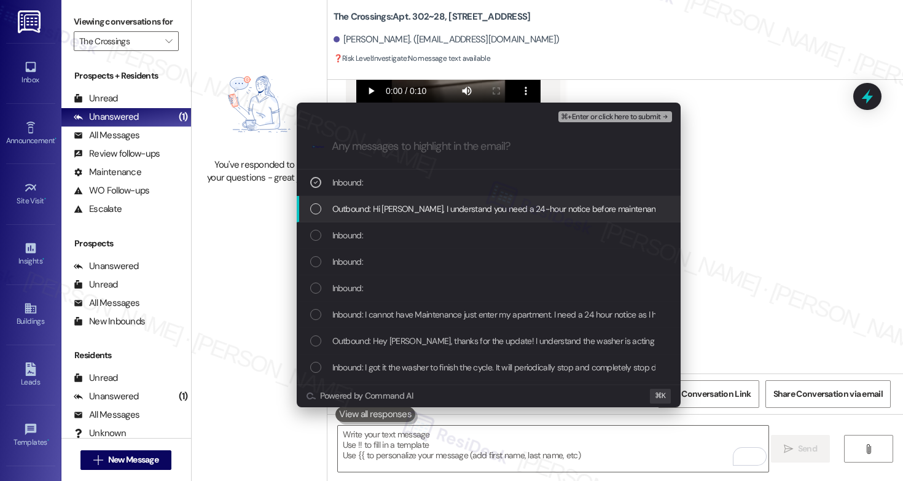
click at [348, 206] on span "Outbound: Hi Ashley, I understand you need a 24-hour notice before maintenance …" at bounding box center [745, 209] width 827 height 14
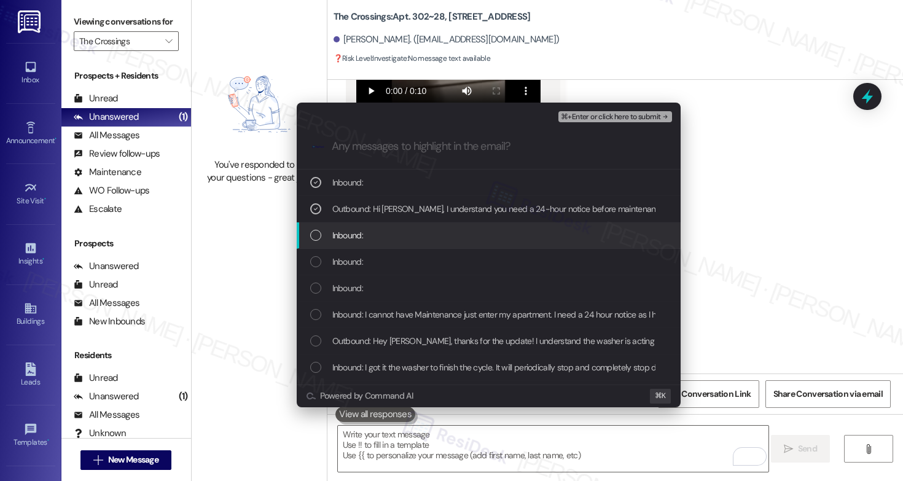
click at [347, 237] on span "Inbound:" at bounding box center [347, 236] width 31 height 14
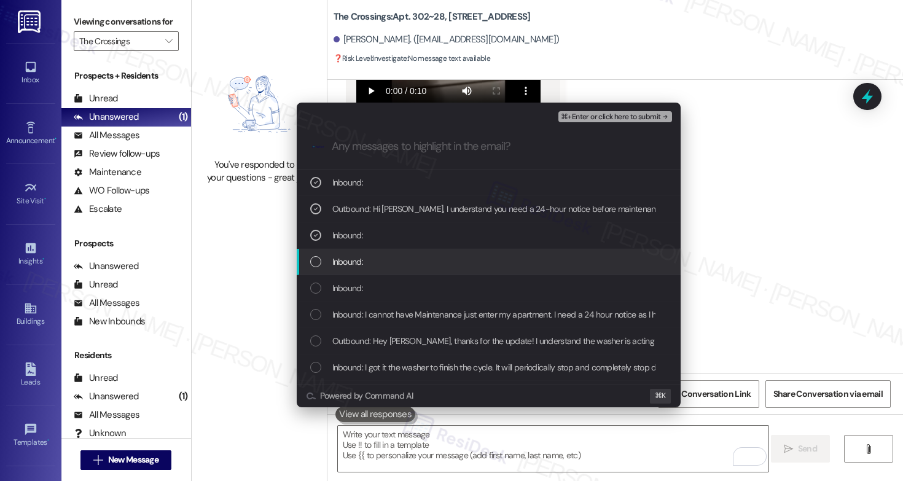
click at [345, 268] on span "Inbound:" at bounding box center [347, 262] width 31 height 14
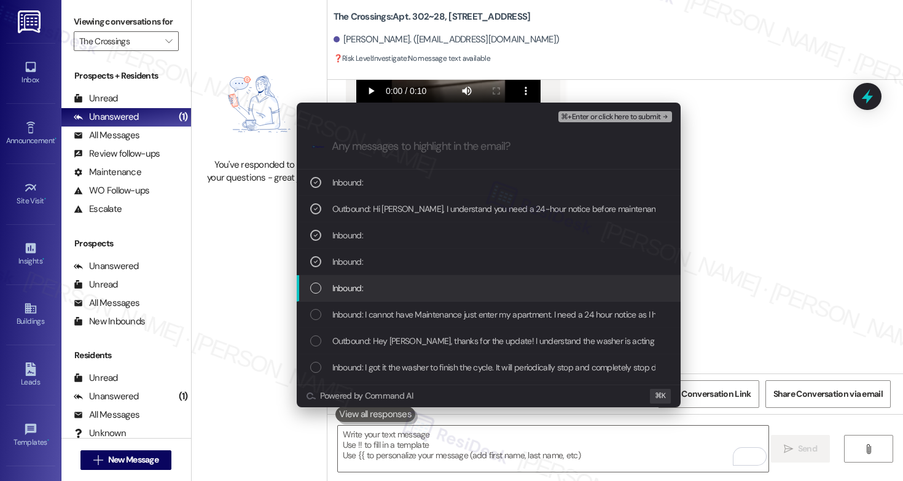
click at [345, 295] on div "Inbound:" at bounding box center [489, 288] width 384 height 26
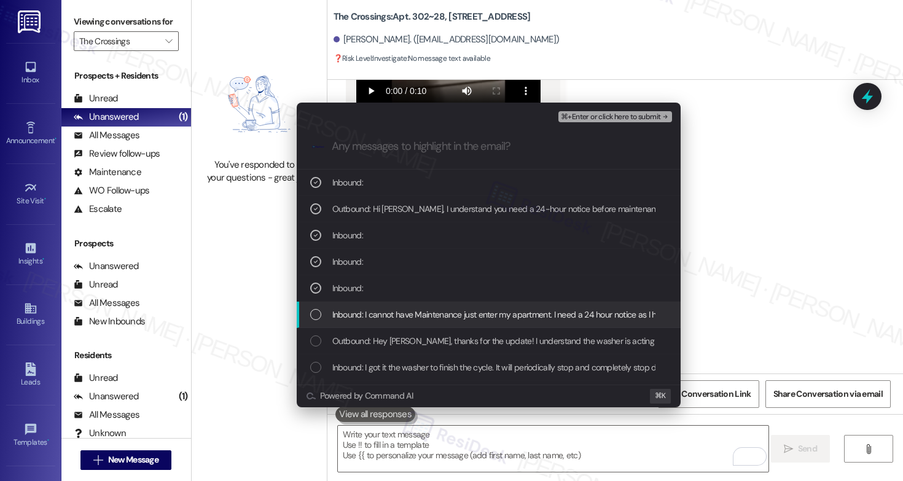
click at [346, 315] on span "Inbound: I cannot have Maintenance just enter my apartment. I need a 24 hour no…" at bounding box center [688, 315] width 712 height 14
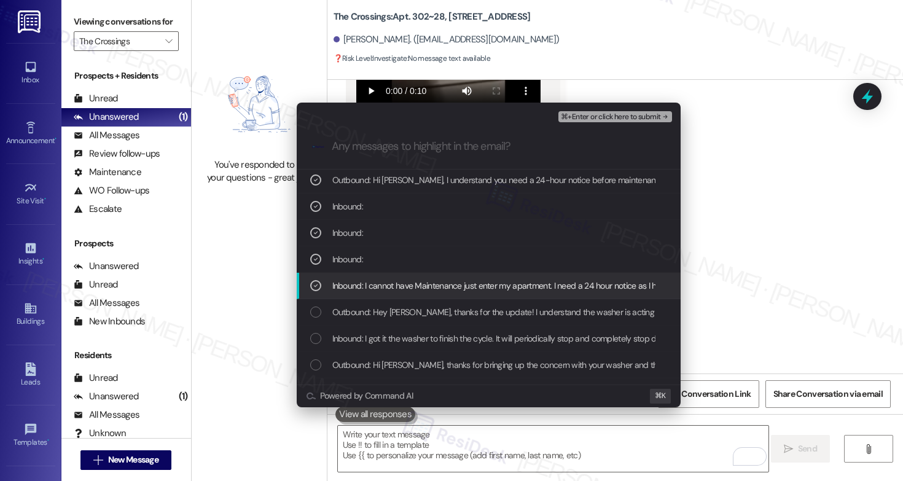
scroll to position [30, 0]
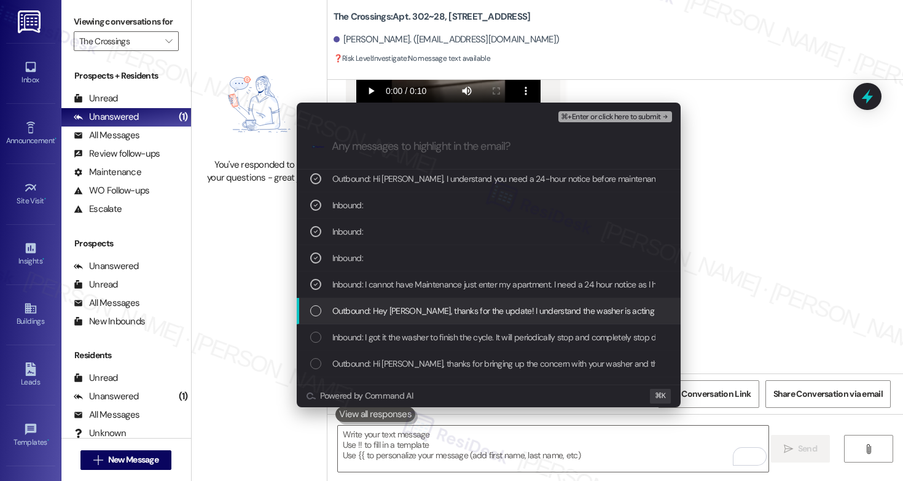
click at [355, 303] on div "Outbound: Hey Ashley, thanks for the update! I understand the washer is acting …" at bounding box center [489, 311] width 384 height 26
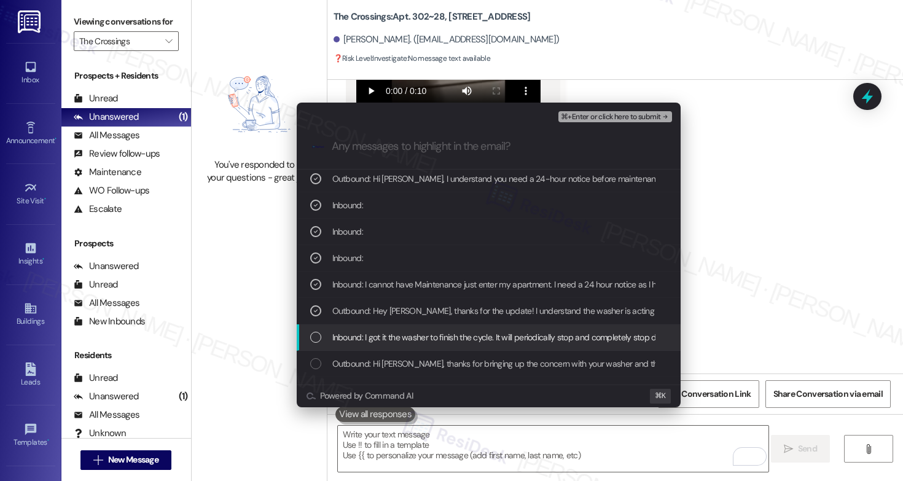
click at [361, 339] on span "Inbound: I got it the washer to finish the cycle. It will periodically stop and…" at bounding box center [789, 338] width 915 height 14
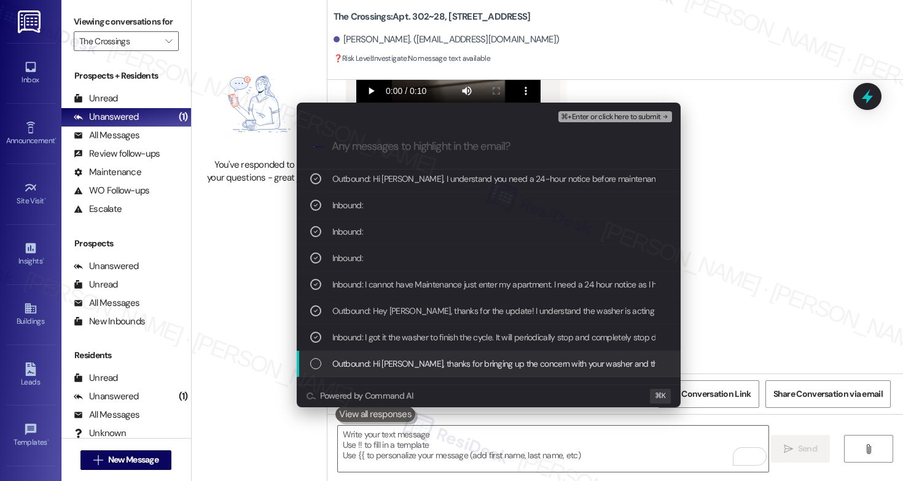
click at [375, 368] on span "Outbound: Hi Ashley, thanks for bringing up the concern with your washer and th…" at bounding box center [777, 364] width 890 height 14
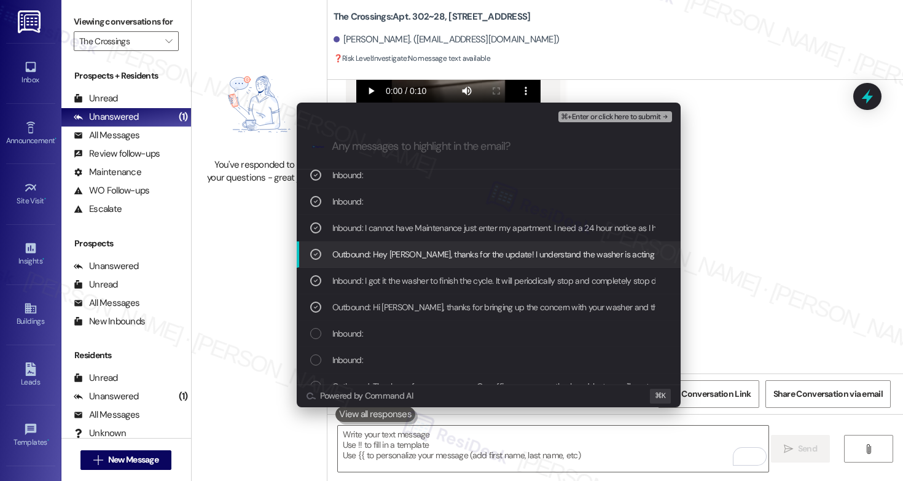
scroll to position [91, 0]
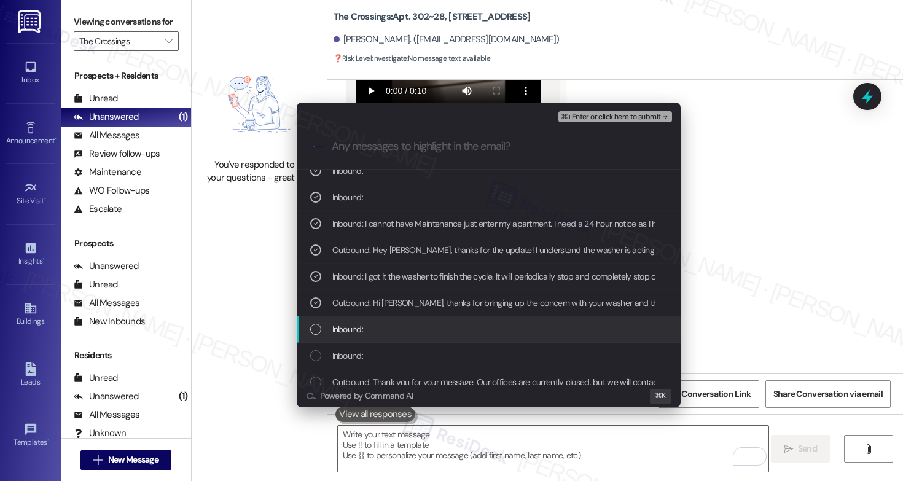
click at [387, 333] on div "Inbound:" at bounding box center [489, 330] width 359 height 14
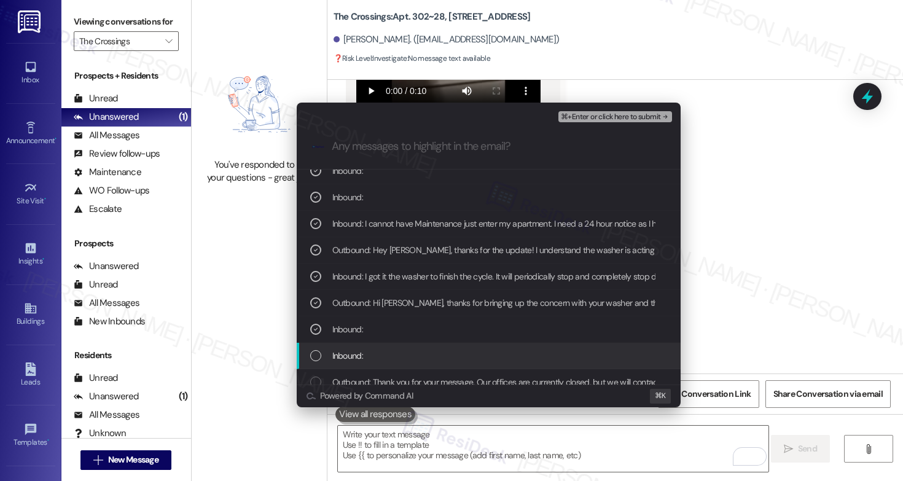
click at [382, 356] on div "Inbound:" at bounding box center [489, 356] width 359 height 14
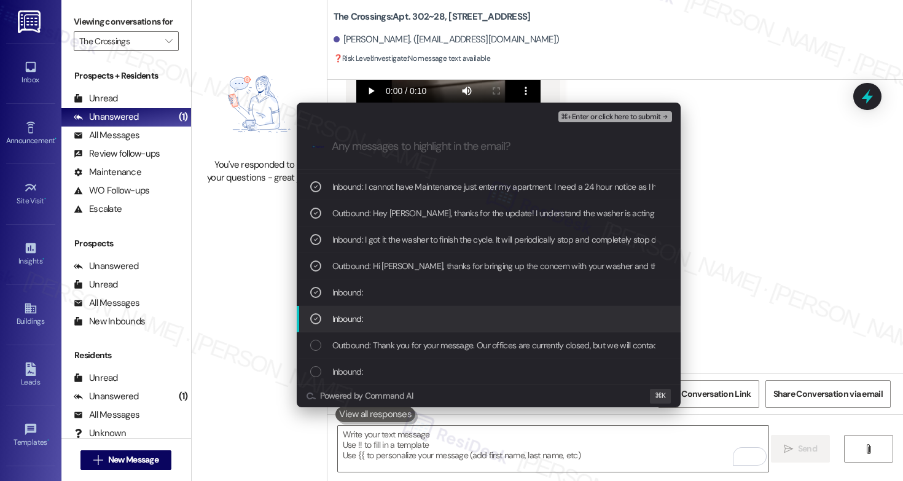
scroll to position [149, 0]
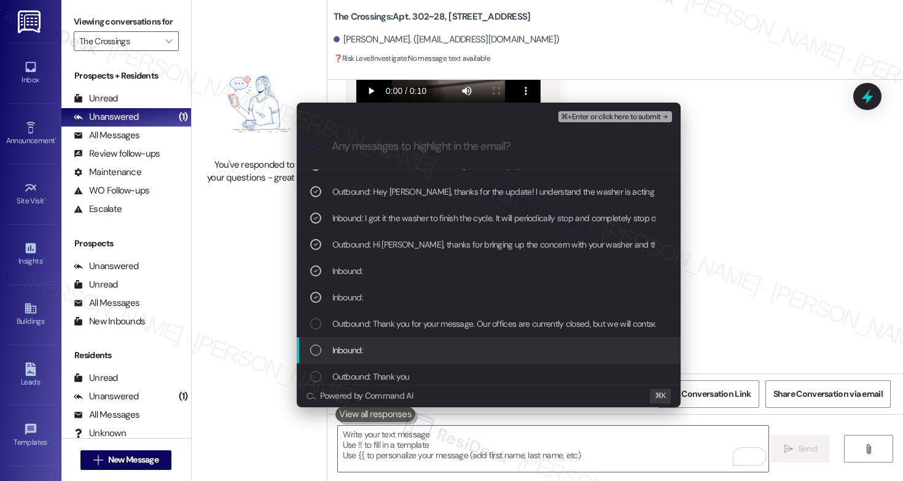
click at [384, 351] on div "Inbound:" at bounding box center [489, 350] width 359 height 14
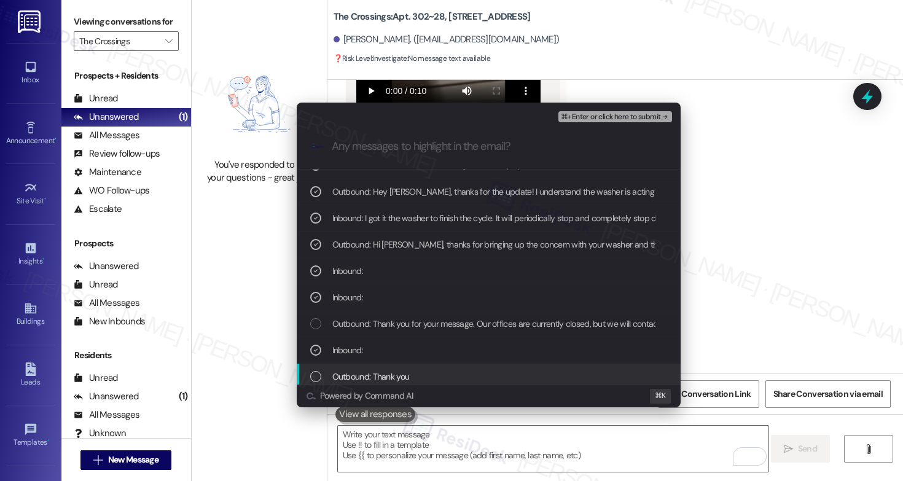
click at [384, 380] on span "Outbound: Thank you" at bounding box center [370, 377] width 77 height 14
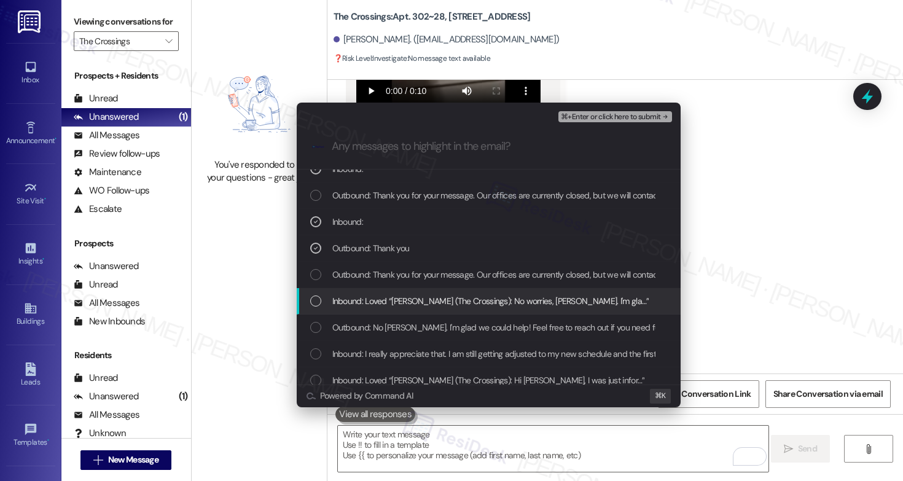
scroll to position [279, 0]
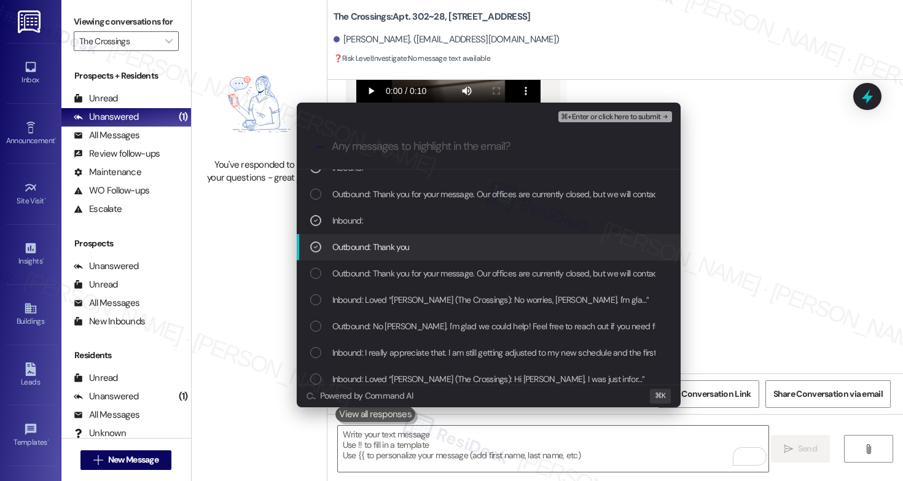
click at [377, 250] on span "Outbound: Thank you" at bounding box center [370, 247] width 77 height 14
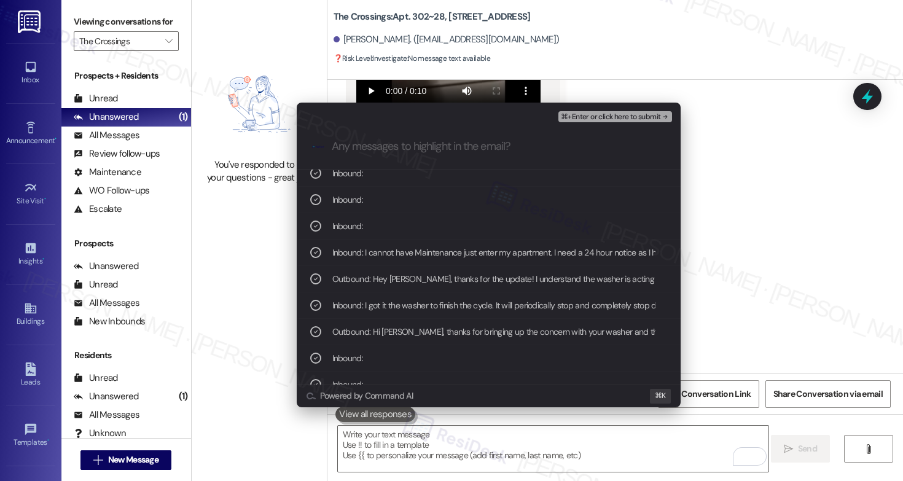
scroll to position [0, 0]
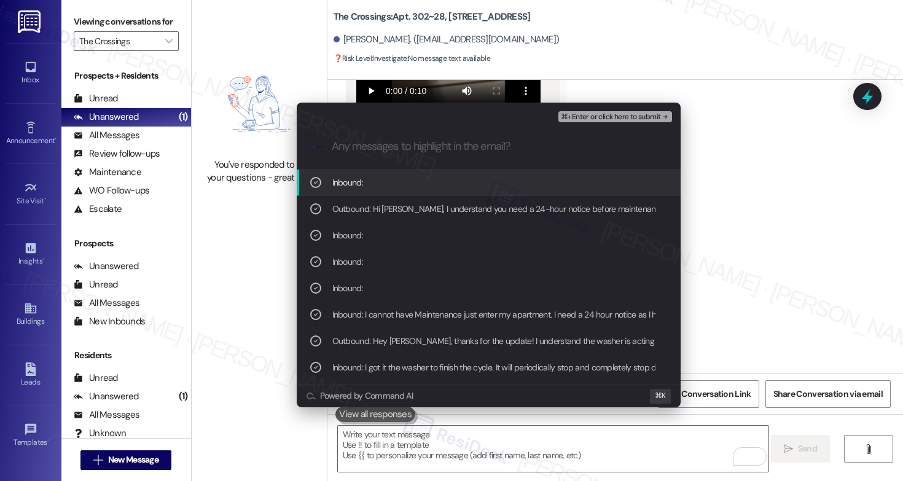
click at [592, 119] on span "⌘+Enter or click here to submit" at bounding box center [611, 117] width 100 height 9
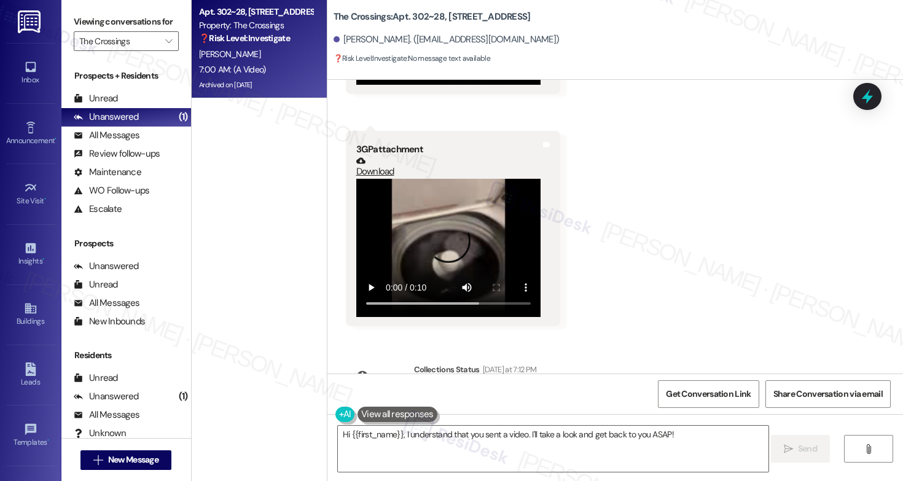
scroll to position [71286, 0]
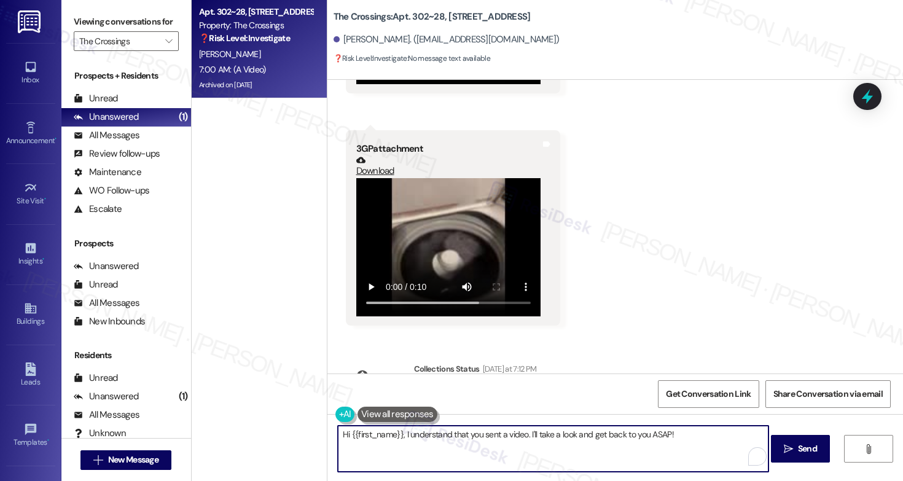
drag, startPoint x: 687, startPoint y: 431, endPoint x: 534, endPoint y: 433, distance: 153.0
click at [534, 433] on textarea "Hi {{first_name}}, I understand that you sent a video. I'll take a look and get…" at bounding box center [553, 449] width 431 height 46
click at [810, 456] on button " Send" at bounding box center [801, 449] width 60 height 28
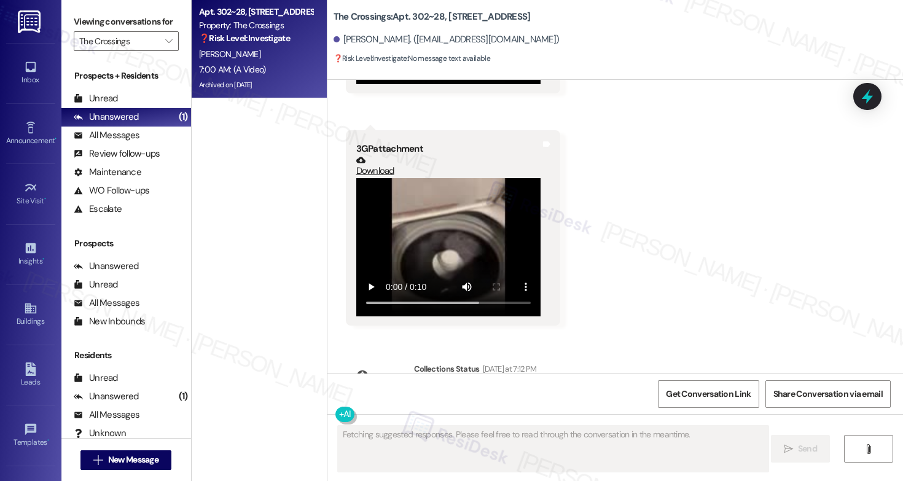
scroll to position [71286, 0]
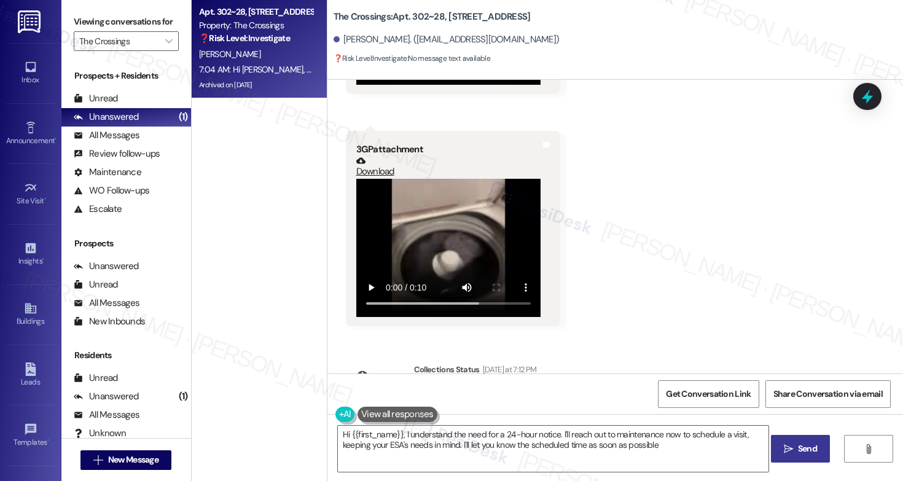
type textarea "Hi {{first_name}}, I understand the need for a 24-hour notice. I'll reach out t…"
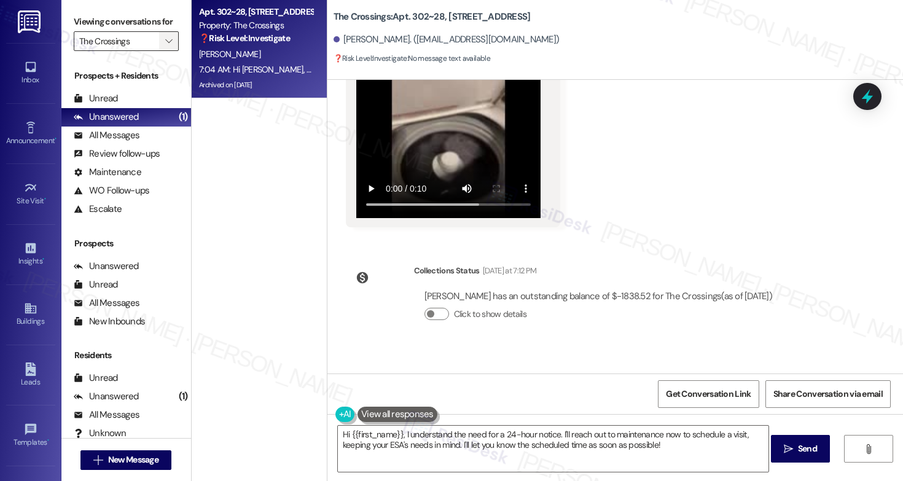
click at [165, 46] on icon "" at bounding box center [168, 41] width 7 height 10
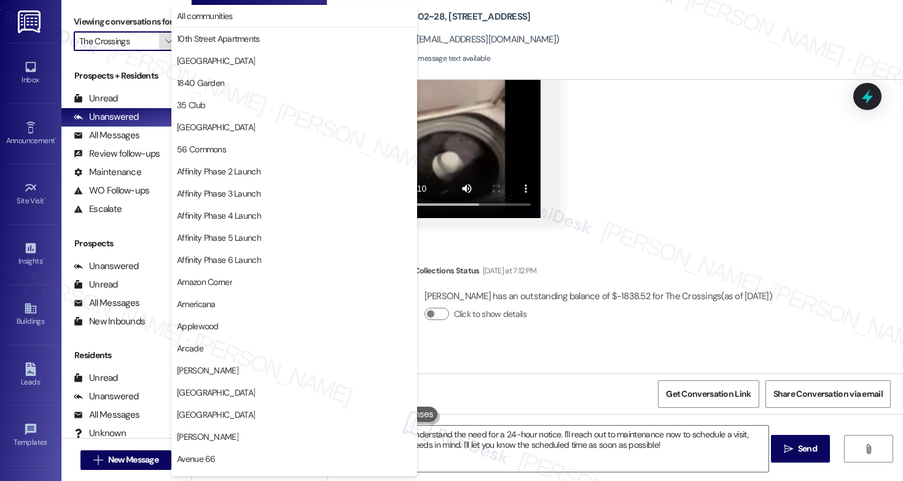
scroll to position [2143, 0]
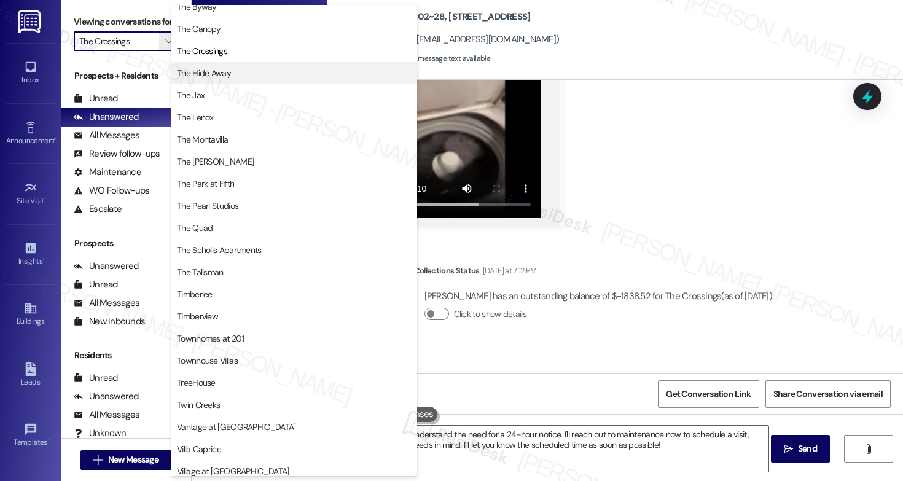
click at [232, 71] on span "The Hide Away" at bounding box center [294, 73] width 235 height 12
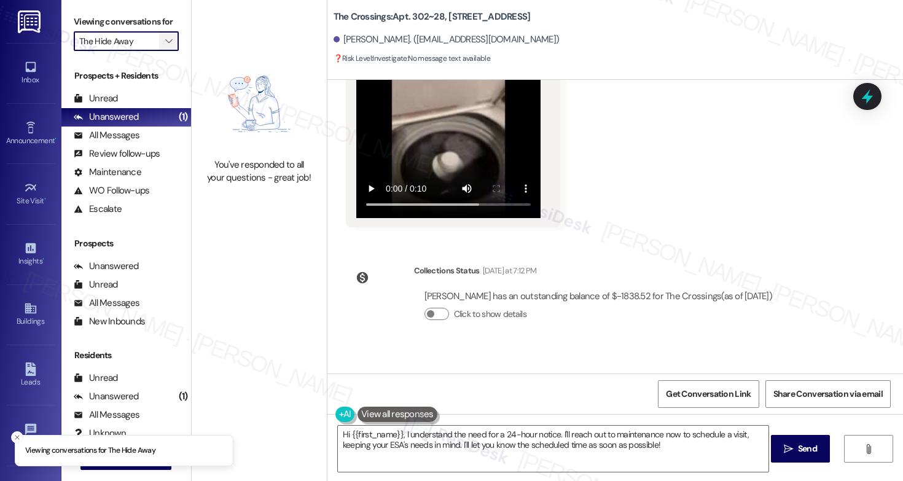
click at [165, 46] on icon "" at bounding box center [168, 41] width 7 height 10
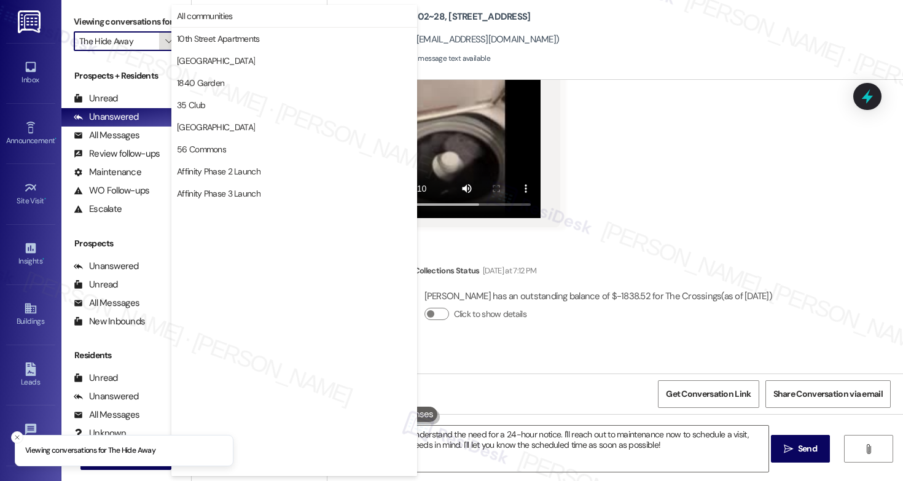
scroll to position [2143, 0]
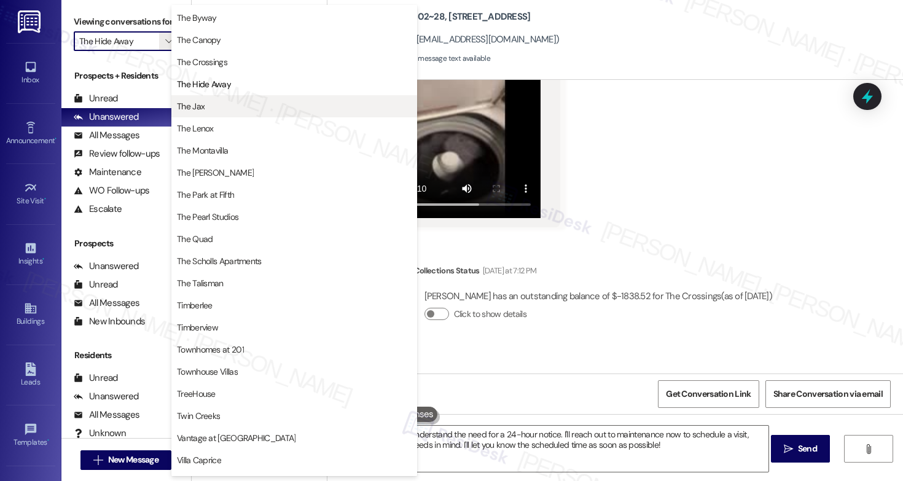
click at [220, 106] on span "The Jax" at bounding box center [294, 106] width 235 height 12
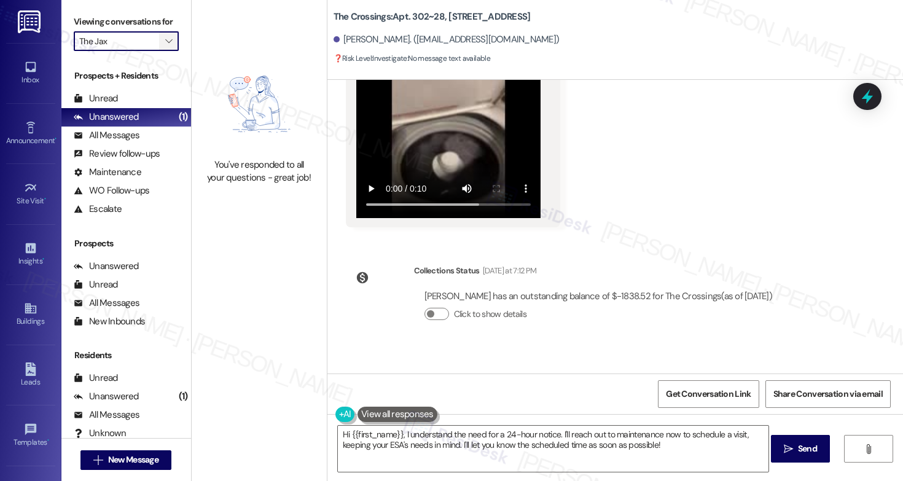
click at [165, 46] on icon "" at bounding box center [168, 41] width 7 height 10
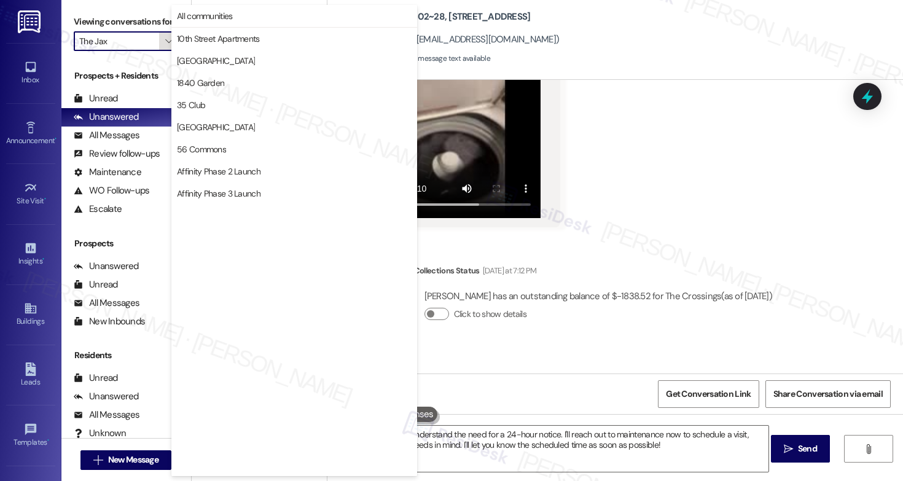
scroll to position [2143, 0]
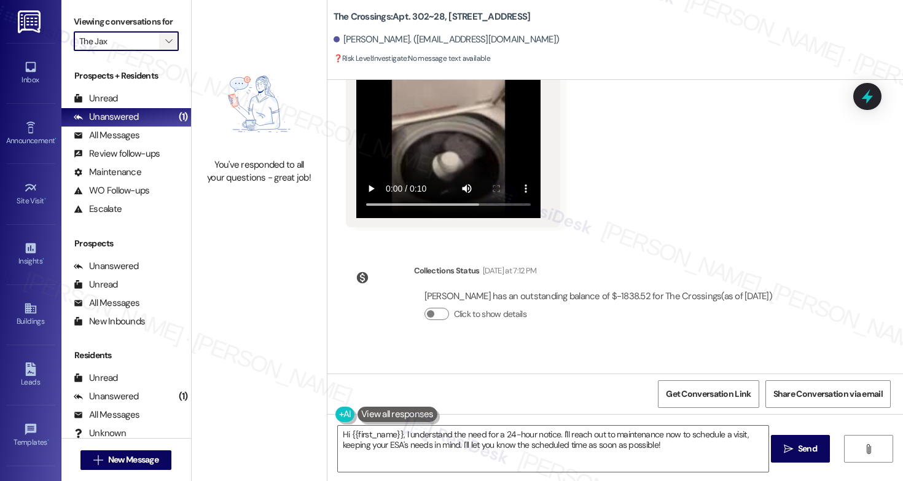
click at [165, 51] on span "" at bounding box center [169, 41] width 12 height 20
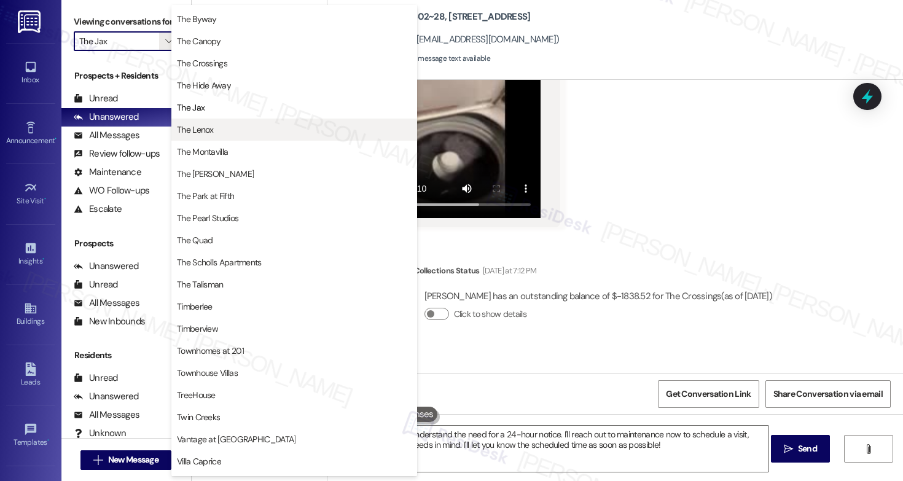
click at [197, 98] on button "The Jax" at bounding box center [294, 107] width 246 height 22
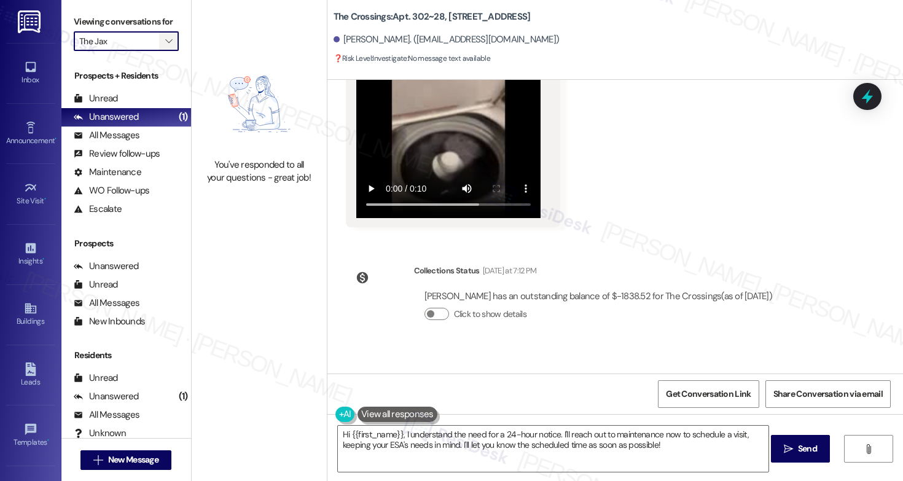
click at [163, 51] on span "" at bounding box center [169, 41] width 12 height 20
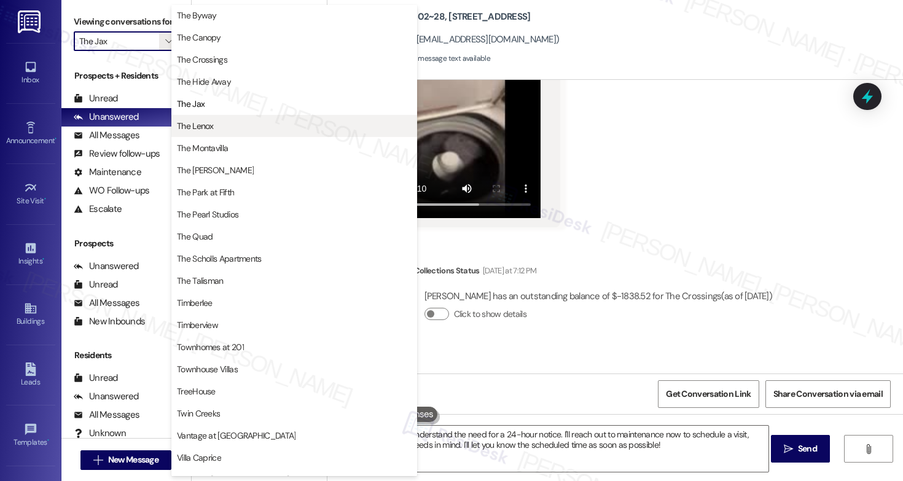
click at [200, 127] on span "The Lenox" at bounding box center [195, 126] width 37 height 12
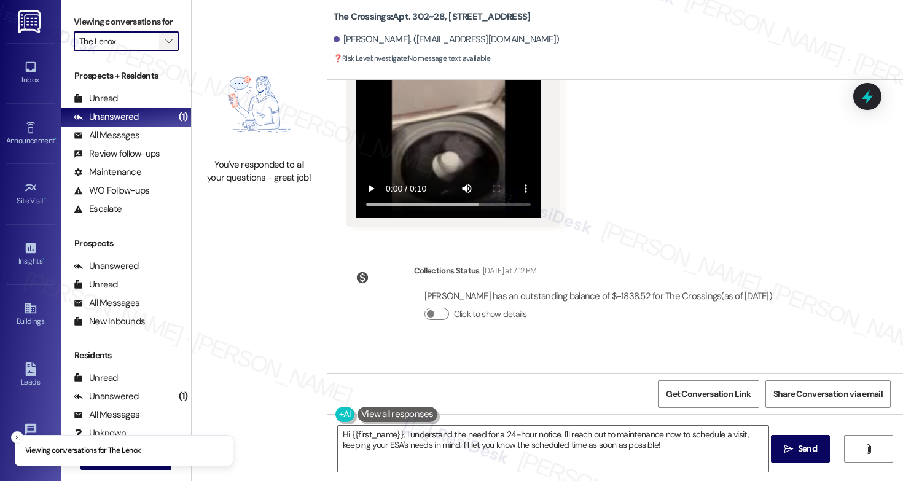
click at [165, 46] on icon "" at bounding box center [168, 41] width 7 height 10
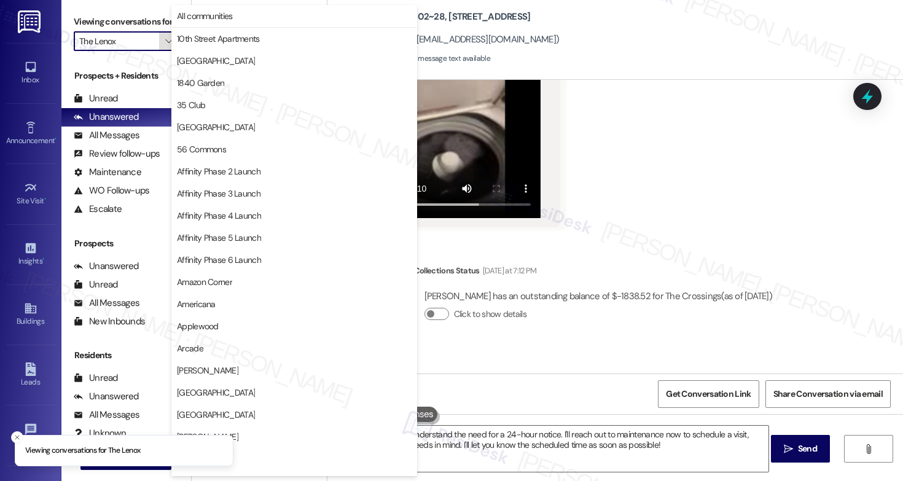
scroll to position [2143, 0]
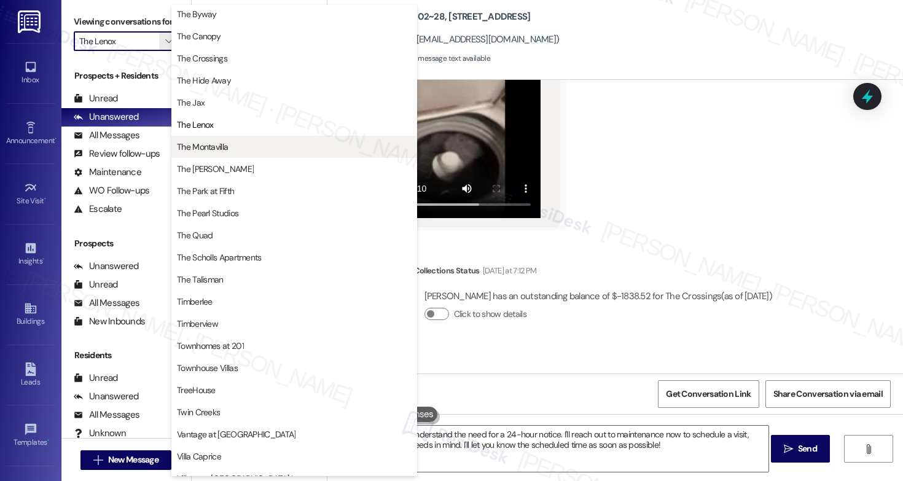
click at [214, 147] on span "The Montavilla" at bounding box center [202, 147] width 51 height 12
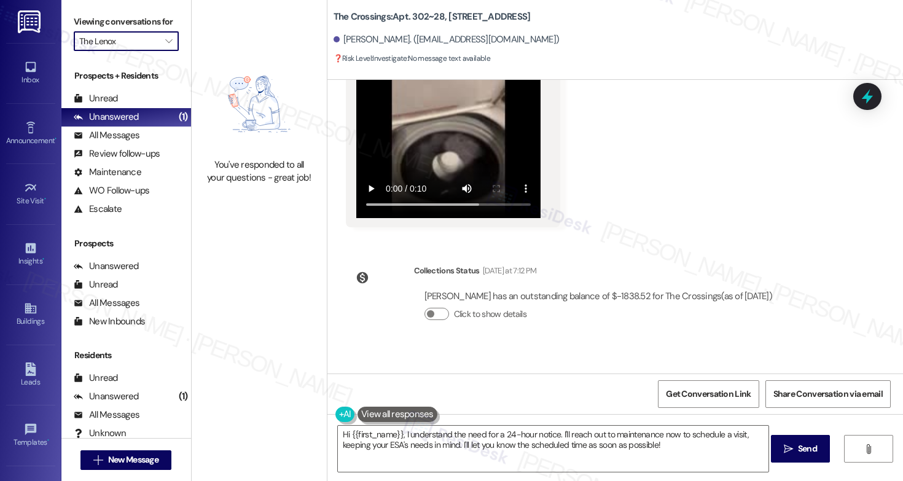
type input "The Montavilla"
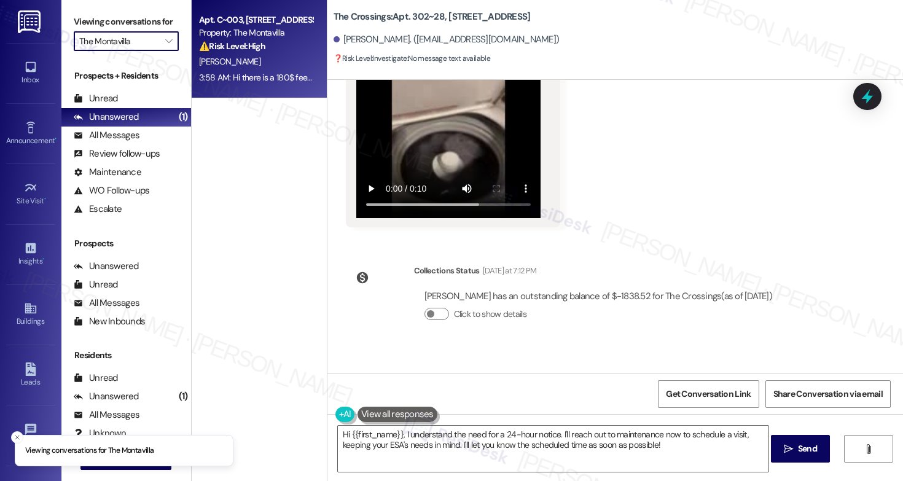
click at [241, 57] on div "M. Jeffreys" at bounding box center [256, 61] width 116 height 15
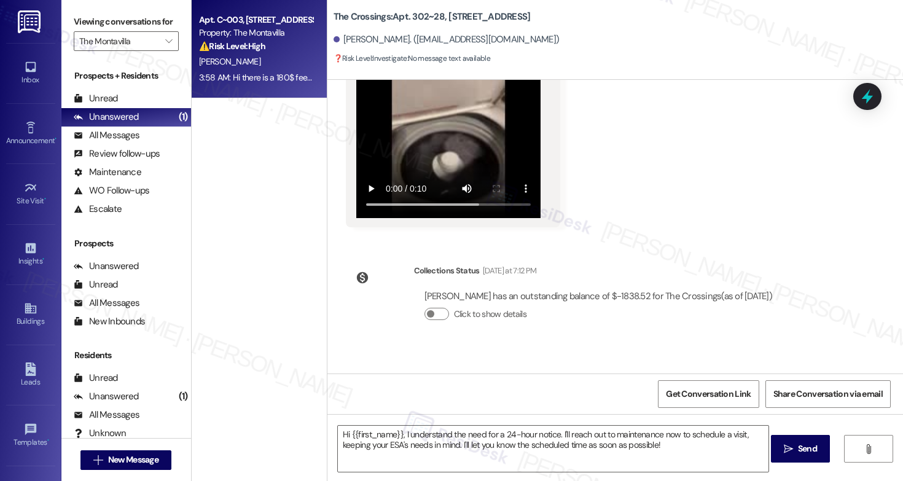
type textarea "Fetching suggested responses. Please feel free to read through the conversation…"
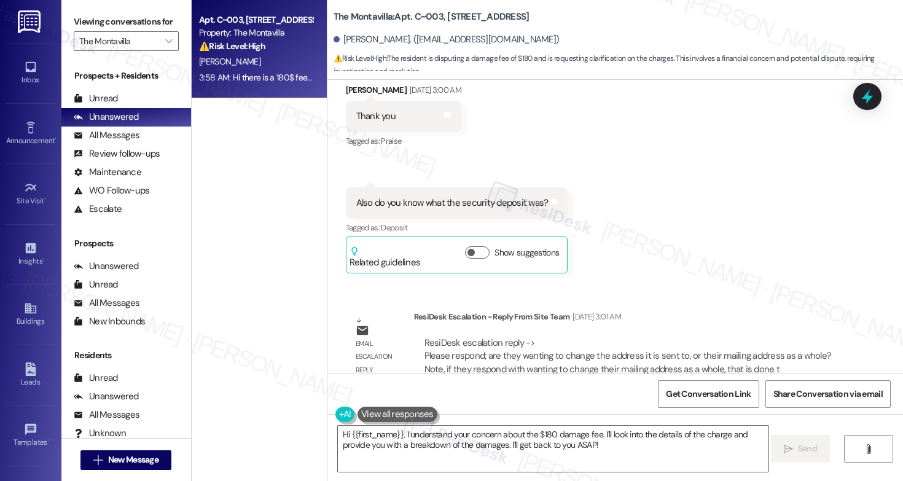
scroll to position [5829, 0]
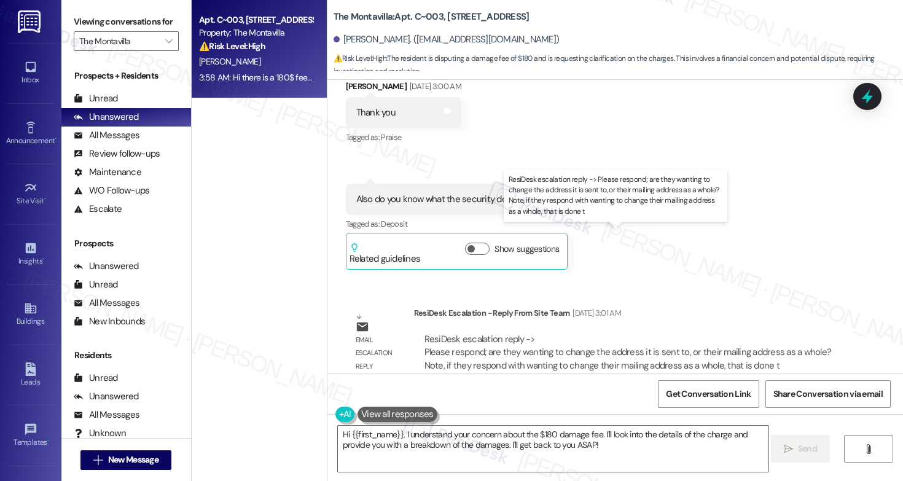
click at [520, 333] on div "ResiDesk escalation reply -> Please respond; are they wanting to change the add…" at bounding box center [628, 352] width 407 height 39
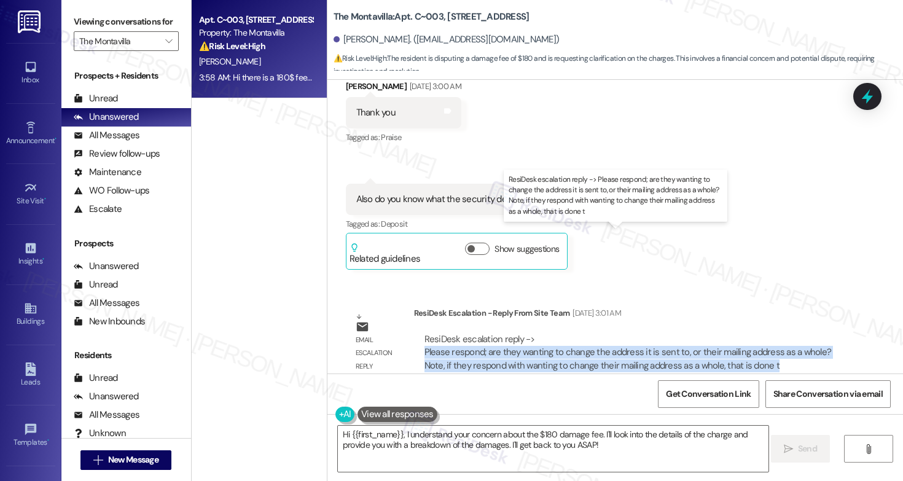
click at [520, 333] on div "ResiDesk escalation reply -> Please respond; are they wanting to change the add…" at bounding box center [628, 352] width 407 height 39
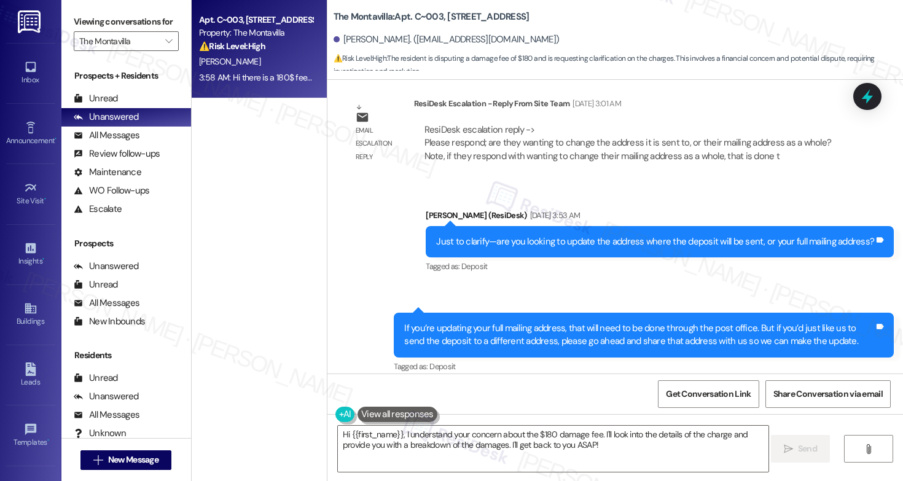
scroll to position [6085, 0]
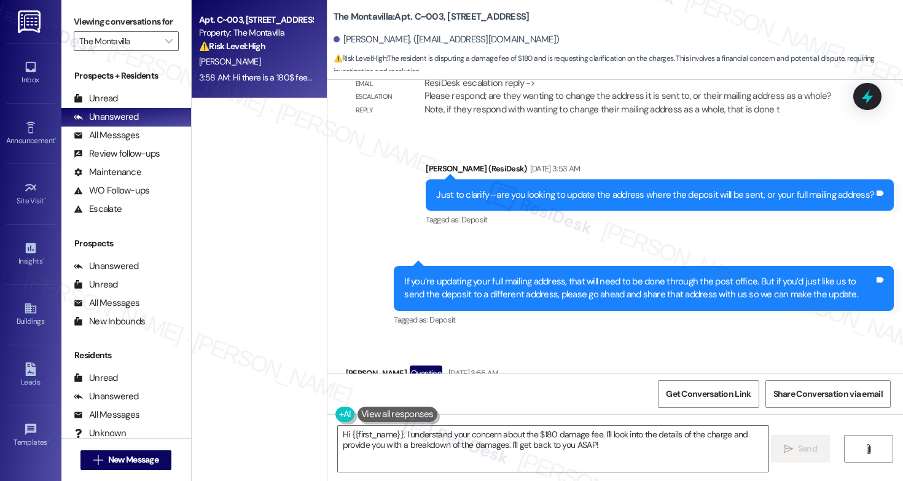
click at [497, 275] on div "If you’re updating your full mailing address, that will need to be done through…" at bounding box center [639, 288] width 470 height 26
click at [503, 275] on div "If you’re updating your full mailing address, that will need to be done through…" at bounding box center [639, 288] width 470 height 26
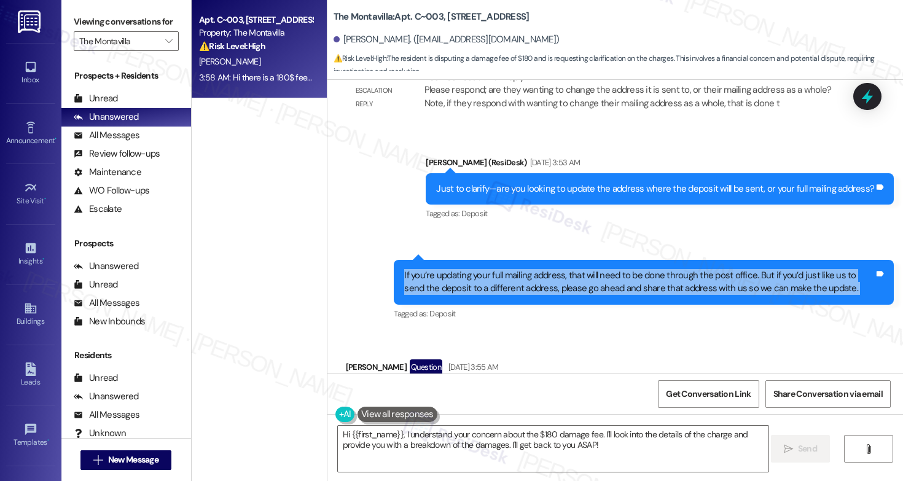
scroll to position [6090, 0]
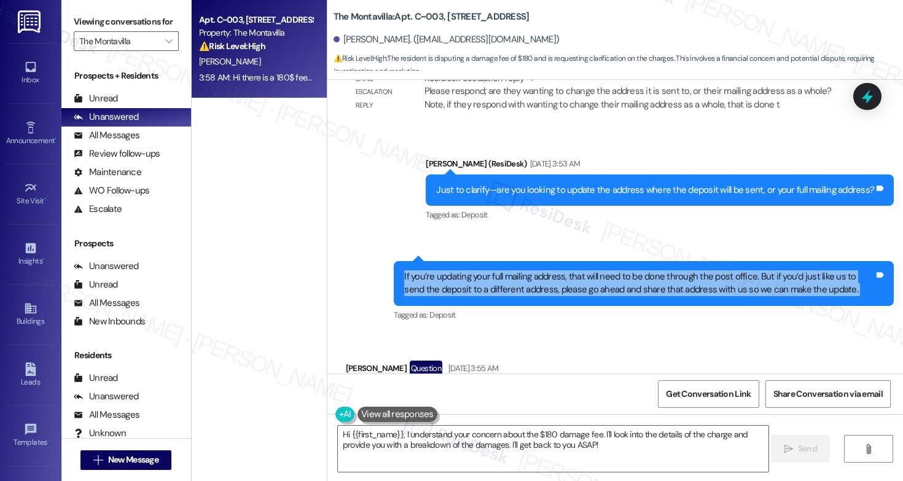
click at [545, 270] on div "If you’re updating your full mailing address, that will need to be done through…" at bounding box center [639, 283] width 470 height 26
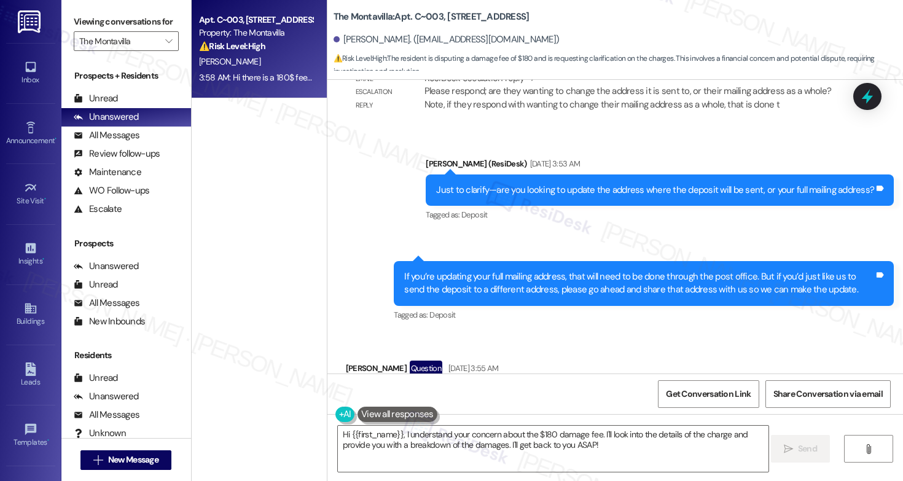
click at [545, 270] on div "If you’re updating your full mailing address, that will need to be done through…" at bounding box center [639, 283] width 470 height 26
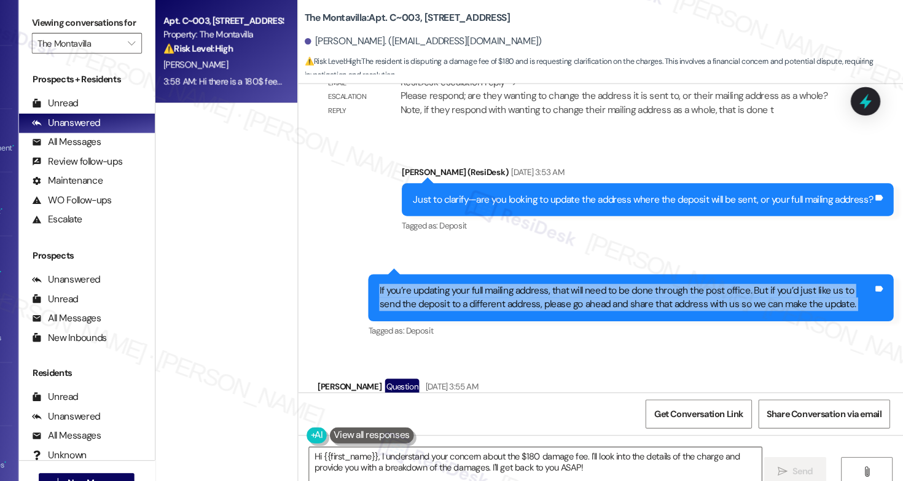
scroll to position [0, 0]
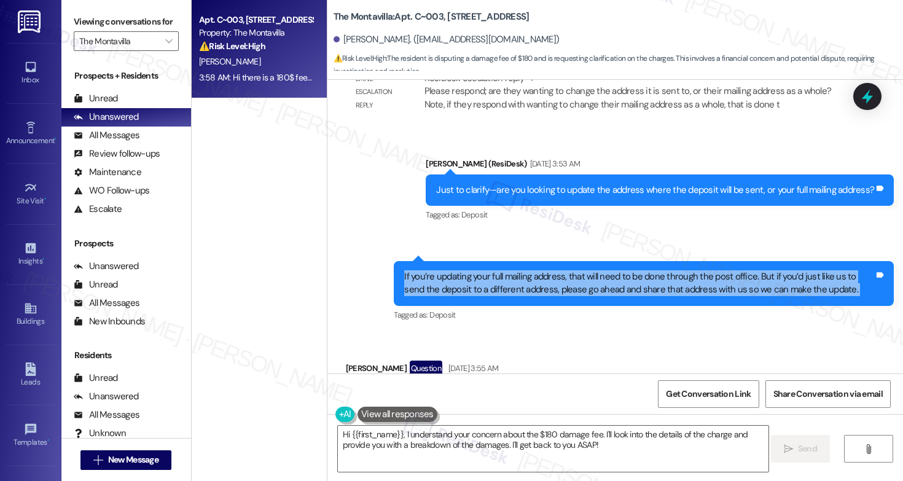
click at [568, 270] on div "If you’re updating your full mailing address, that will need to be done through…" at bounding box center [639, 283] width 470 height 26
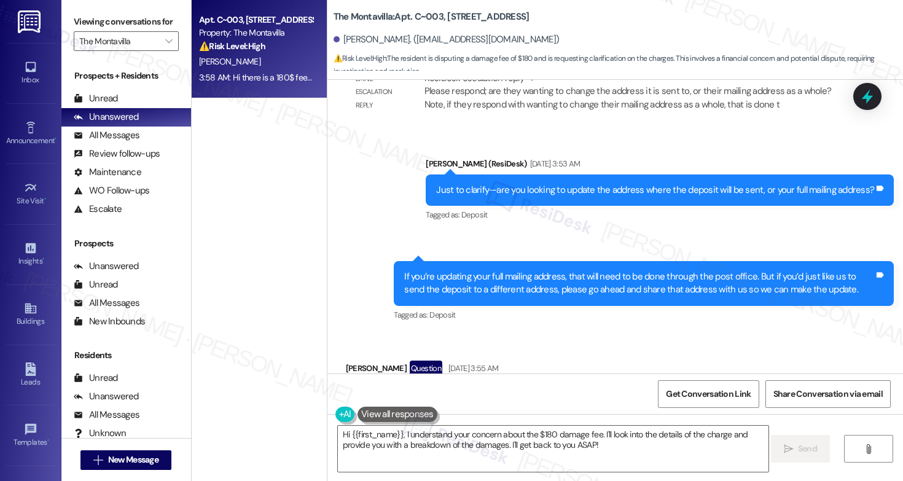
click at [568, 270] on div "If you’re updating your full mailing address, that will need to be done through…" at bounding box center [639, 283] width 470 height 26
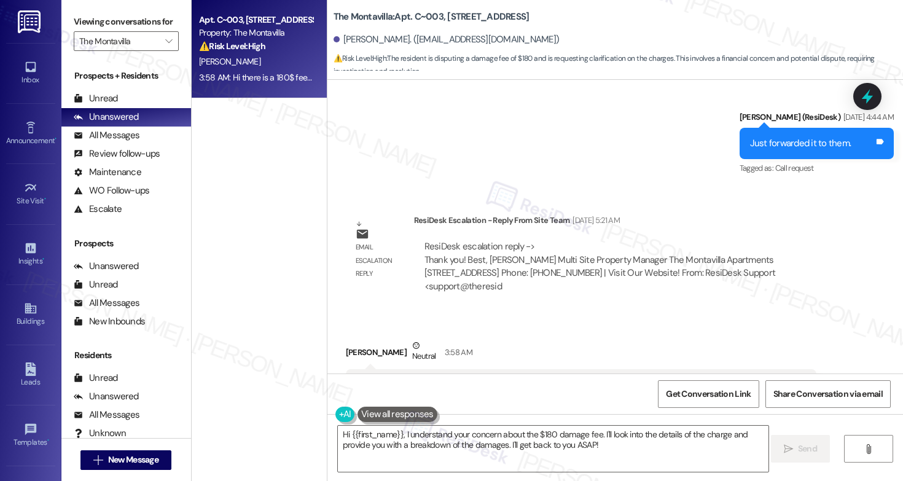
scroll to position [6770, 0]
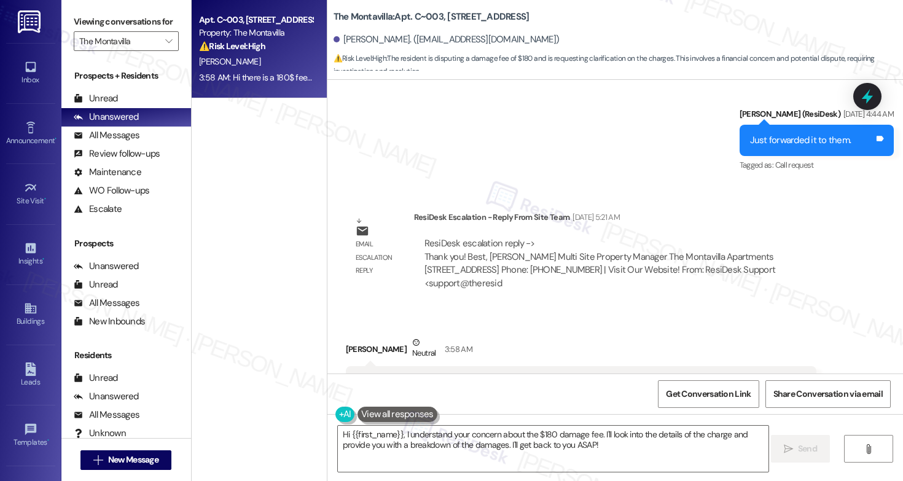
click at [462, 20] on b "The Montavilla: Apt. C~003, 702 NE 87th Ave" at bounding box center [432, 16] width 196 height 13
copy div "The Montavilla: Apt. C~003, 702 NE 87th Ave"
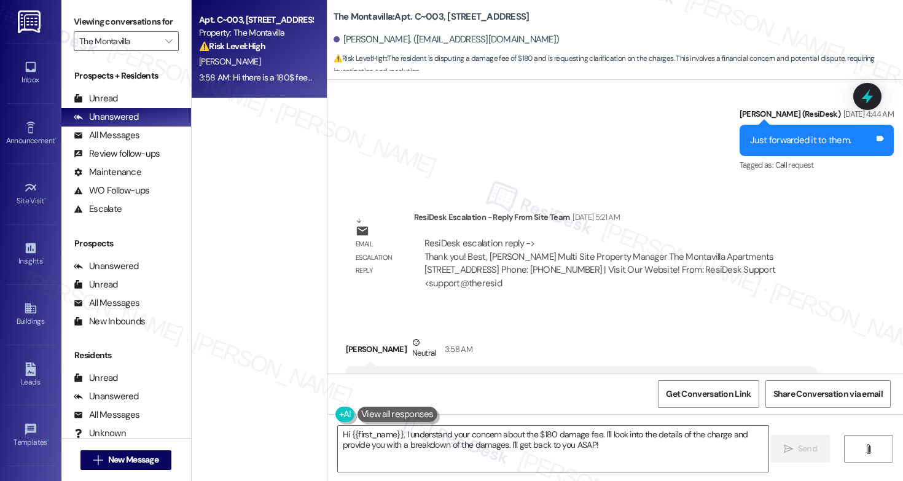
click at [436, 19] on b "The Montavilla: Apt. C~003, 702 NE 87th Ave" at bounding box center [432, 16] width 196 height 13
copy div "The Montavilla: Apt. C~003, 702 NE 87th Ave"
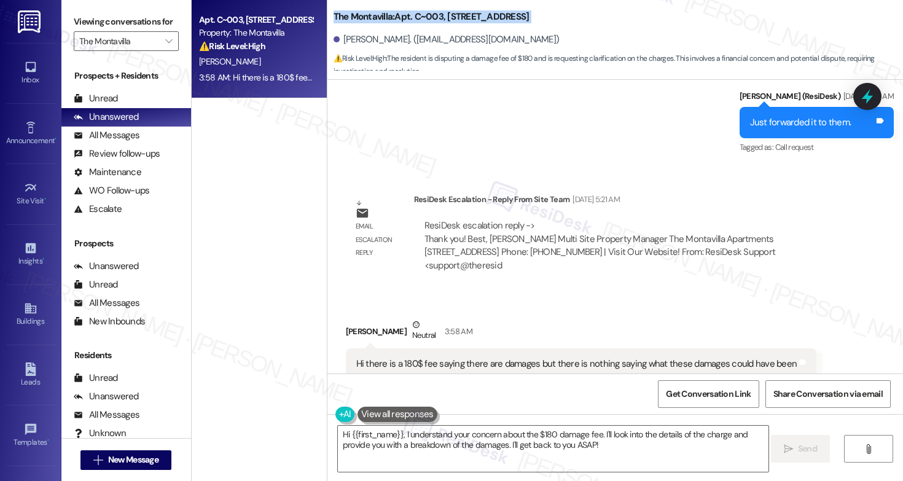
scroll to position [6791, 0]
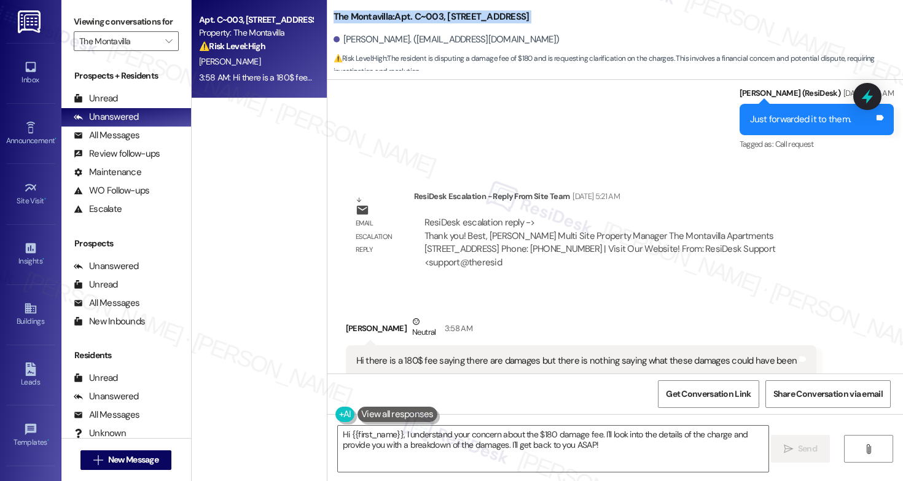
click at [421, 355] on div "Hi there is a 180$ fee saying there are damages but there is nothing saying wha…" at bounding box center [576, 361] width 441 height 13
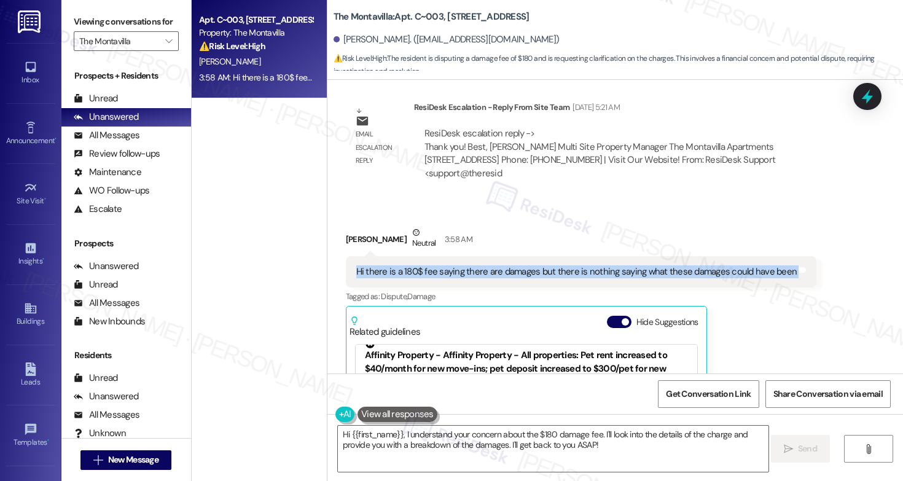
scroll to position [20, 0]
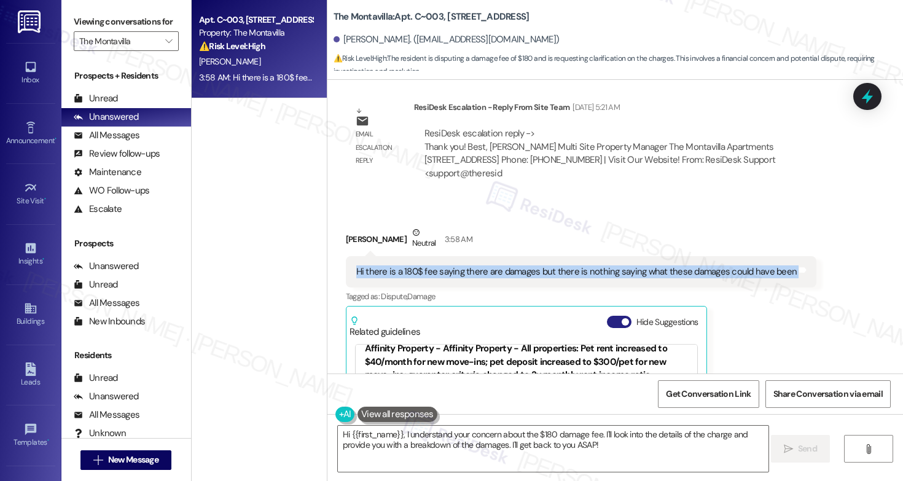
click at [607, 316] on button "Hide Suggestions" at bounding box center [619, 322] width 25 height 12
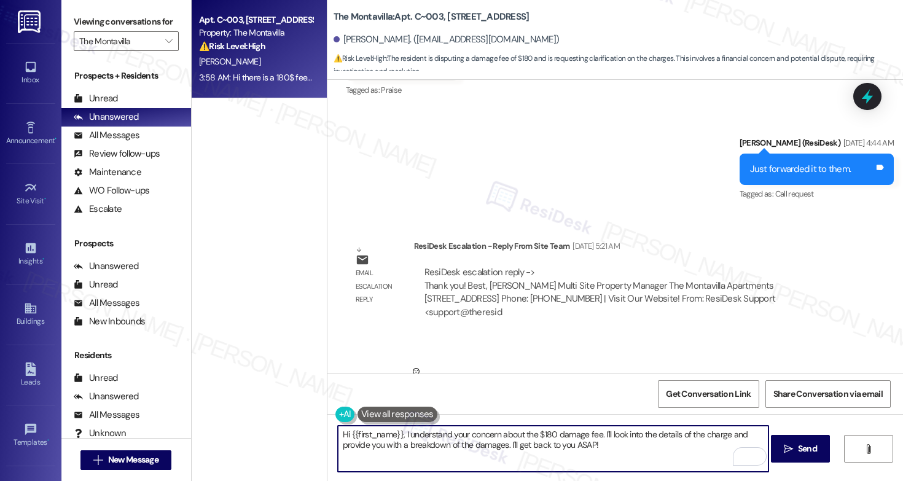
drag, startPoint x: 623, startPoint y: 445, endPoint x: 570, endPoint y: 446, distance: 52.8
click at [570, 446] on textarea "Hi {{first_name}}, I understand your concern about the $180 damage fee. I'll lo…" at bounding box center [553, 449] width 431 height 46
type textarea "Hi {{first_name}}, I understand your concern about the $180 damage fee. I'll lo…"
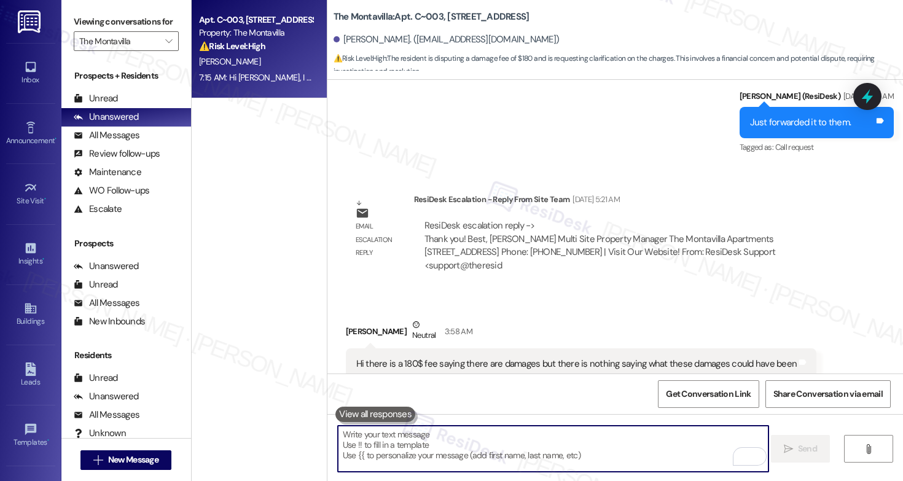
scroll to position [6840, 0]
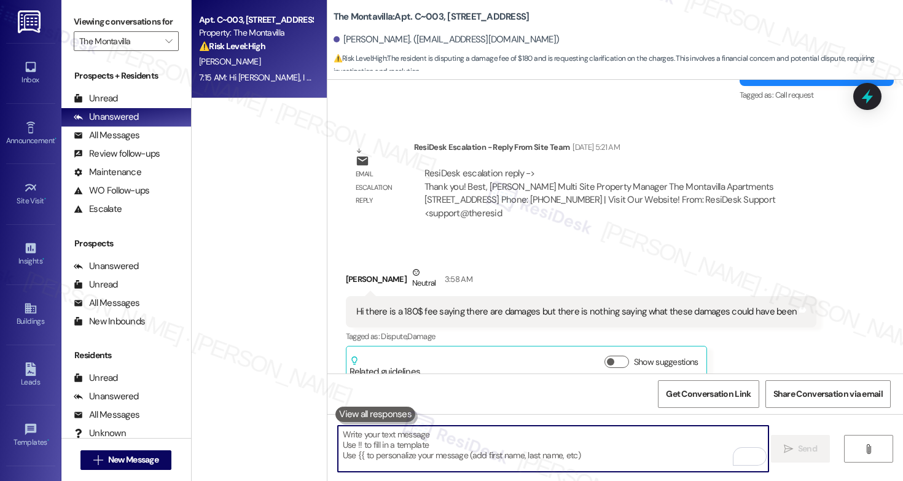
click at [590, 450] on textarea "To enrich screen reader interactions, please activate Accessibility in Grammarl…" at bounding box center [553, 449] width 431 height 46
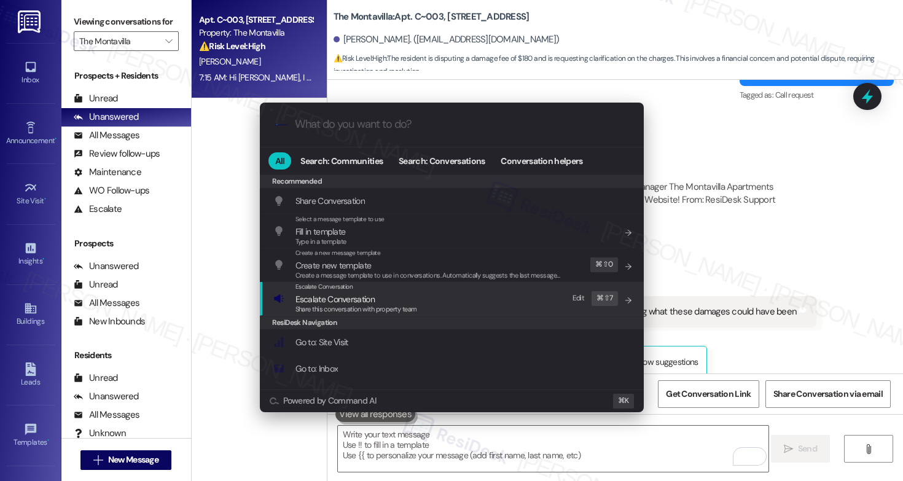
click at [482, 302] on div "Escalate Conversation Escalate Conversation Share this conversation with proper…" at bounding box center [452, 298] width 359 height 33
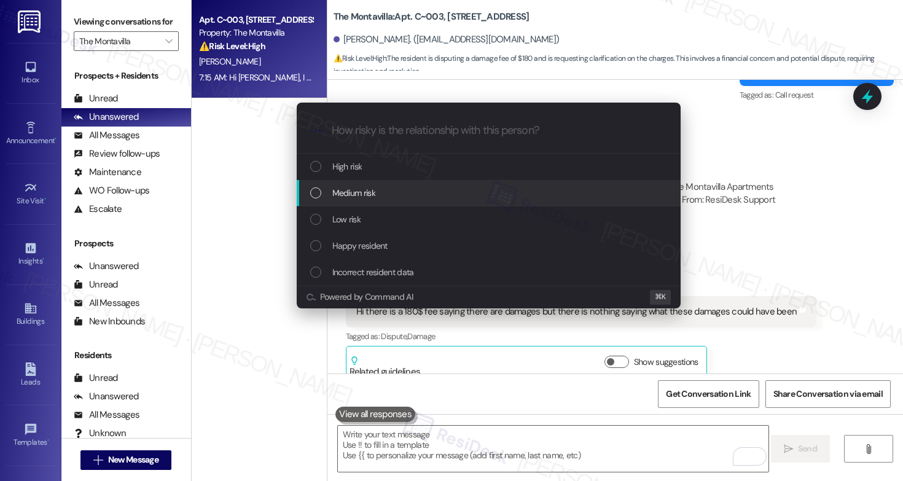
click at [481, 184] on div "Medium risk" at bounding box center [489, 193] width 384 height 26
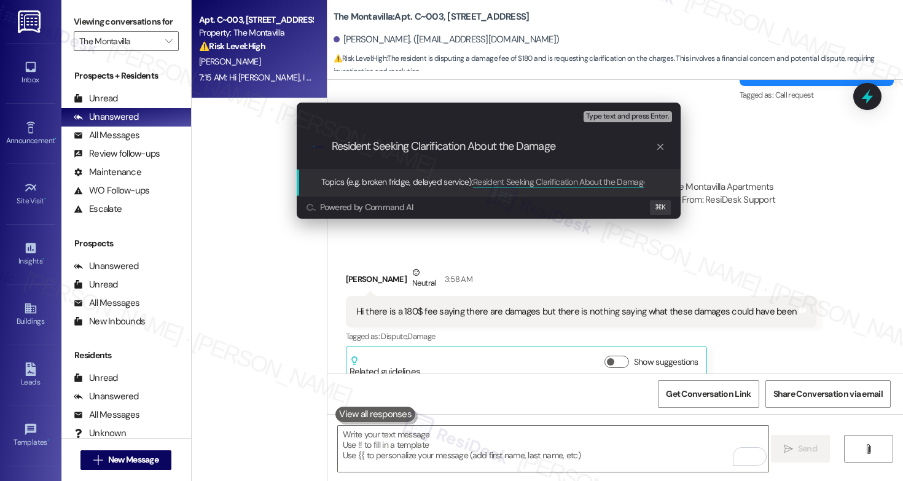
type input "Resident Seeking Clarification About the Damages"
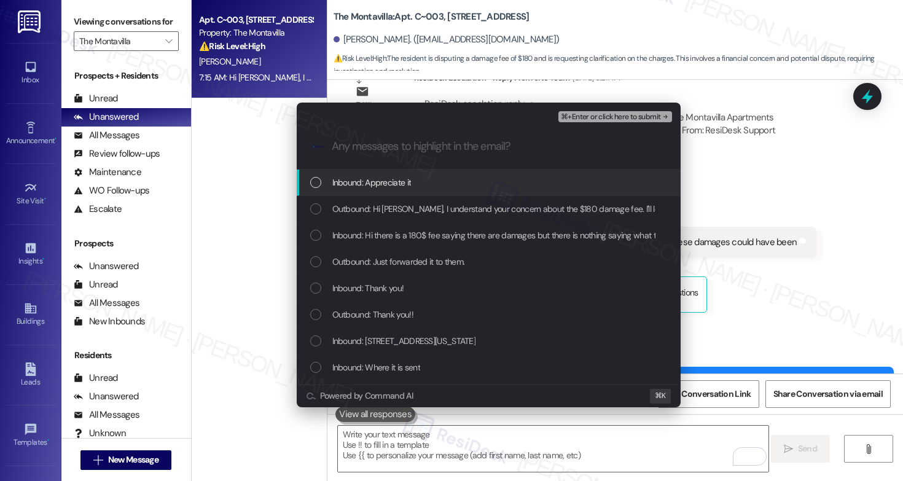
scroll to position [6925, 0]
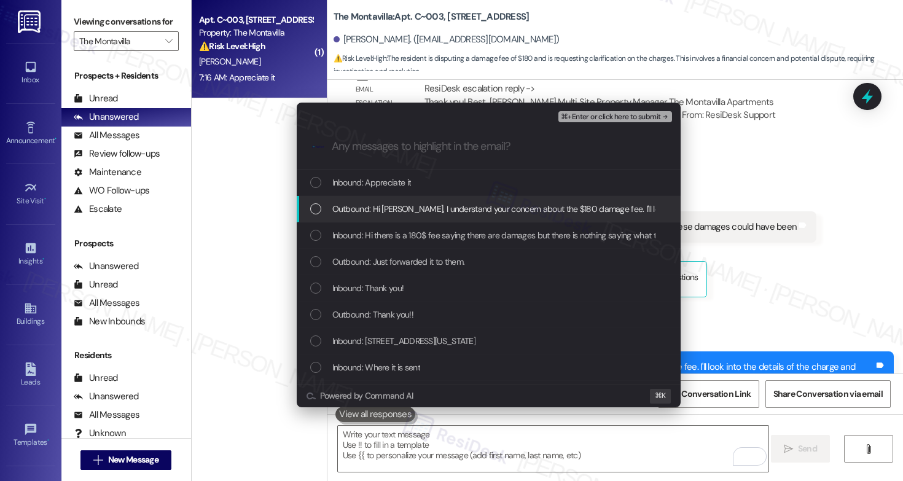
click at [448, 202] on span "Outbound: Hi Mckinlee, I understand your concern about the $180 damage fee. I'l…" at bounding box center [740, 209] width 816 height 14
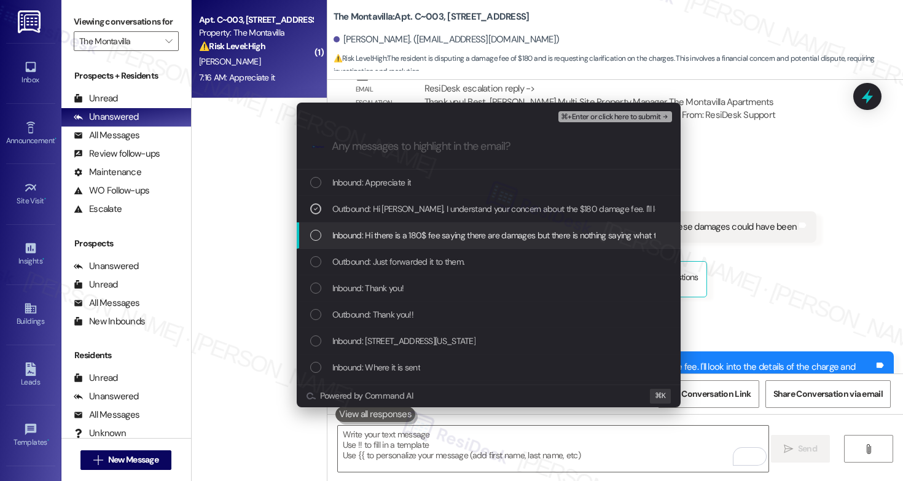
click at [446, 240] on span "Inbound: Hi there is a 180$ fee saying there are damages but there is nothing s…" at bounding box center [551, 236] width 439 height 14
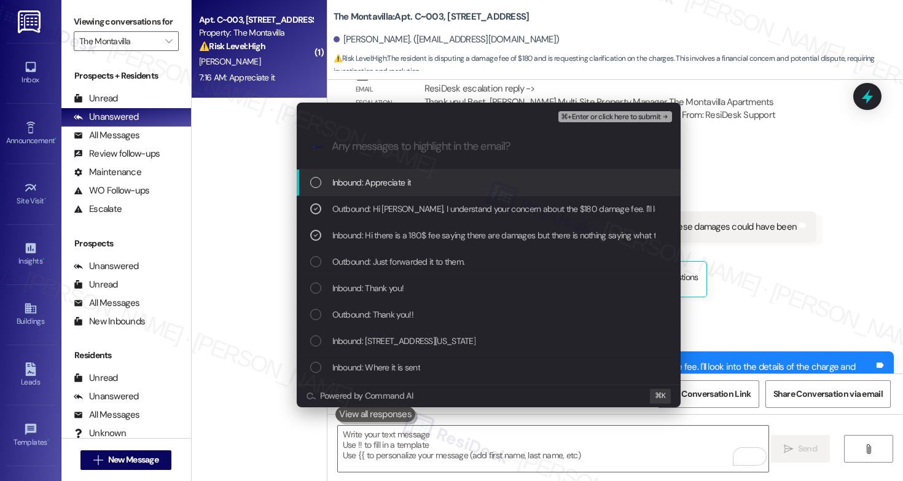
click at [605, 121] on span "⌘+Enter or click here to submit" at bounding box center [611, 117] width 100 height 9
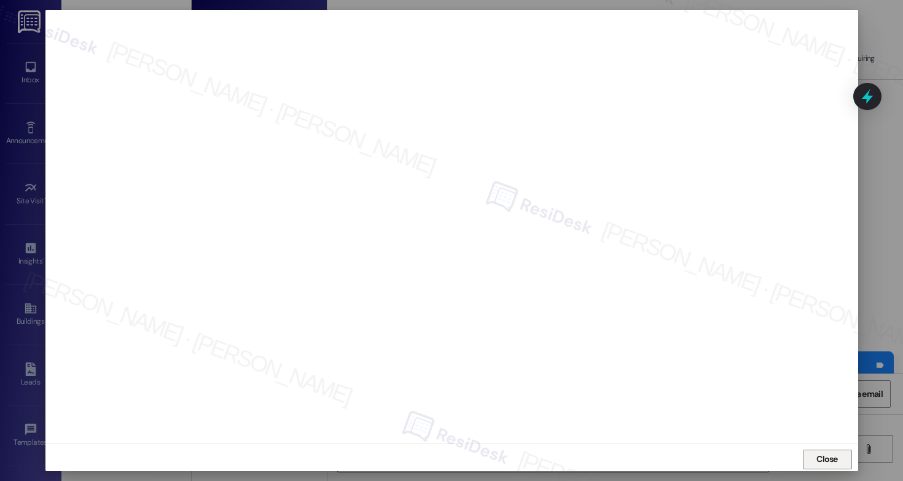
click at [803, 454] on button "Close" at bounding box center [827, 460] width 49 height 20
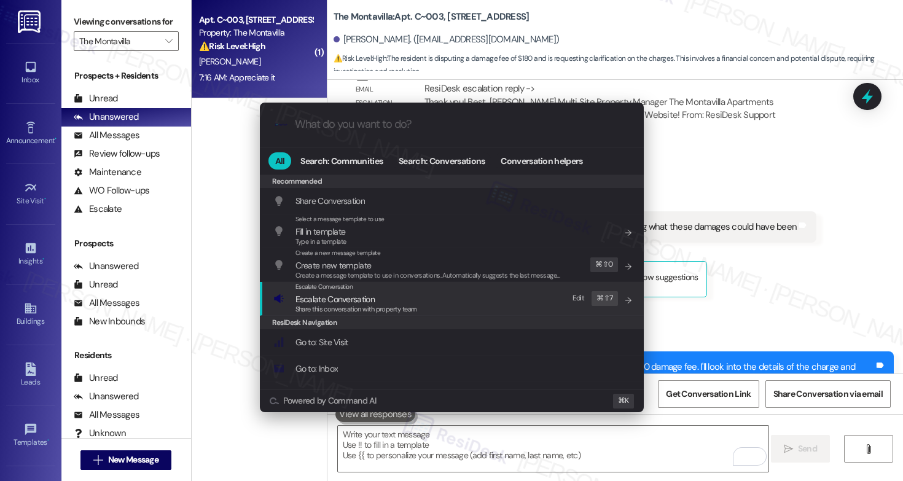
click at [482, 299] on div "Escalate Conversation Escalate Conversation Share this conversation with proper…" at bounding box center [452, 298] width 359 height 33
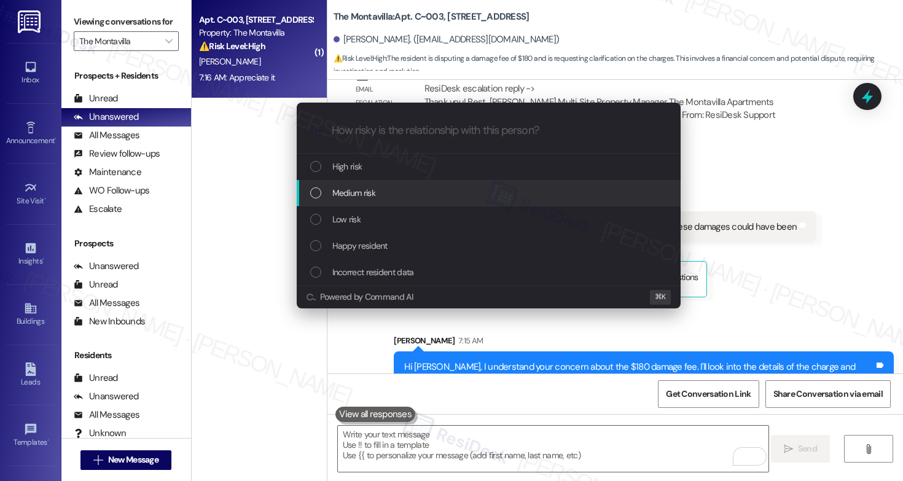
click at [469, 194] on div "Medium risk" at bounding box center [489, 193] width 359 height 14
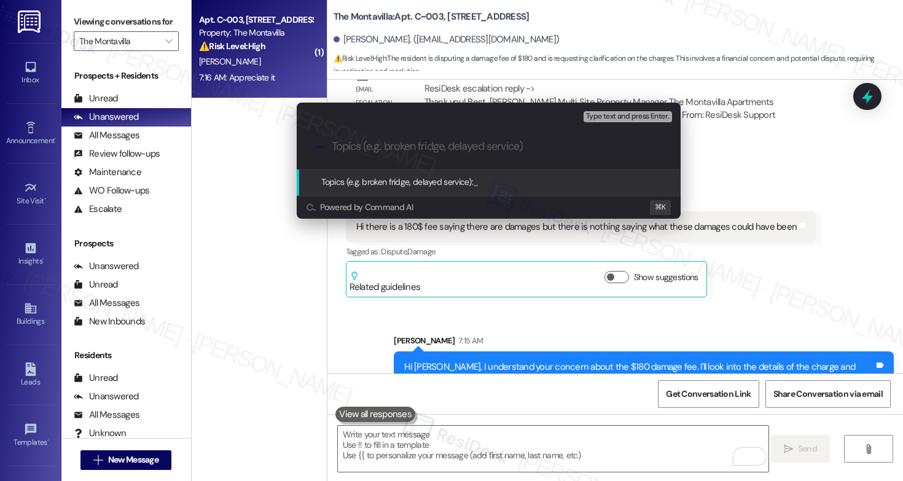
paste input "Resident Seeking Clarification About the Damages"
type input "Resident Seeking Clarification About the Damages"
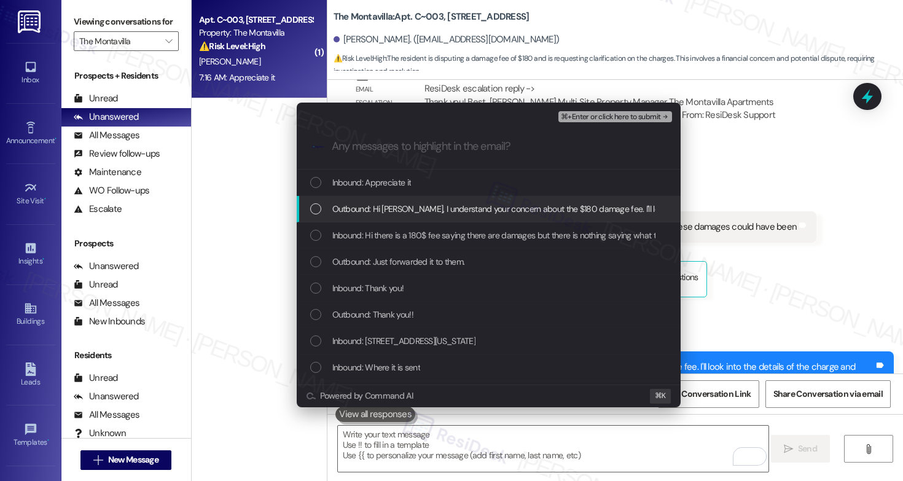
click at [469, 216] on div "Outbound: Hi Mckinlee, I understand your concern about the $180 damage fee. I'l…" at bounding box center [489, 209] width 384 height 26
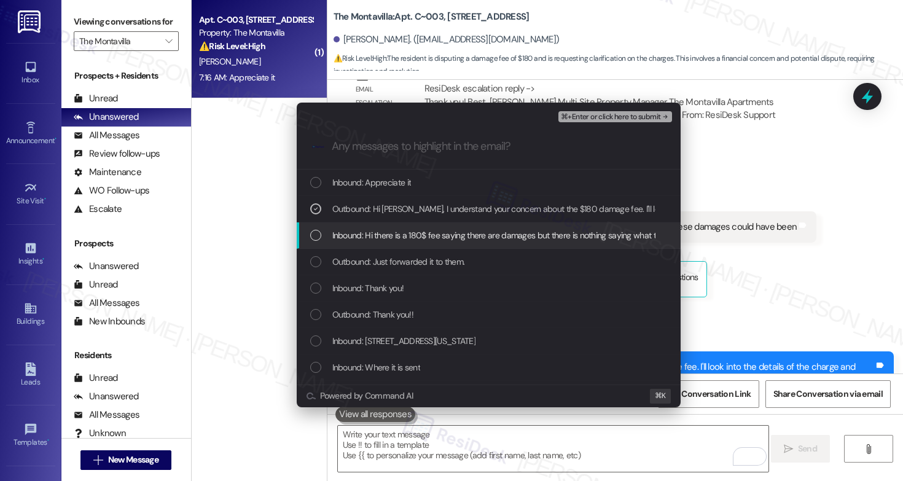
click at [467, 243] on div "Inbound: Hi there is a 180$ fee saying there are damages but there is nothing s…" at bounding box center [489, 235] width 384 height 26
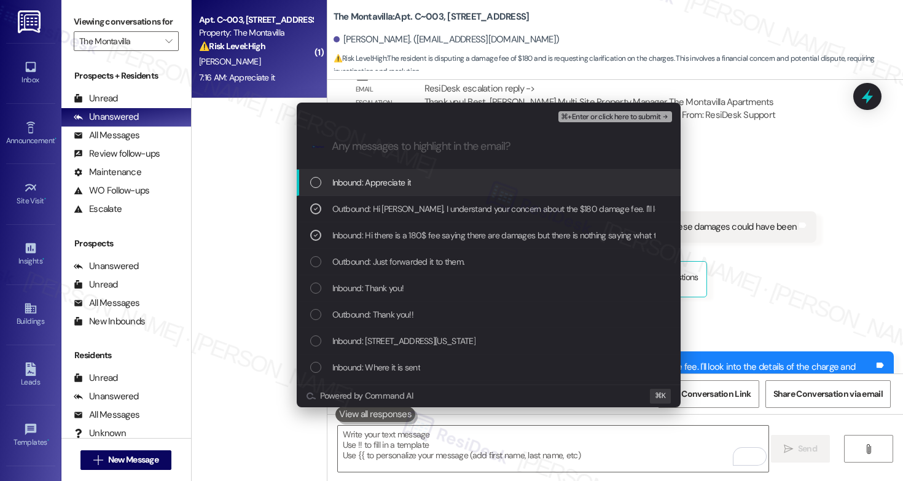
click at [632, 115] on span "⌘+Enter or click here to submit" at bounding box center [611, 117] width 100 height 9
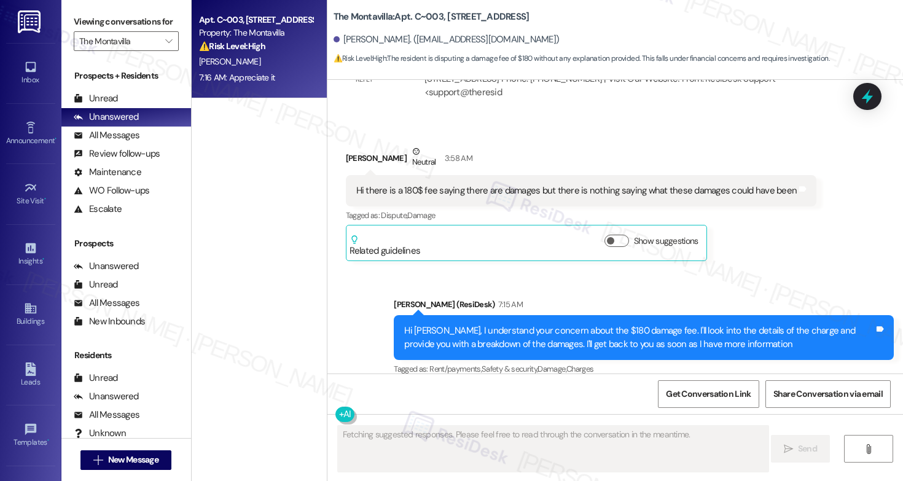
scroll to position [6962, 0]
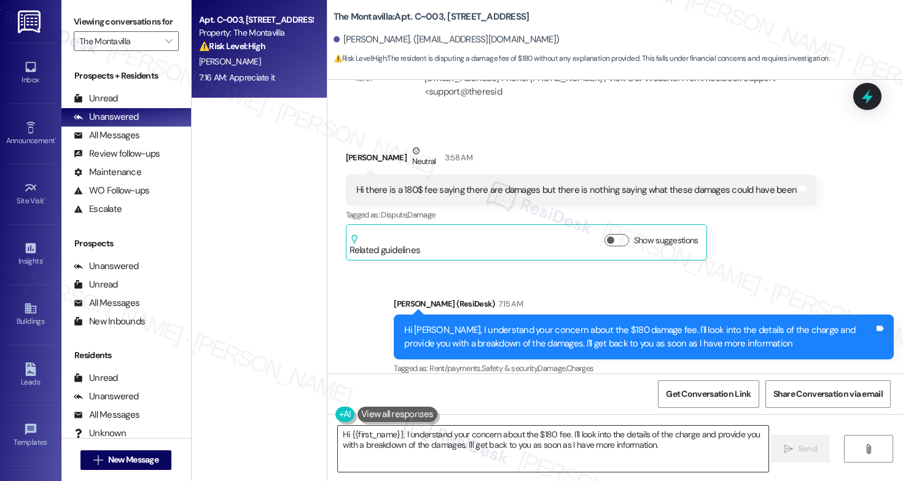
click at [521, 438] on textarea "Hi {{first_name}}, I understand your concern about the $180 fee. I'll look into…" at bounding box center [553, 449] width 431 height 46
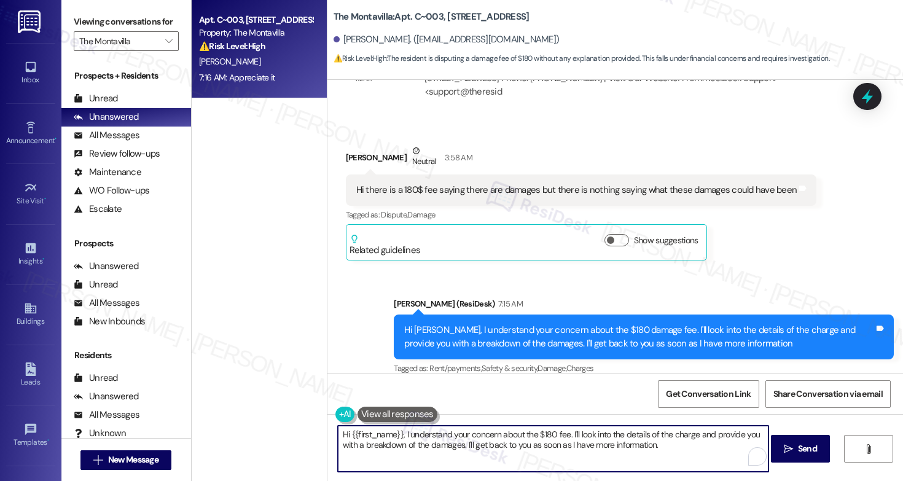
click at [521, 438] on textarea "Hi {{first_name}}, I understand your concern about the $180 fee. I'll look into…" at bounding box center [553, 449] width 431 height 46
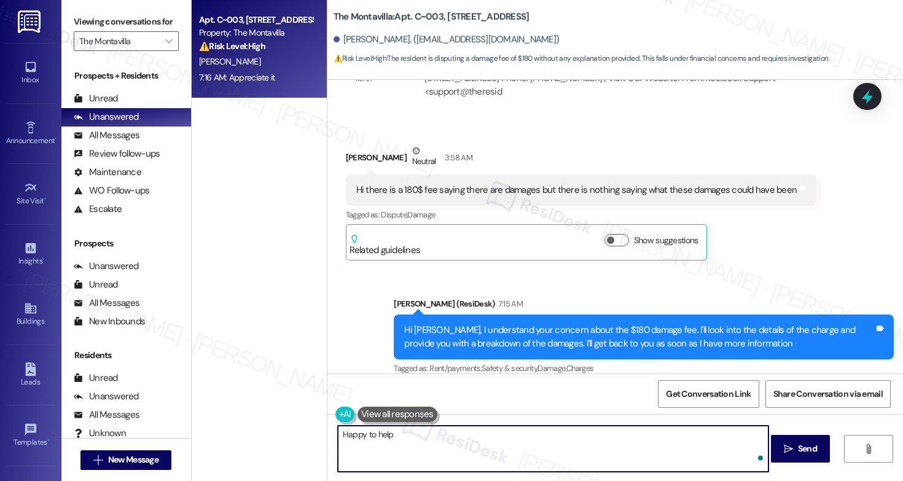
type textarea "Happy to help!"
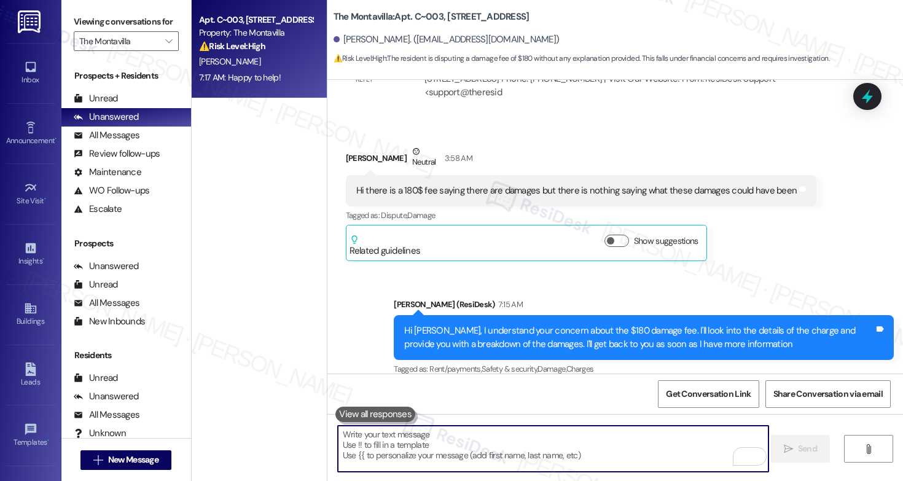
scroll to position [7048, 0]
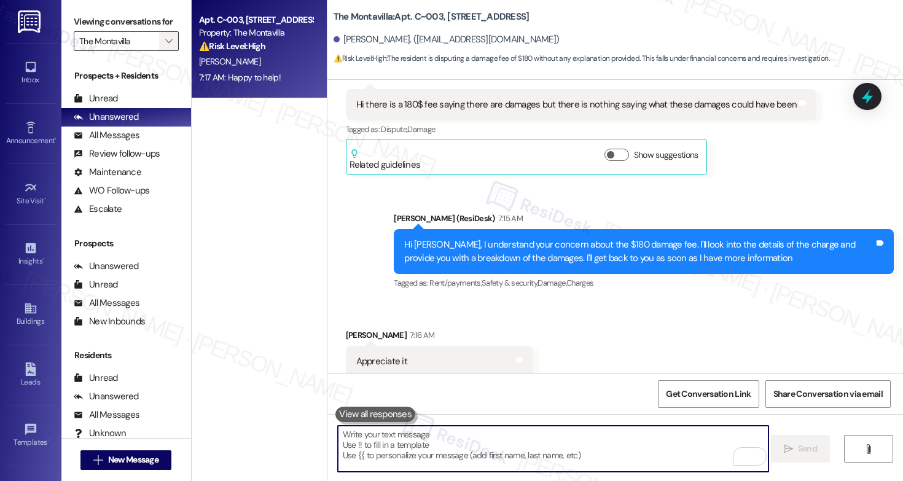
click at [165, 46] on icon "" at bounding box center [168, 41] width 7 height 10
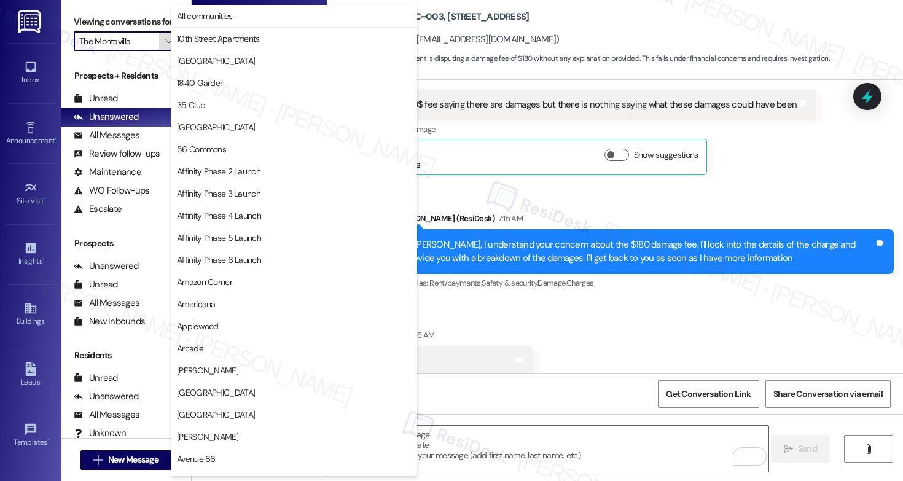
scroll to position [2143, 0]
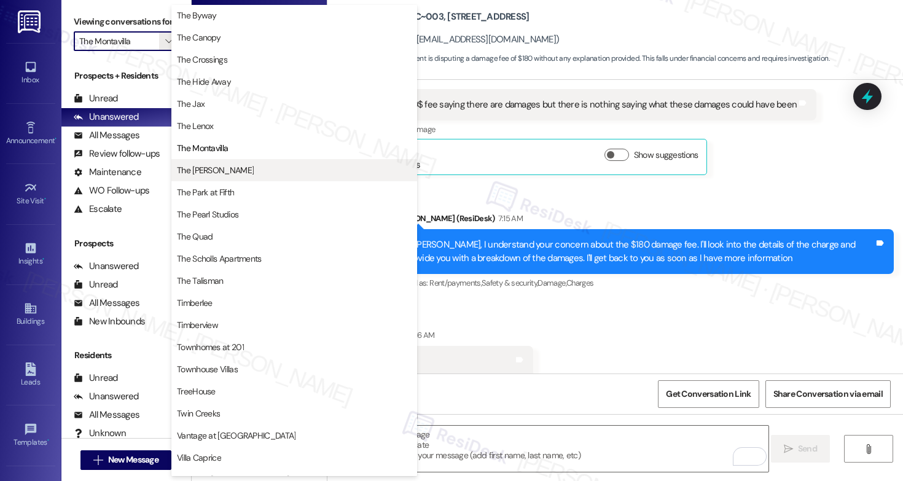
click at [216, 172] on span "The [PERSON_NAME]" at bounding box center [215, 170] width 77 height 12
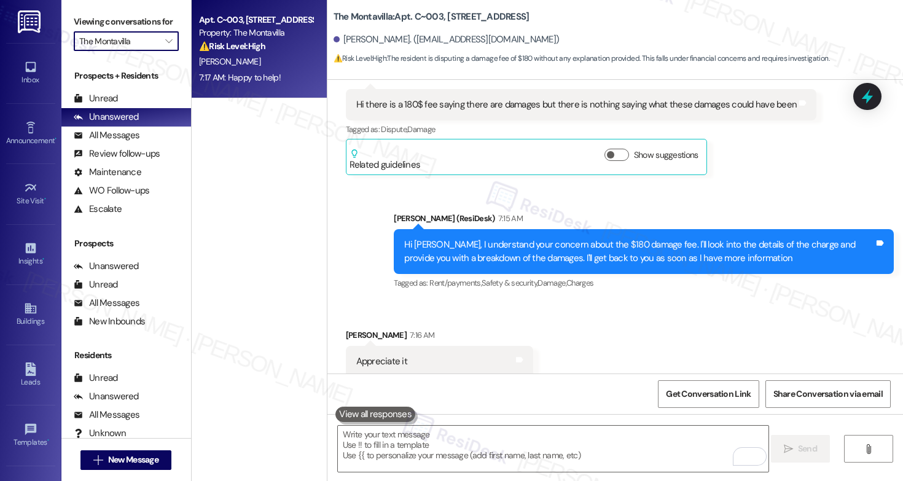
type input "The [PERSON_NAME]"
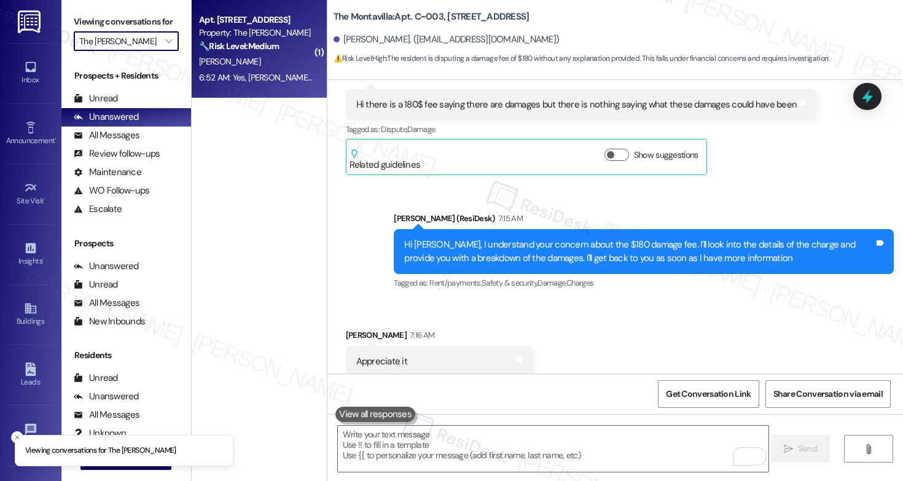
click at [260, 63] on div "R. Cummings" at bounding box center [256, 61] width 116 height 15
type textarea "Fetching suggested responses. Please feel free to read through the conversation…"
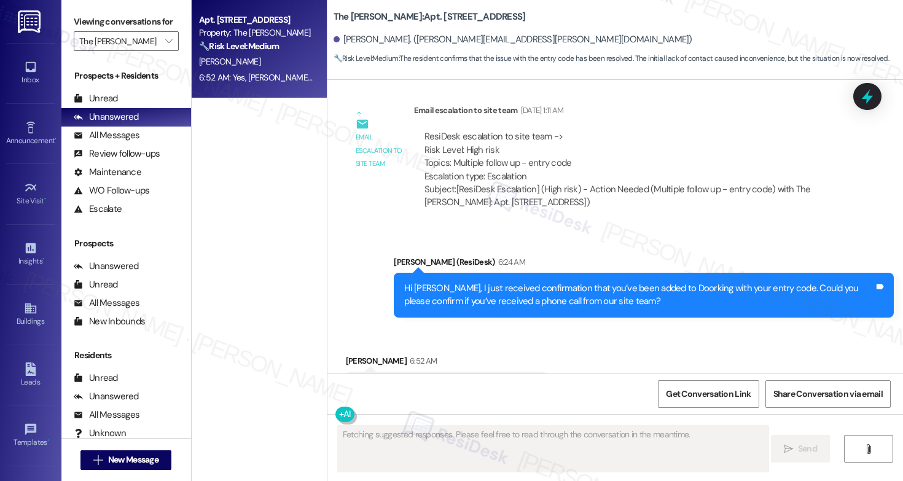
scroll to position [5165, 0]
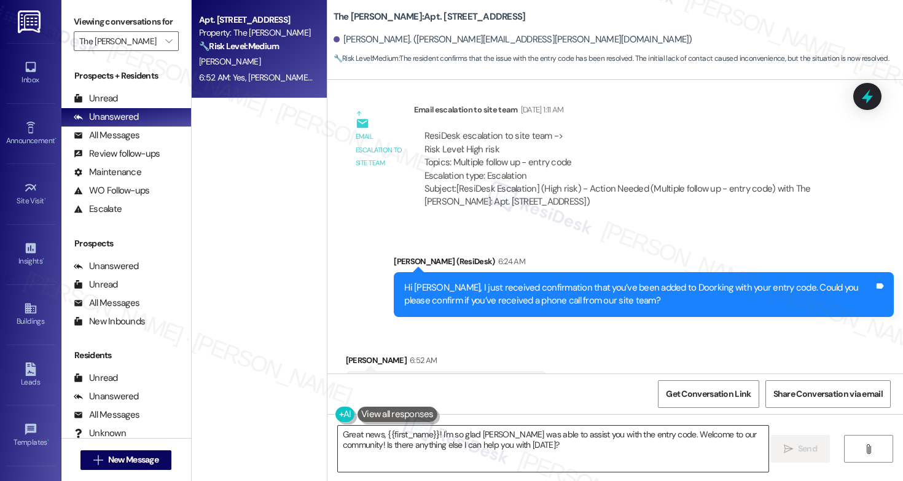
click at [487, 463] on textarea "Great news, {{first_name}}! I'm so glad Ashley was able to assist you with the …" at bounding box center [553, 449] width 431 height 46
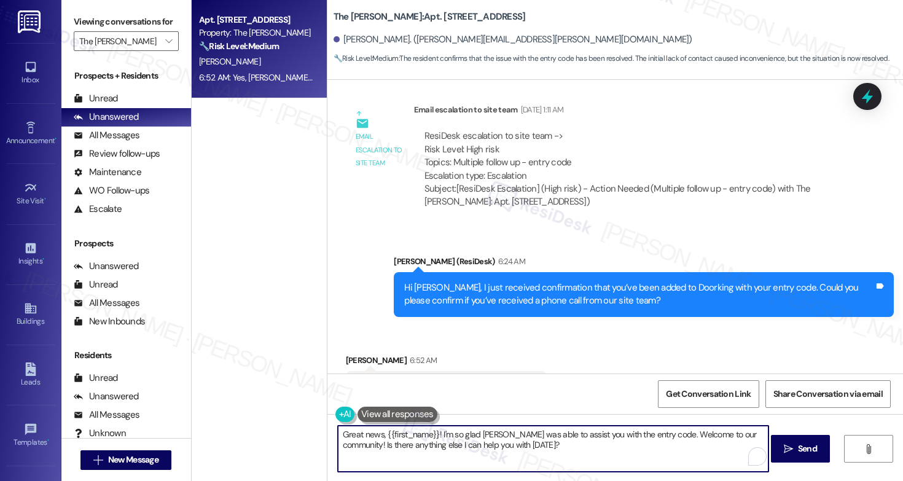
click at [487, 463] on textarea "Great news, {{first_name}}! I'm so glad Ashley was able to assist you with the …" at bounding box center [553, 449] width 431 height 46
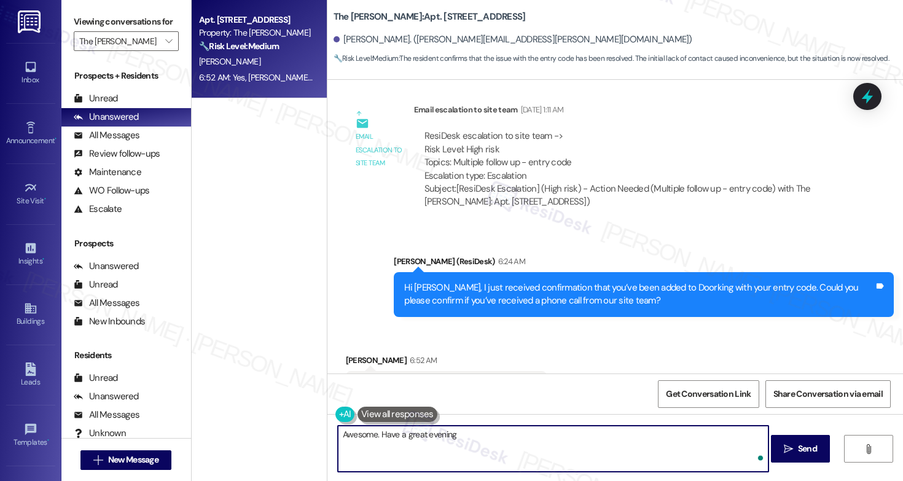
type textarea "Awesome. Have a great evening."
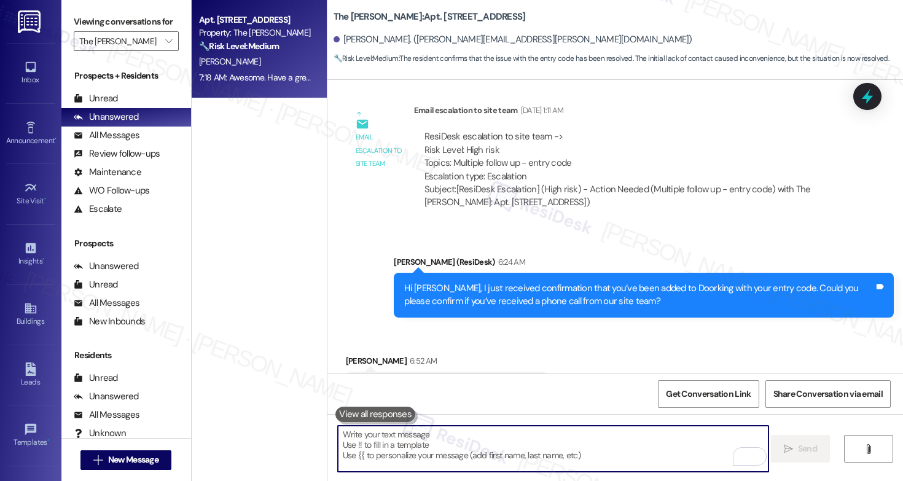
scroll to position [5250, 0]
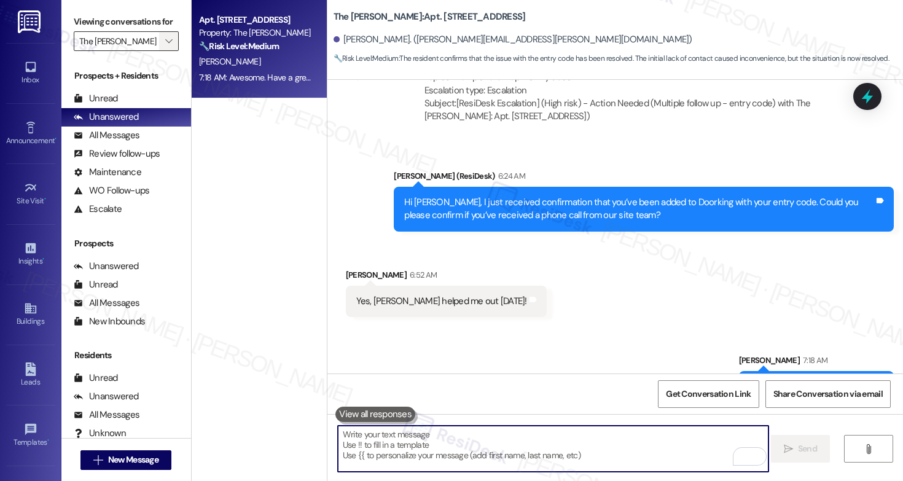
click at [165, 46] on icon "" at bounding box center [168, 41] width 7 height 10
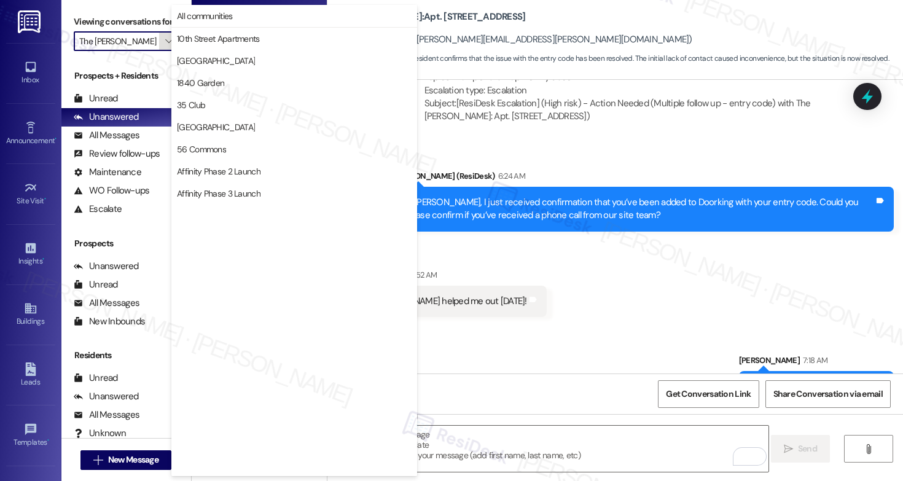
scroll to position [2143, 0]
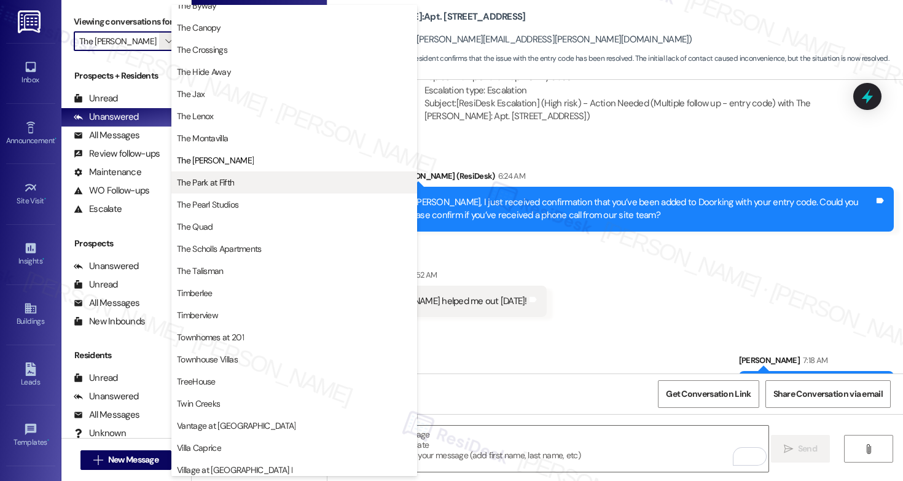
click at [213, 178] on span "The Park at Fifth" at bounding box center [205, 182] width 57 height 12
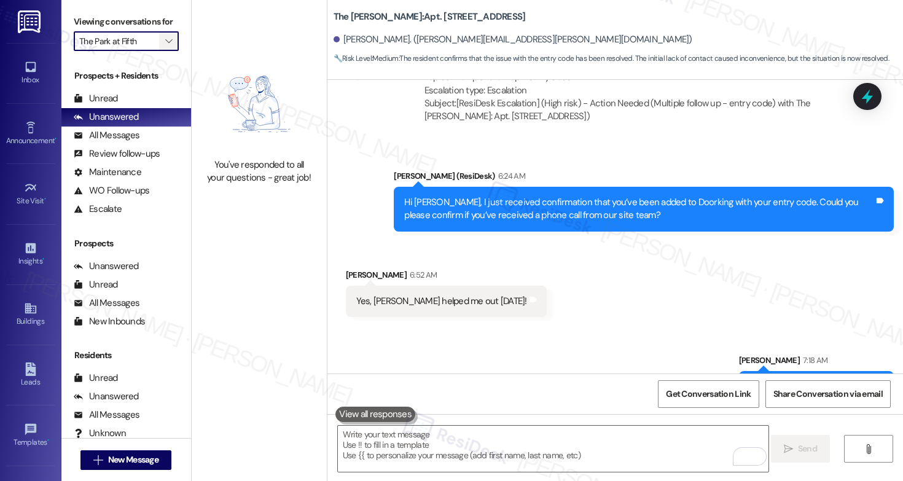
click at [170, 51] on button "" at bounding box center [169, 41] width 20 height 20
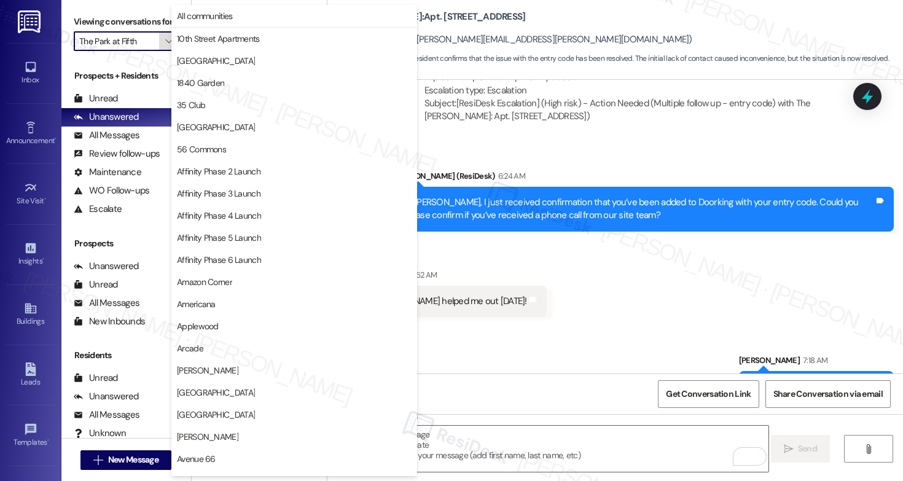
scroll to position [2143, 0]
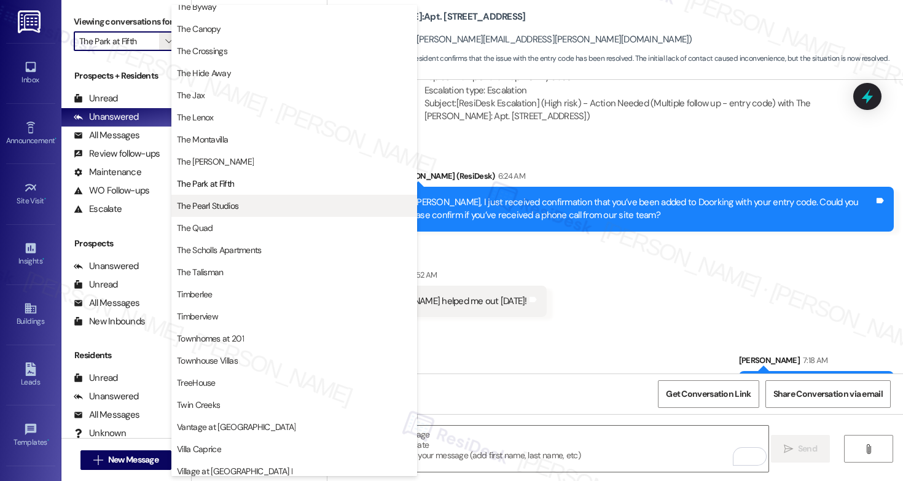
click at [216, 200] on span "The Pearl Studios" at bounding box center [207, 206] width 61 height 12
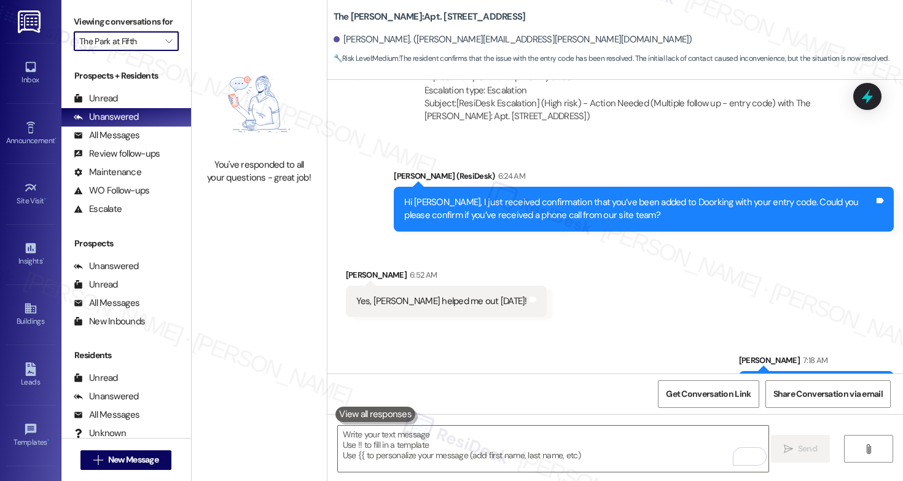
type input "The Pearl Studios"
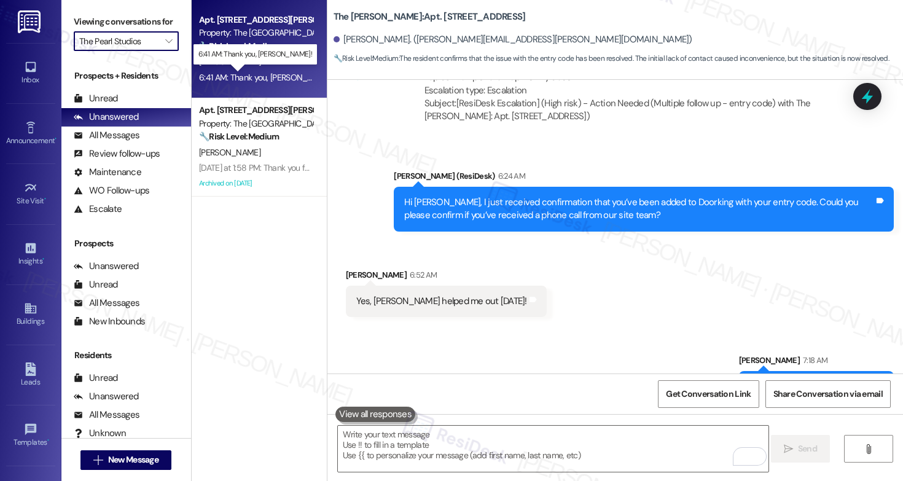
click at [276, 78] on div "6:41 AM: Thank you, Sarah! 6:41 AM: Thank you, Sarah!" at bounding box center [266, 77] width 135 height 11
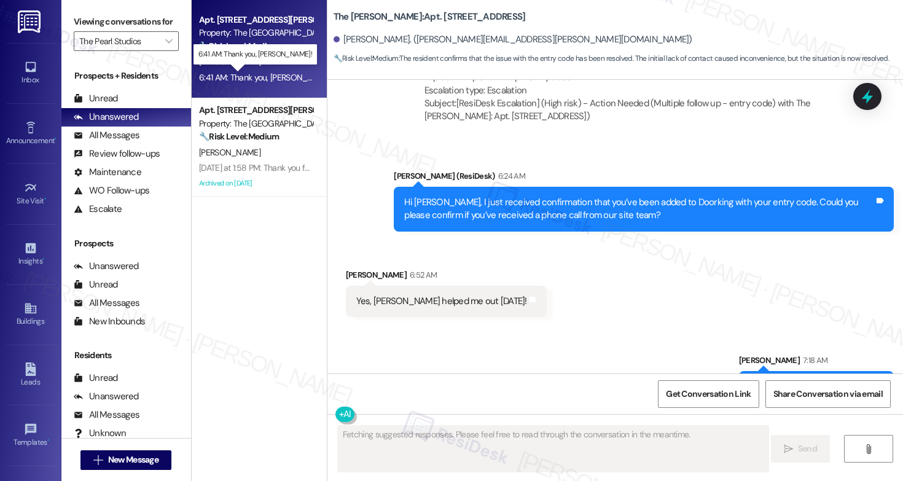
type textarea "Fetching suggested responses. Please feel free to read through the conversation…"
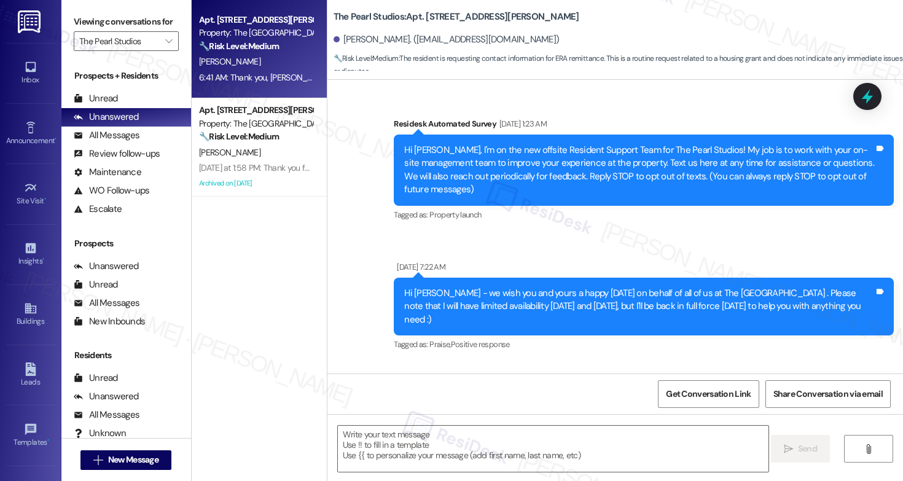
scroll to position [27337, 0]
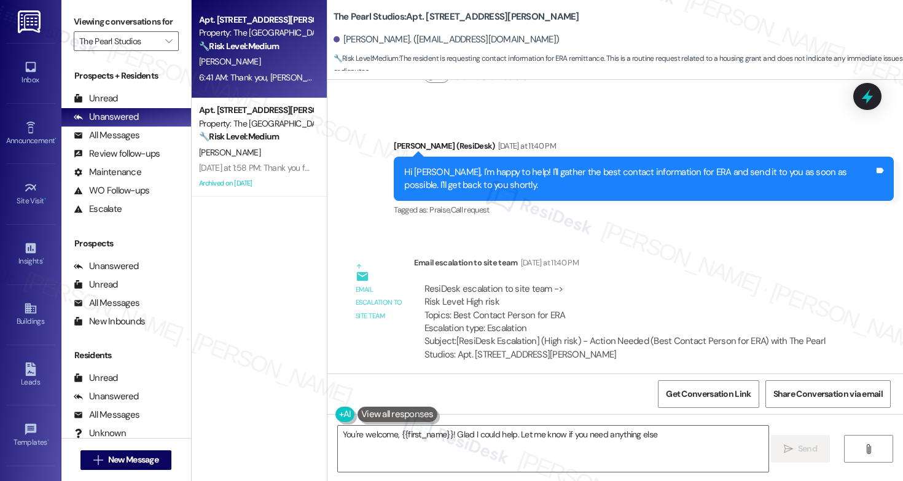
type textarea "You're welcome, {{first_name}}! Glad I could help. Let me know if you need anyt…"
click at [663, 434] on textarea "You're welcome, {{first_name}}! Glad I could help. Let me know if you need anyt…" at bounding box center [553, 449] width 431 height 46
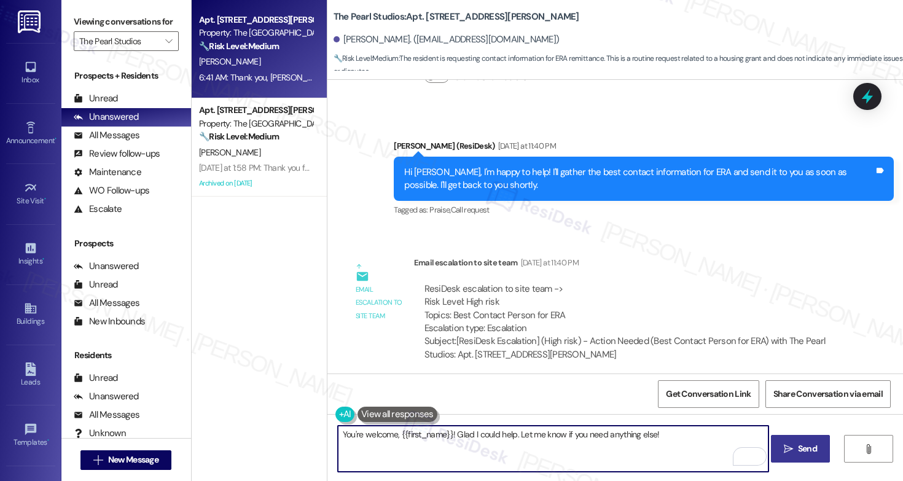
click at [793, 450] on span " Send" at bounding box center [801, 448] width 39 height 13
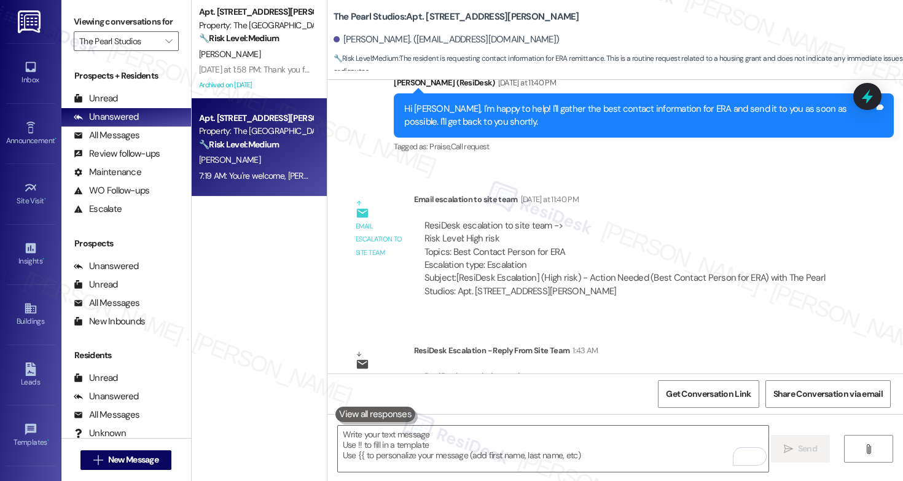
scroll to position [27422, 0]
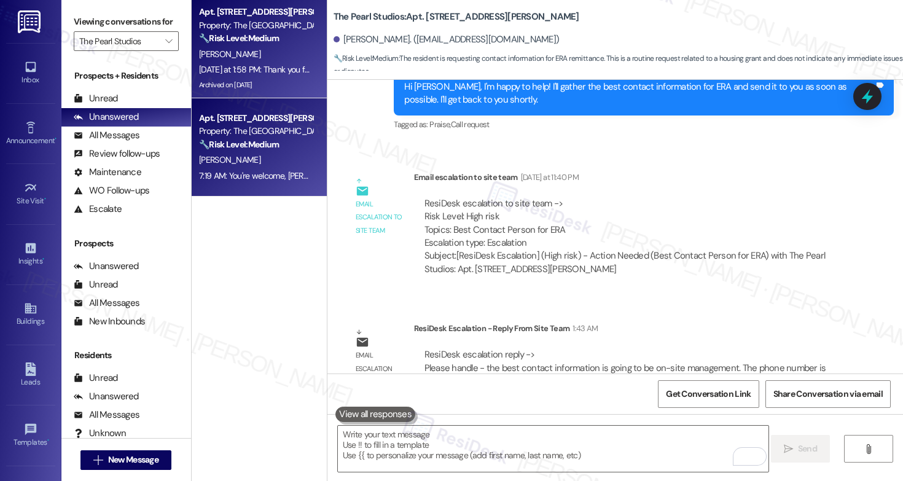
click at [264, 69] on div "Yesterday at 1:58 PM: Thank you for your message. Our offices are currently clo…" at bounding box center [575, 69] width 752 height 11
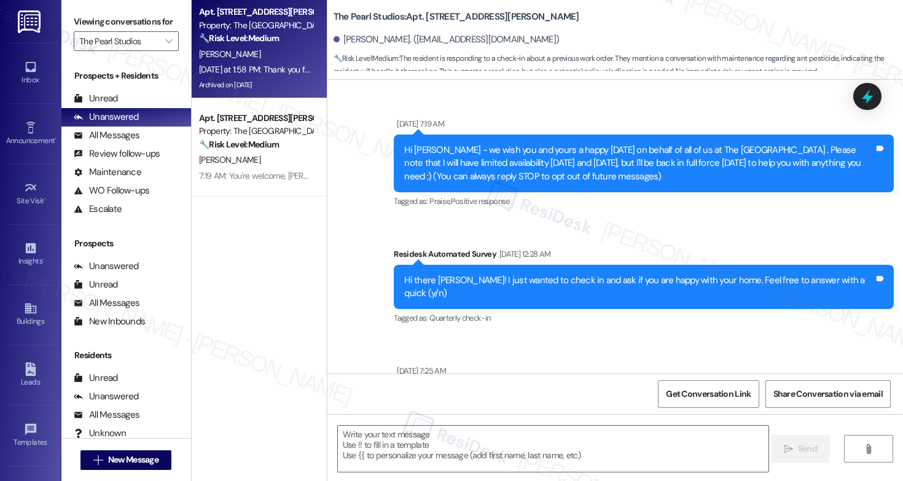
scroll to position [5562, 0]
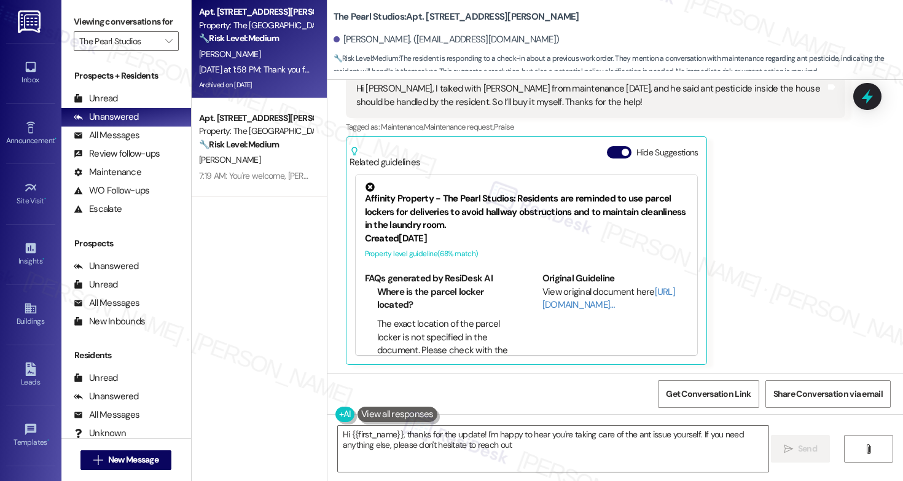
type textarea "Hi {{first_name}}, thanks for the update! I'm happy to hear you're taking care …"
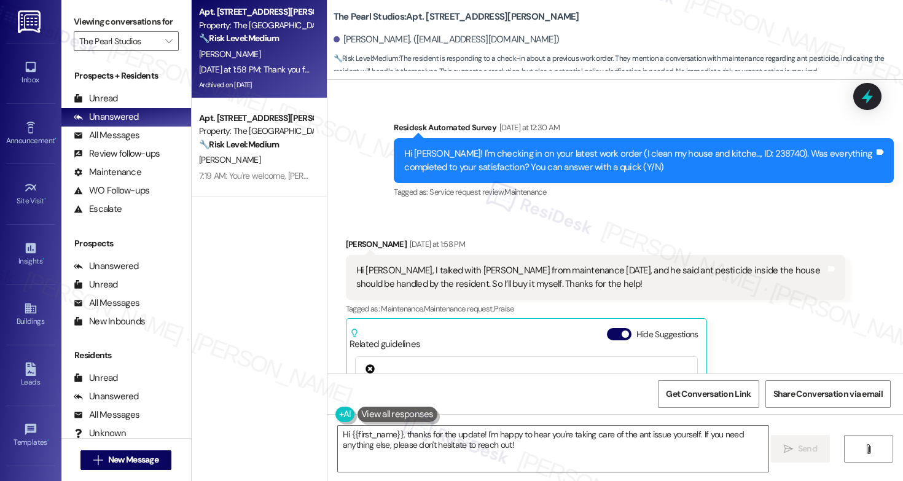
scroll to position [5370, 0]
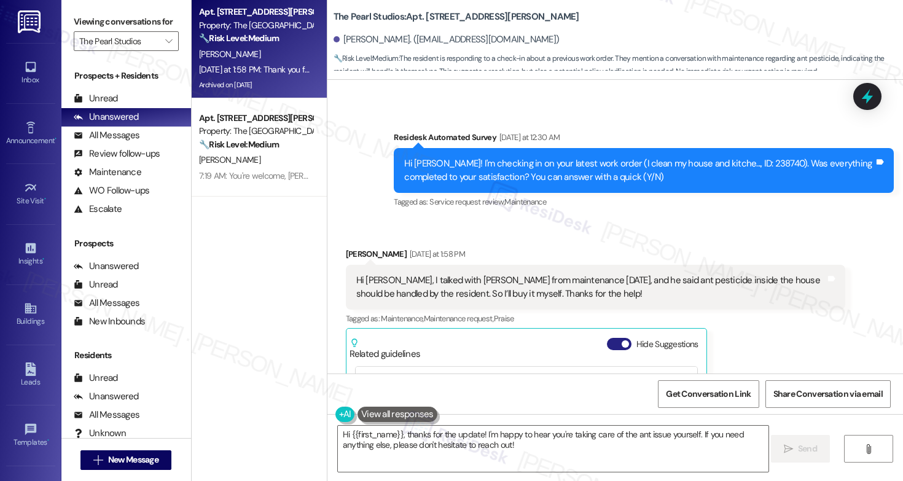
click at [610, 338] on button "Hide Suggestions" at bounding box center [619, 344] width 25 height 12
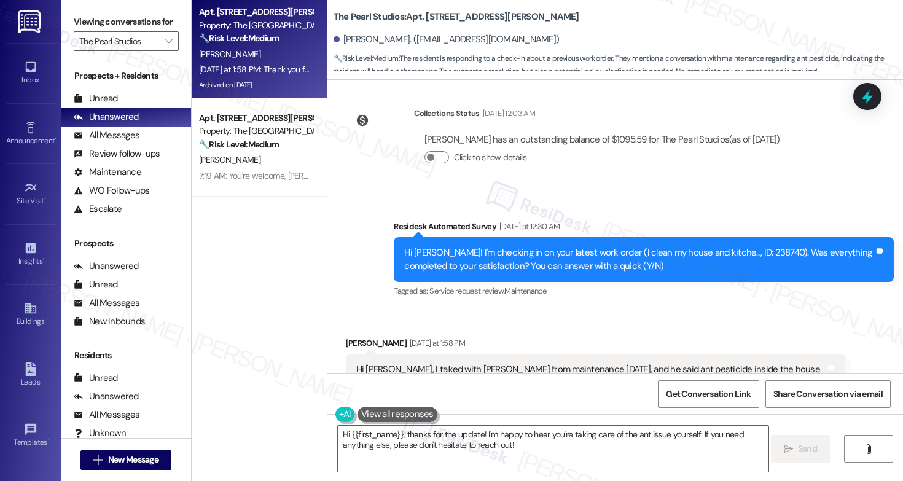
scroll to position [5277, 0]
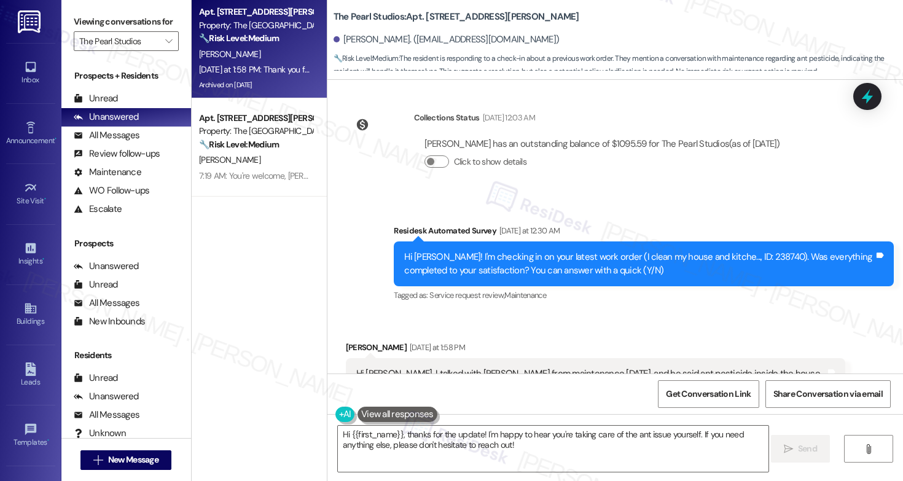
click at [534, 367] on div "Hi [PERSON_NAME], I talked with [PERSON_NAME] from maintenance [DATE], and he s…" at bounding box center [591, 380] width 470 height 26
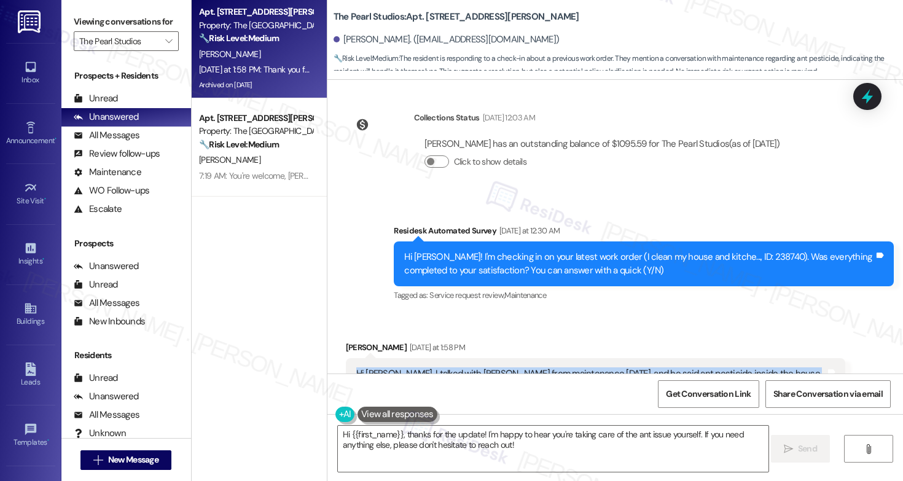
scroll to position [5369, 0]
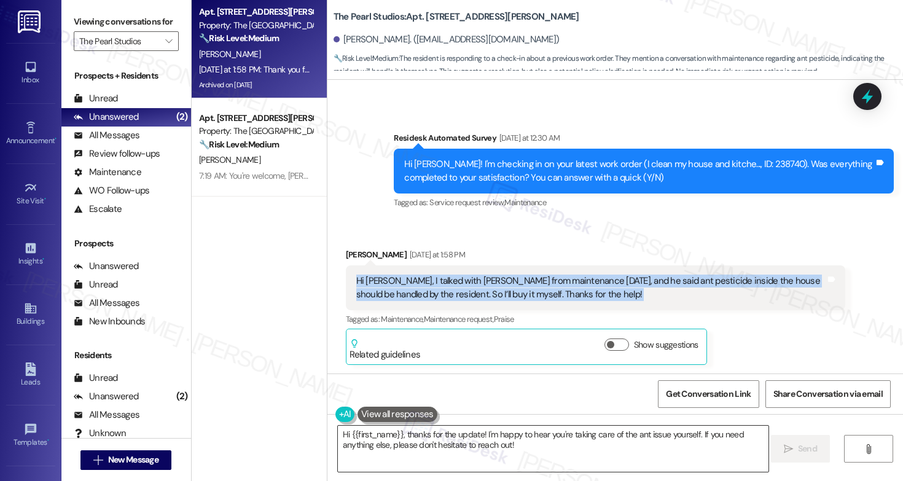
click at [626, 449] on textarea "Hi {{first_name}}, thanks for the update! I'm happy to hear you're taking care …" at bounding box center [553, 449] width 431 height 46
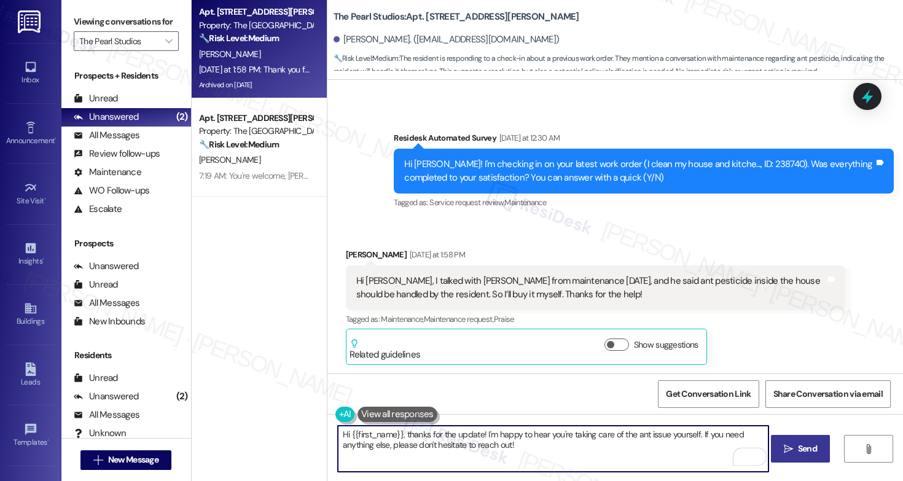
click at [802, 449] on span "Send" at bounding box center [807, 448] width 19 height 13
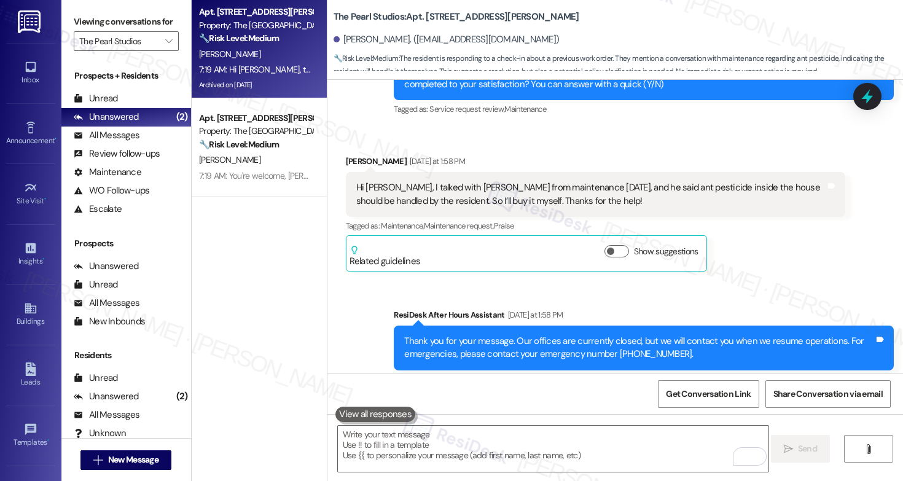
scroll to position [5468, 0]
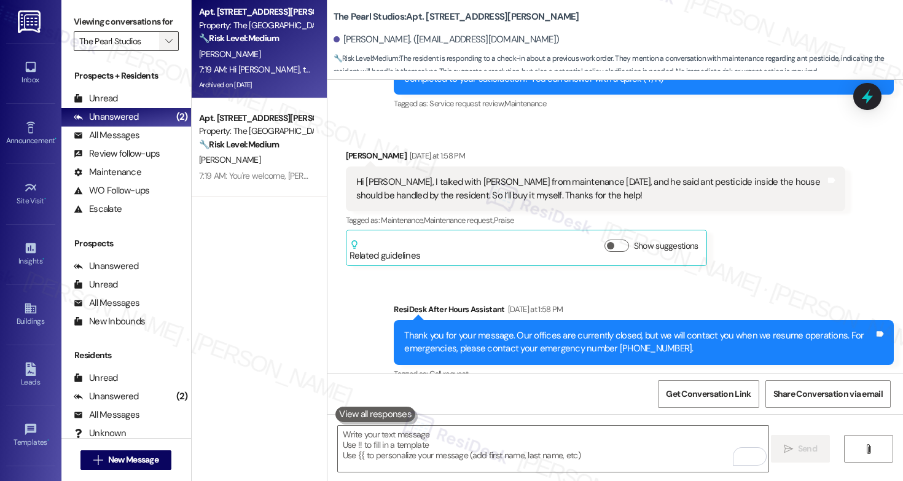
click at [165, 46] on icon "" at bounding box center [168, 41] width 7 height 10
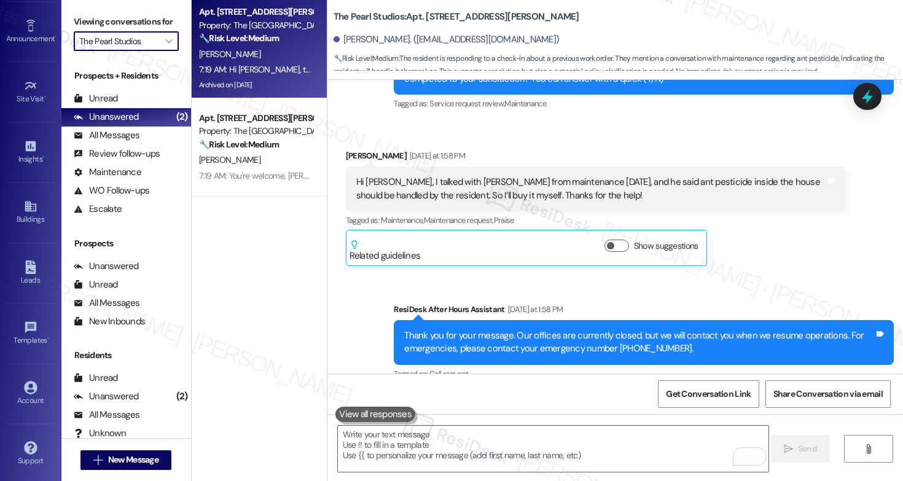
scroll to position [105, 0]
click at [36, 400] on div "Account" at bounding box center [30, 397] width 61 height 12
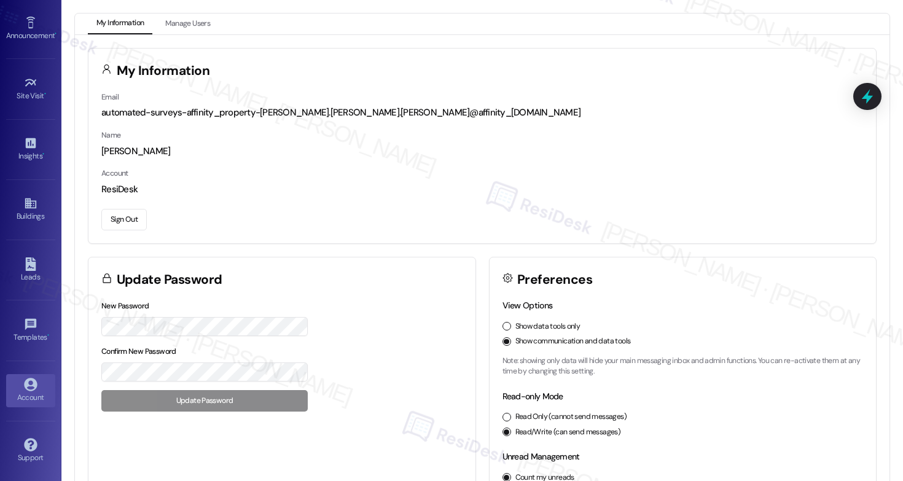
click at [133, 210] on button "Sign Out" at bounding box center [123, 220] width 45 height 22
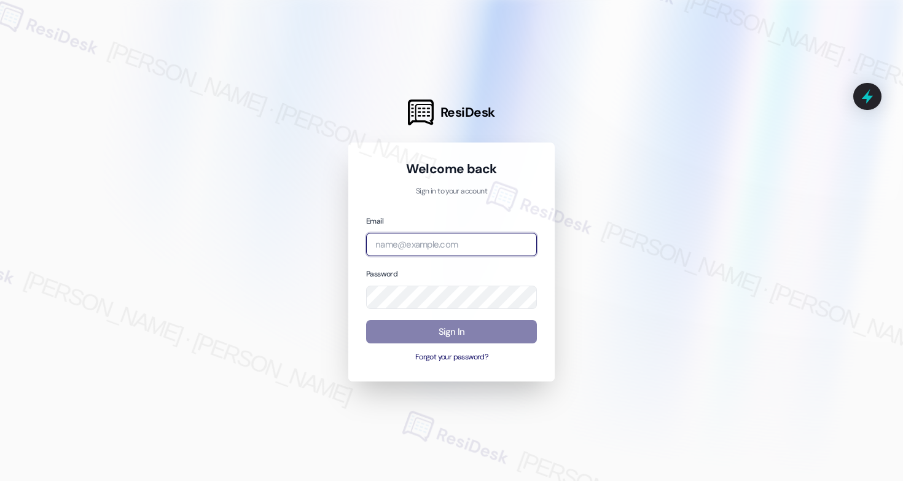
click at [439, 247] on input "email" at bounding box center [451, 245] width 171 height 24
type input "[EMAIL_ADDRESS][PERSON_NAME][PERSON_NAME][PERSON_NAME][PERSON_NAME][DOMAIN_NAME]"
